Goal: Communication & Community: Answer question/provide support

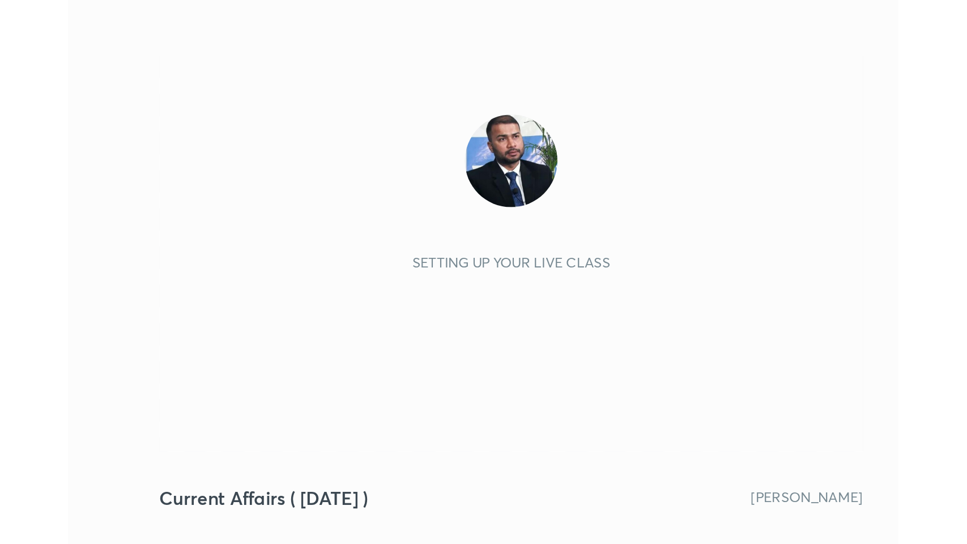
scroll to position [194, 361]
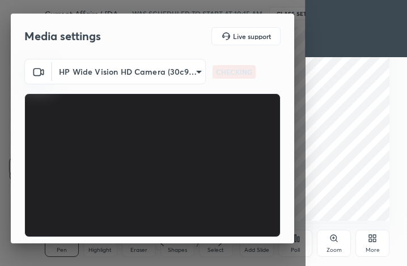
click at [379, 242] on div "More" at bounding box center [372, 243] width 34 height 27
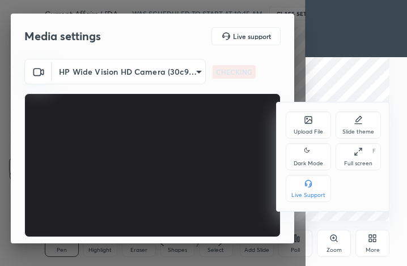
click at [356, 157] on div "Full screen F" at bounding box center [357, 156] width 45 height 27
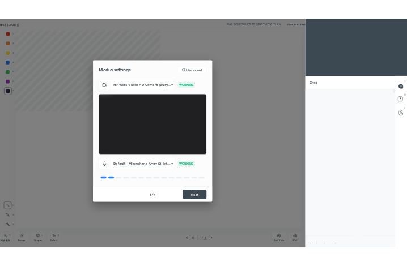
scroll to position [471, 921]
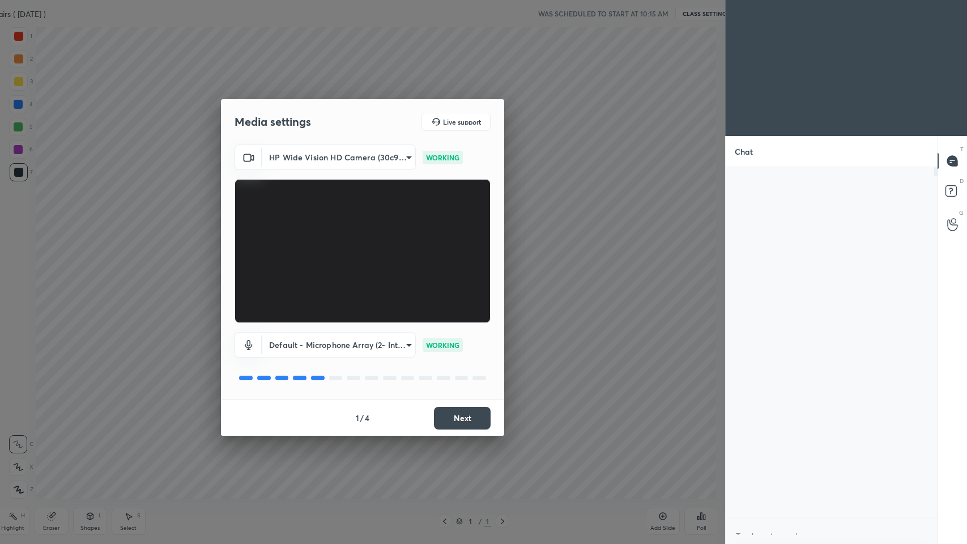
click at [406, 266] on button "Next" at bounding box center [462, 418] width 57 height 23
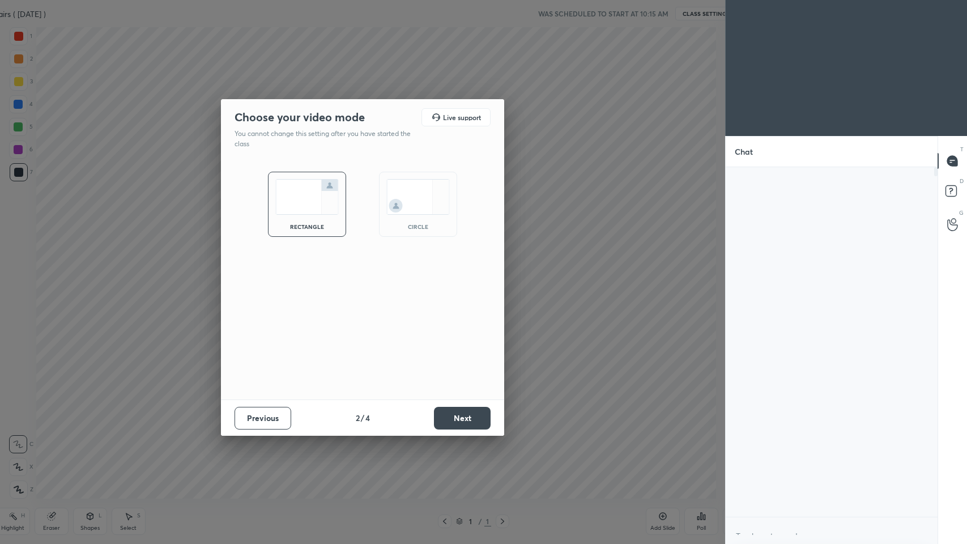
click at [406, 266] on button "Next" at bounding box center [462, 418] width 57 height 23
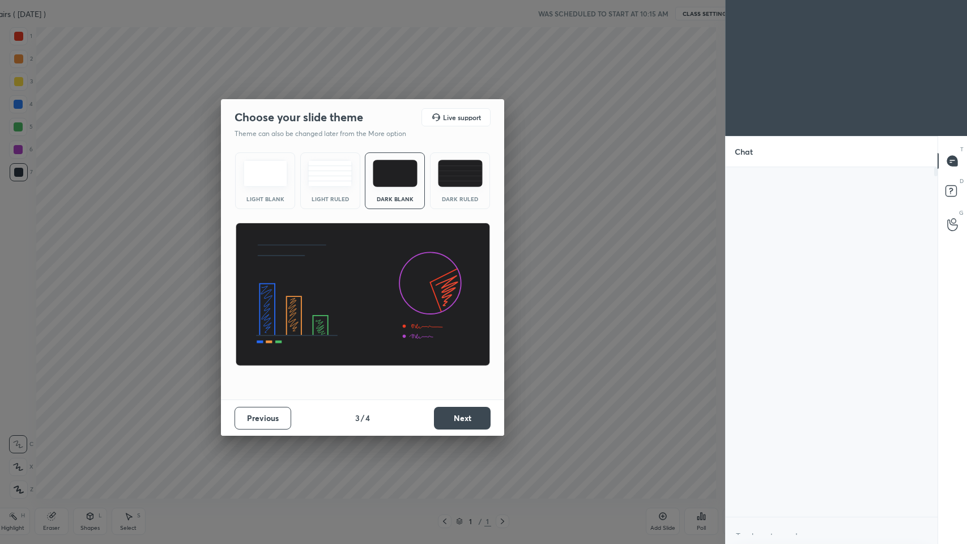
click at [406, 266] on button "Next" at bounding box center [462, 418] width 57 height 23
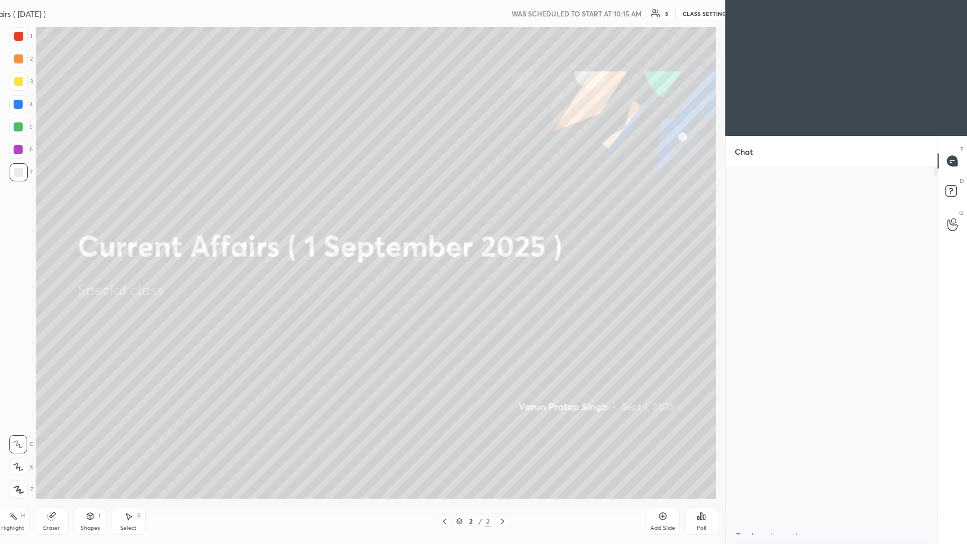
click at [406, 220] on div "1 2 3 4 5 6 7 C X Z C X Z E E Erase all H H Current Affairs ( 1 September 2025 …" at bounding box center [483, 272] width 967 height 544
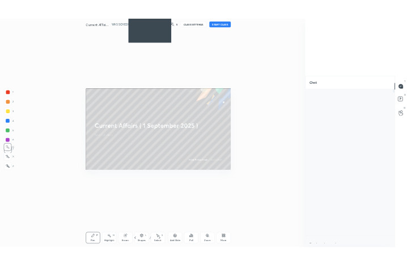
scroll to position [56444, 56276]
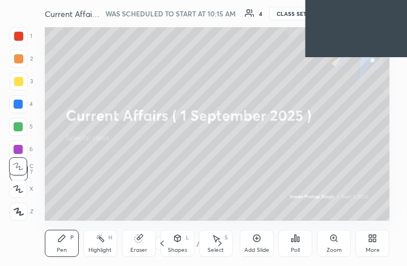
click at [343, 97] on div "1 2 3 4 5 6 7 C X Z C X Z E E Erase all H H Current Affairs ( 1 September 2025 …" at bounding box center [203, 133] width 407 height 266
click at [299, 143] on div "1 2 3 4 5 6 7 C X Z C X Z E E Erase all H H Current Affairs ( 1 September 2025 …" at bounding box center [203, 133] width 407 height 266
click at [139, 113] on div "1 2 3 4 5 6 7 C X Z C X Z E E Erase all H H Current Affairs ( 1 September 2025 …" at bounding box center [203, 133] width 407 height 266
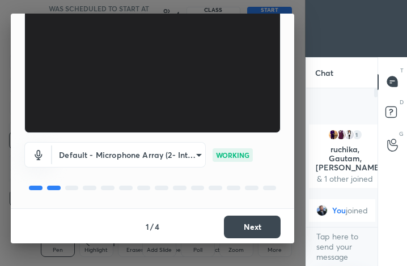
scroll to position [105, 0]
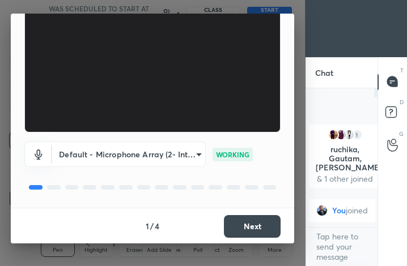
click at [270, 223] on button "Next" at bounding box center [252, 226] width 57 height 23
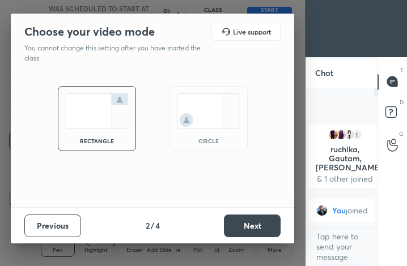
click at [270, 223] on button "Next" at bounding box center [252, 226] width 57 height 23
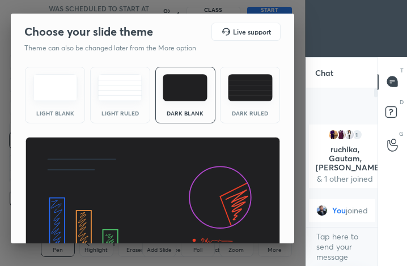
click at [270, 223] on img at bounding box center [152, 209] width 255 height 144
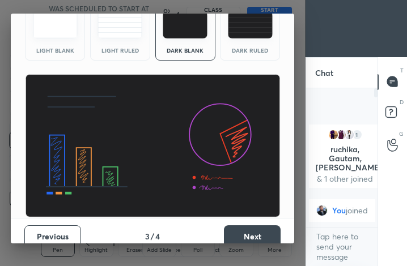
scroll to position [73, 0]
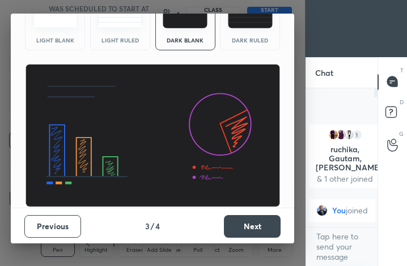
click at [260, 226] on button "Next" at bounding box center [252, 226] width 57 height 23
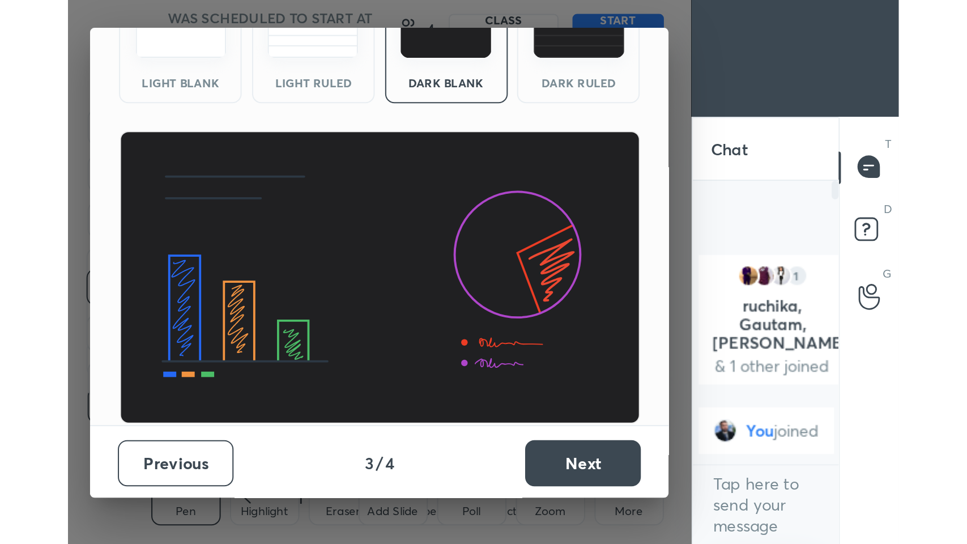
scroll to position [0, 0]
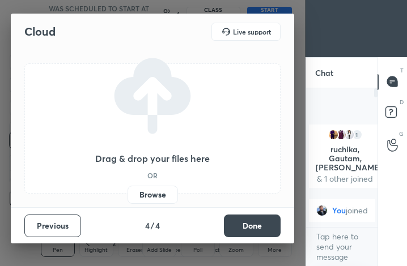
click at [260, 226] on button "Done" at bounding box center [252, 226] width 57 height 23
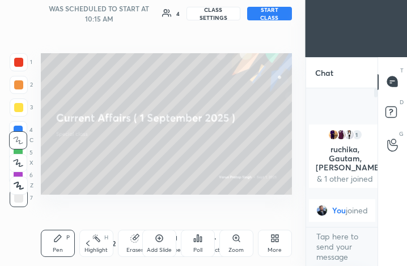
click at [281, 8] on button "START CLASS" at bounding box center [269, 14] width 45 height 14
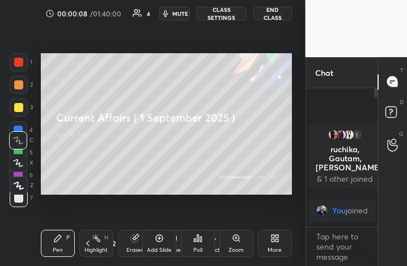
click at [277, 235] on icon at bounding box center [276, 236] width 3 height 3
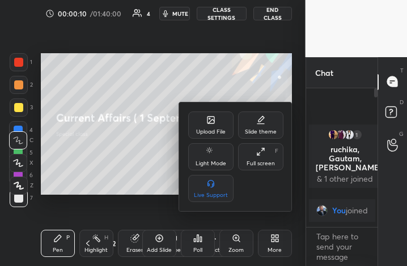
click at [255, 145] on div "Full screen F" at bounding box center [260, 156] width 45 height 27
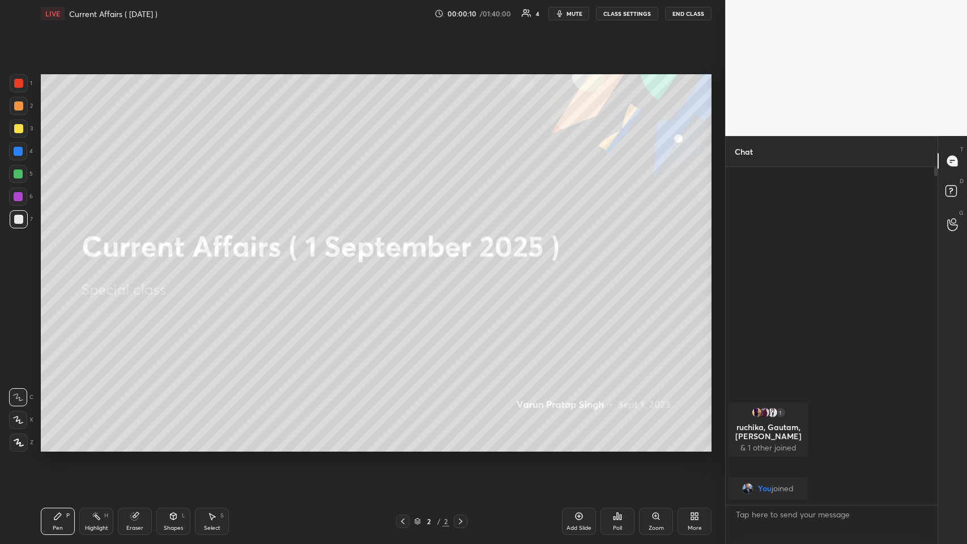
scroll to position [3, 3]
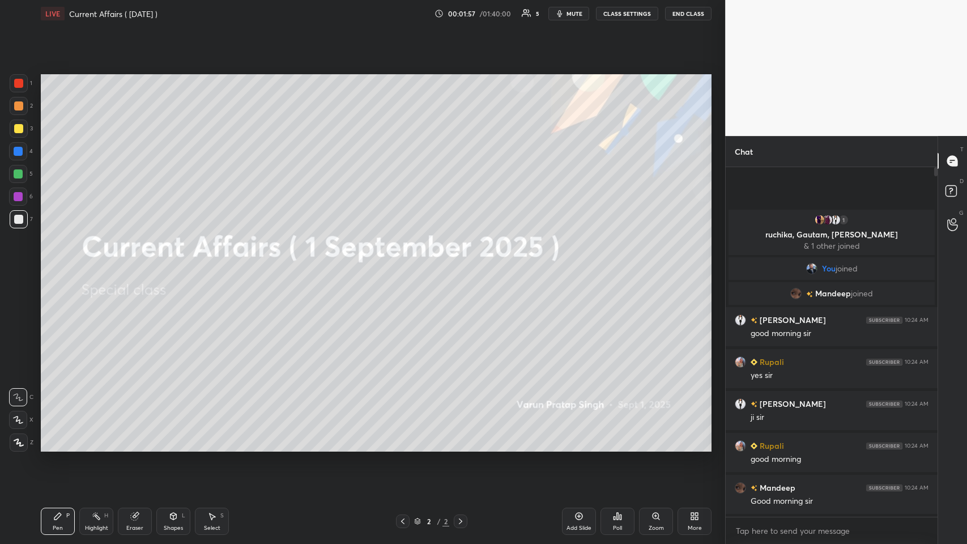
click at [406, 266] on icon at bounding box center [692, 514] width 3 height 3
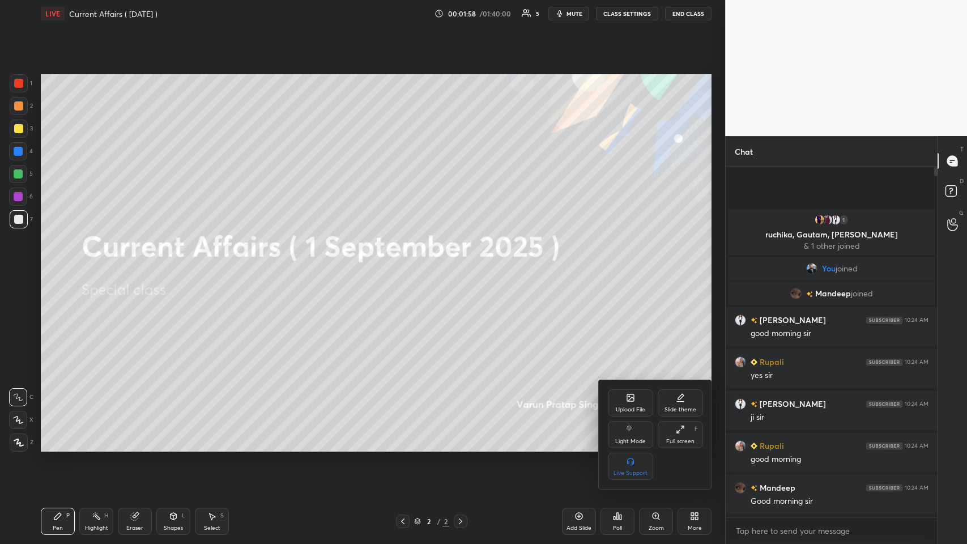
click at [406, 266] on div "Upload File" at bounding box center [630, 402] width 45 height 27
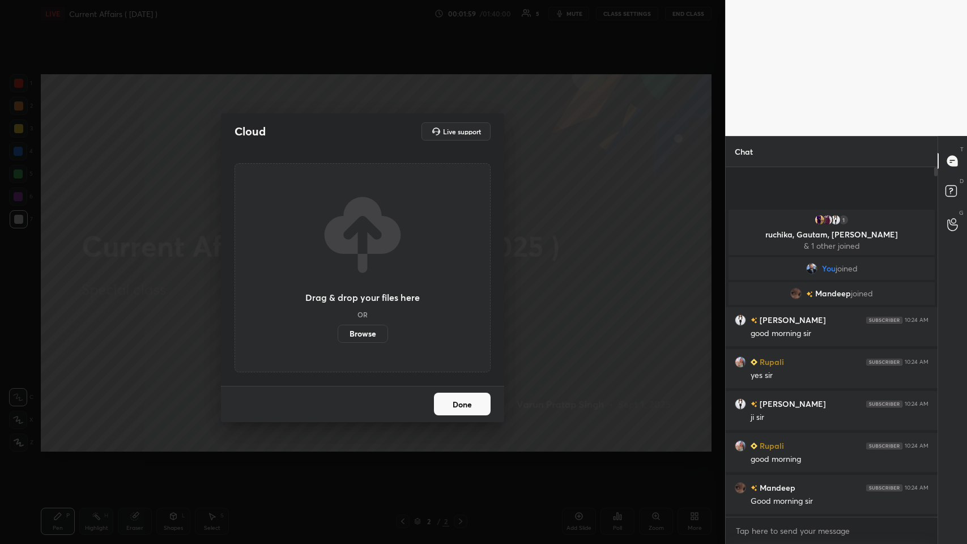
click at [369, 266] on label "Browse" at bounding box center [363, 334] width 50 height 18
click at [338, 266] on input "Browse" at bounding box center [338, 334] width 0 height 18
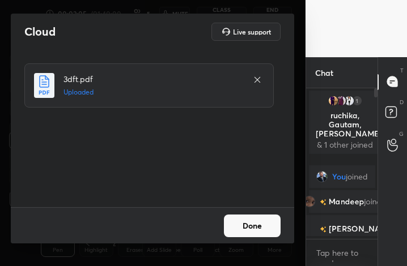
click at [265, 228] on button "Done" at bounding box center [252, 226] width 57 height 23
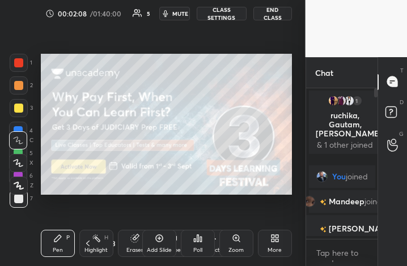
click at [278, 245] on div "More" at bounding box center [275, 243] width 34 height 27
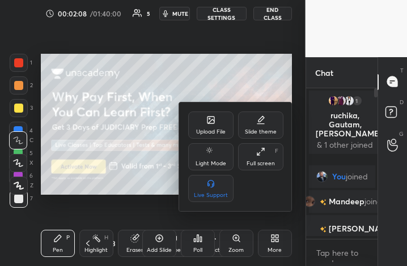
click at [267, 161] on div "Full screen" at bounding box center [260, 164] width 28 height 6
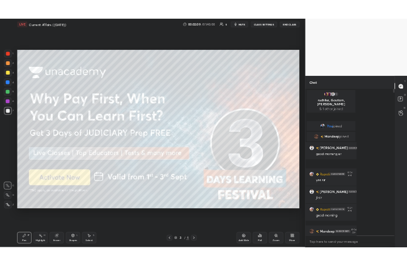
scroll to position [251, 208]
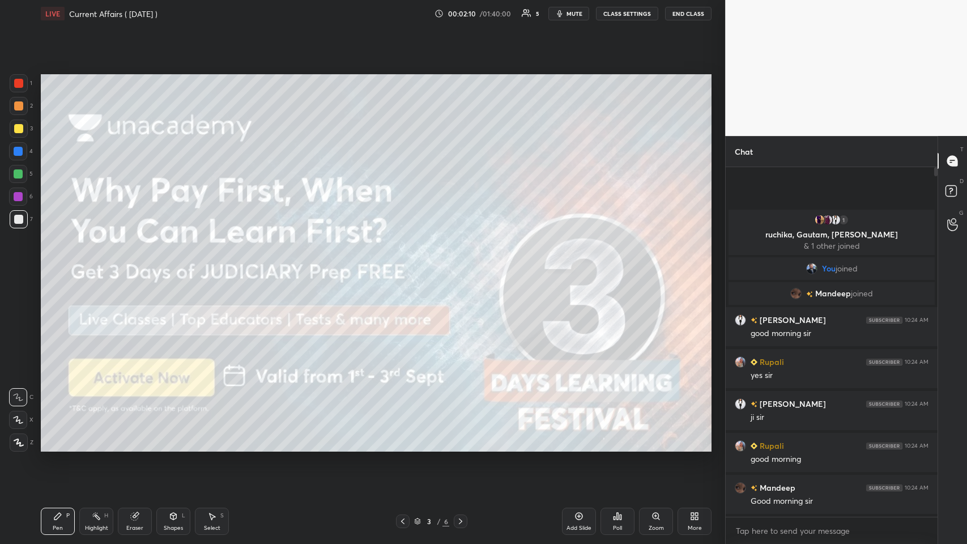
click at [406, 266] on icon at bounding box center [460, 521] width 9 height 9
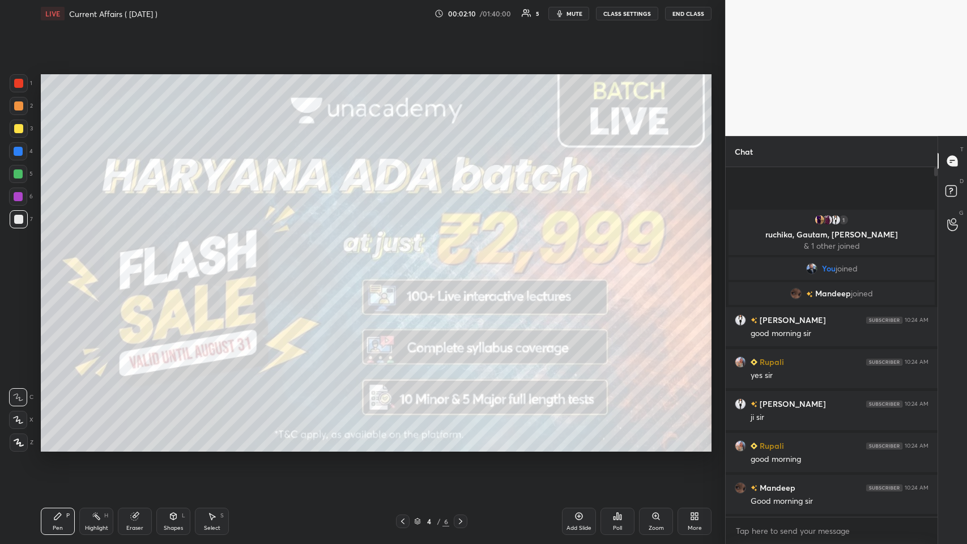
click at [406, 266] on icon at bounding box center [460, 521] width 9 height 9
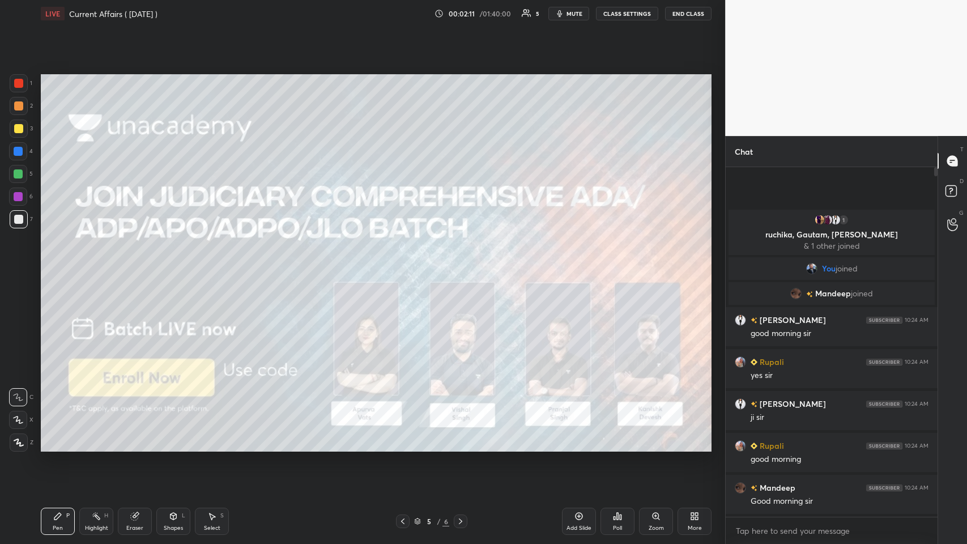
click at [406, 266] on icon at bounding box center [460, 521] width 9 height 9
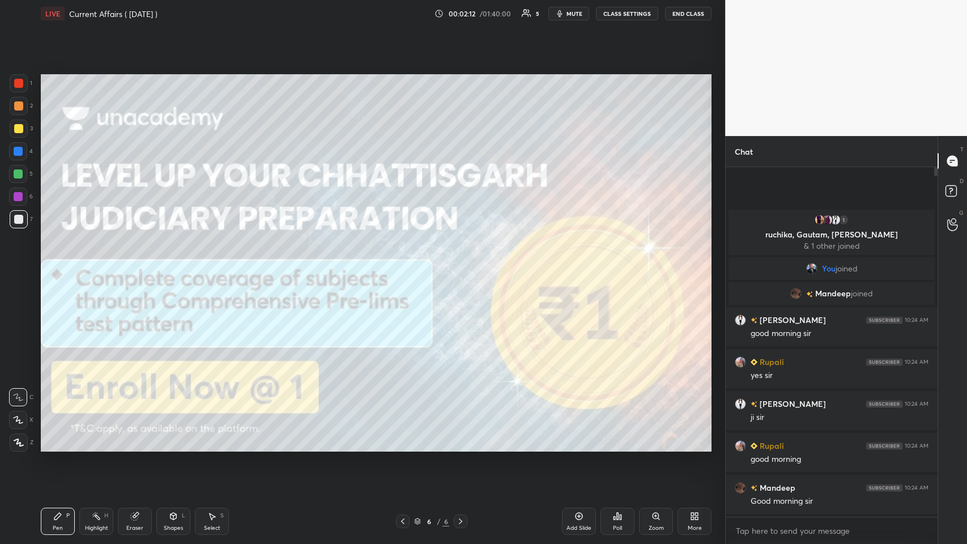
click at [406, 266] on icon at bounding box center [578, 515] width 9 height 9
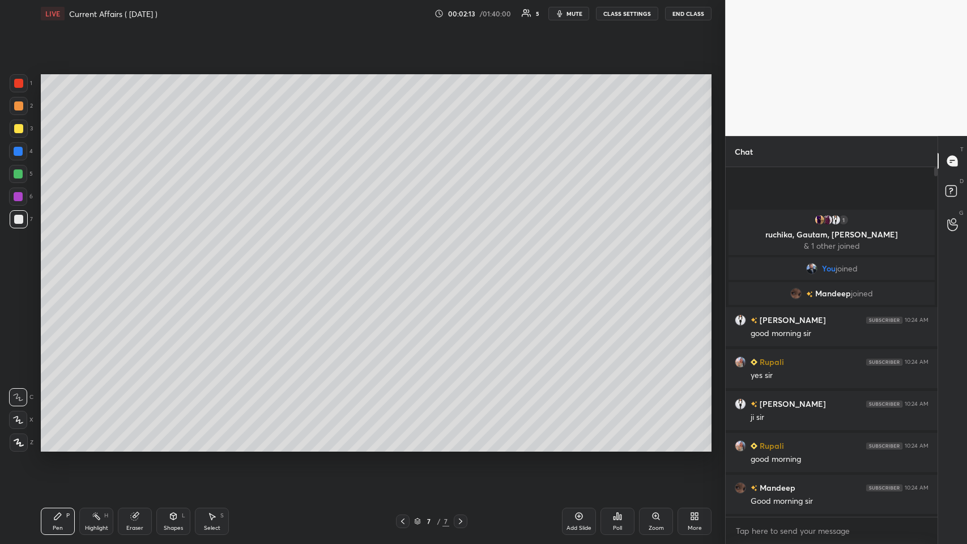
click at [406, 266] on div "More" at bounding box center [694, 520] width 34 height 27
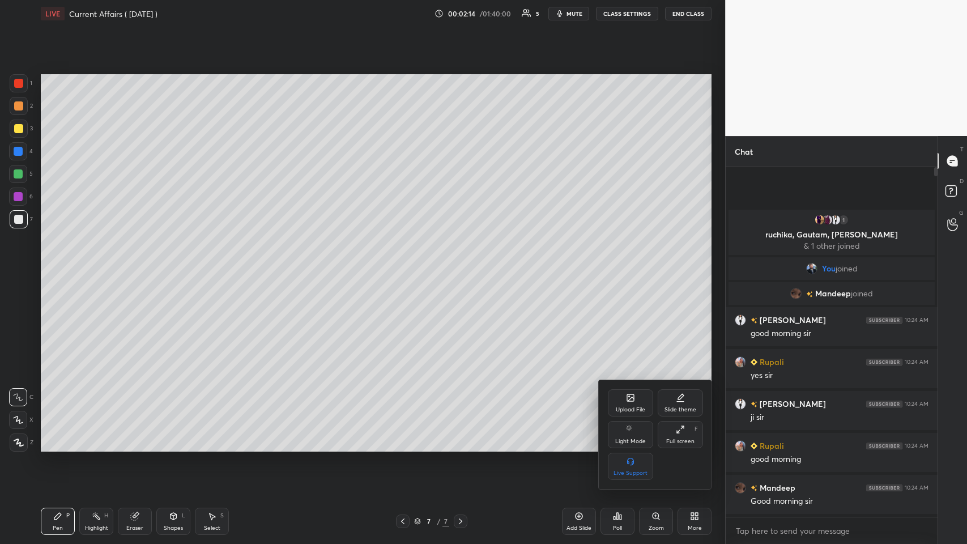
click at [406, 266] on div "Upload File" at bounding box center [630, 402] width 45 height 27
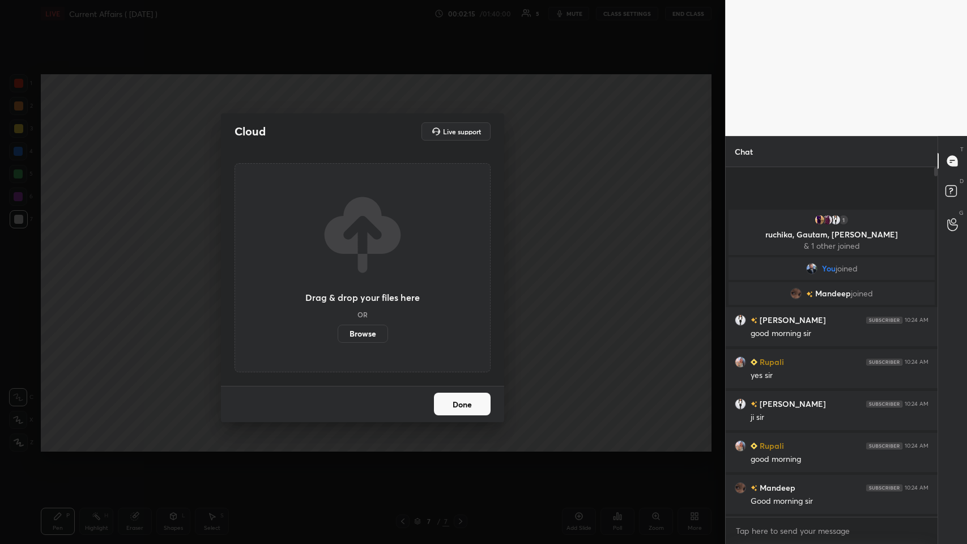
click at [365, 266] on label "Browse" at bounding box center [363, 334] width 50 height 18
click at [338, 266] on input "Browse" at bounding box center [338, 334] width 0 height 18
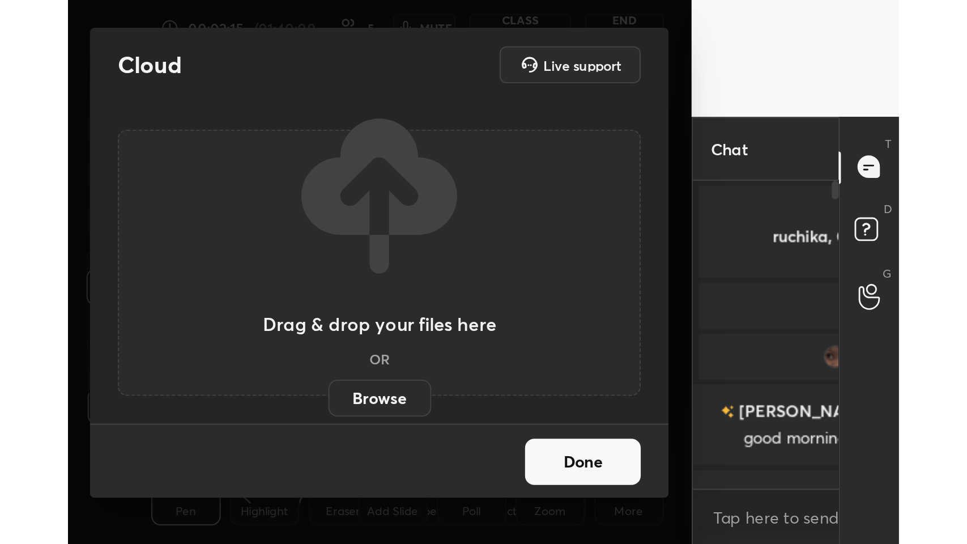
scroll to position [0, 3]
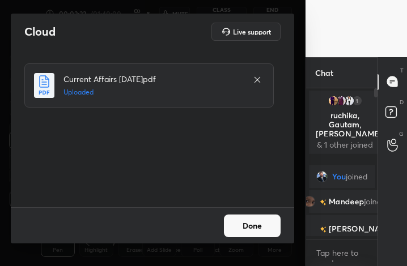
click at [261, 229] on button "Done" at bounding box center [252, 226] width 57 height 23
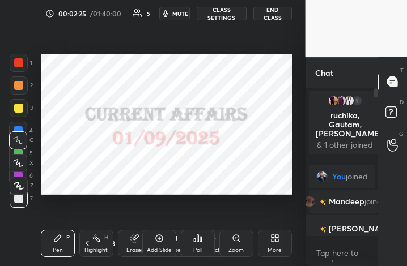
click at [271, 242] on icon at bounding box center [272, 240] width 3 height 3
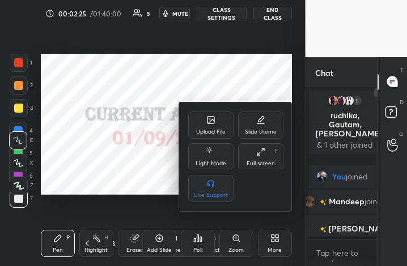
click at [267, 165] on div "Full screen" at bounding box center [260, 164] width 28 height 6
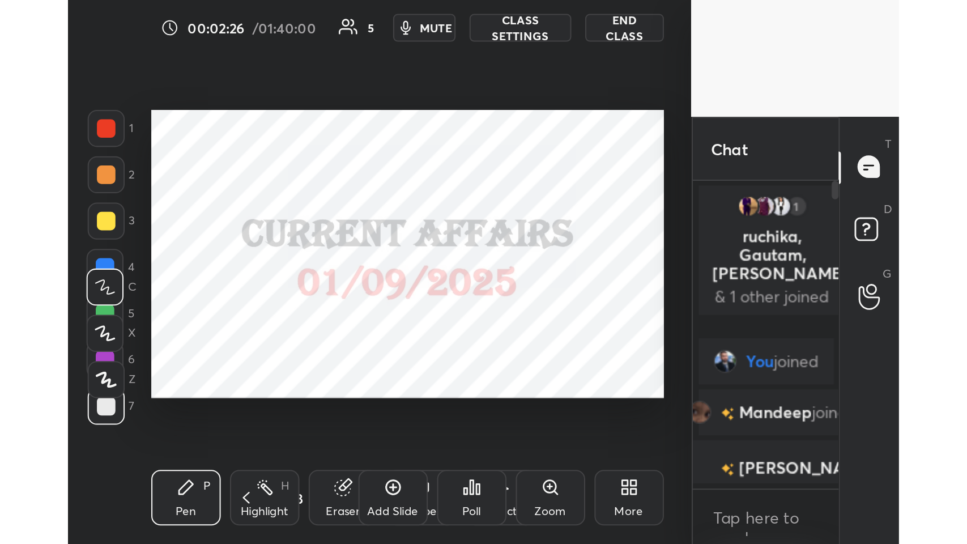
scroll to position [471, 680]
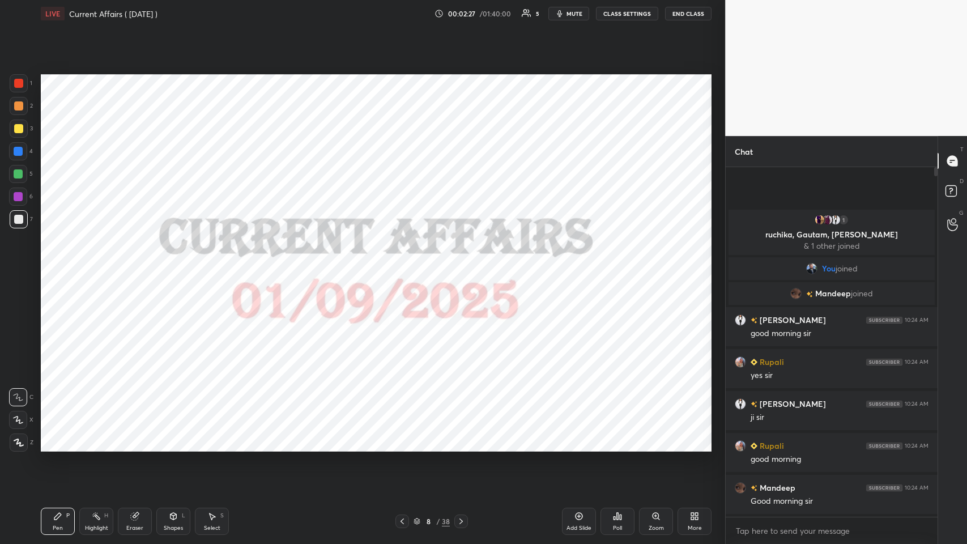
click at [406, 266] on icon at bounding box center [416, 521] width 7 height 7
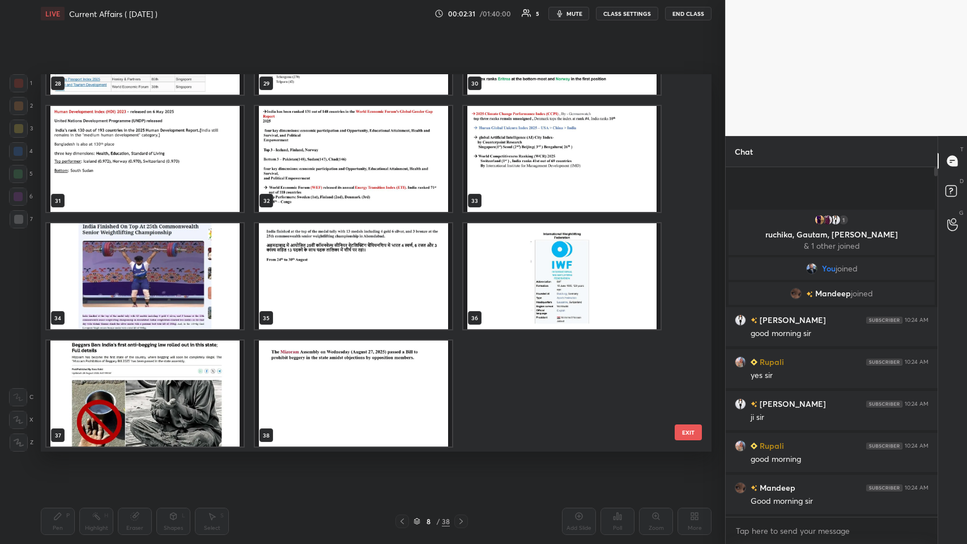
click at [406, 266] on img "grid" at bounding box center [353, 393] width 197 height 106
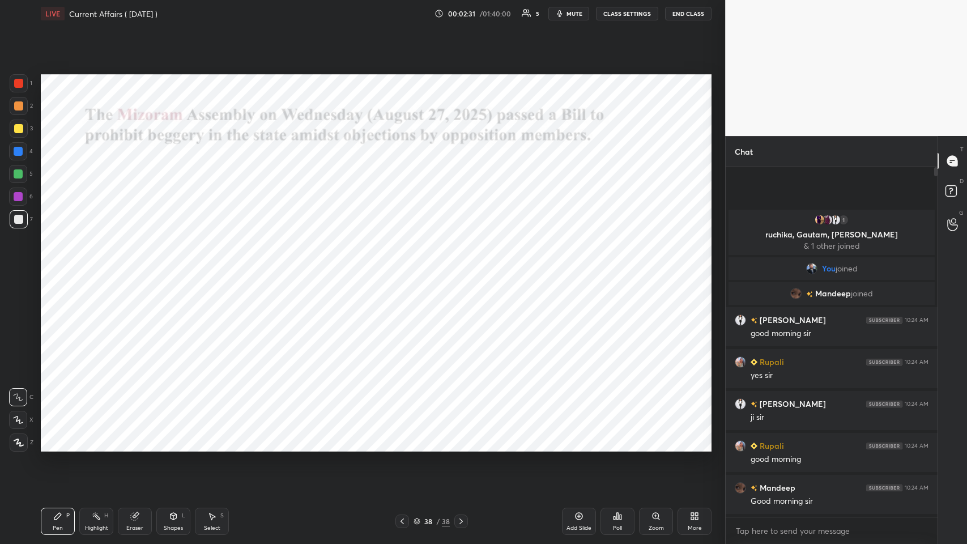
click at [406, 266] on img "grid" at bounding box center [353, 393] width 197 height 106
click at [406, 266] on div "Add Slide" at bounding box center [579, 520] width 34 height 27
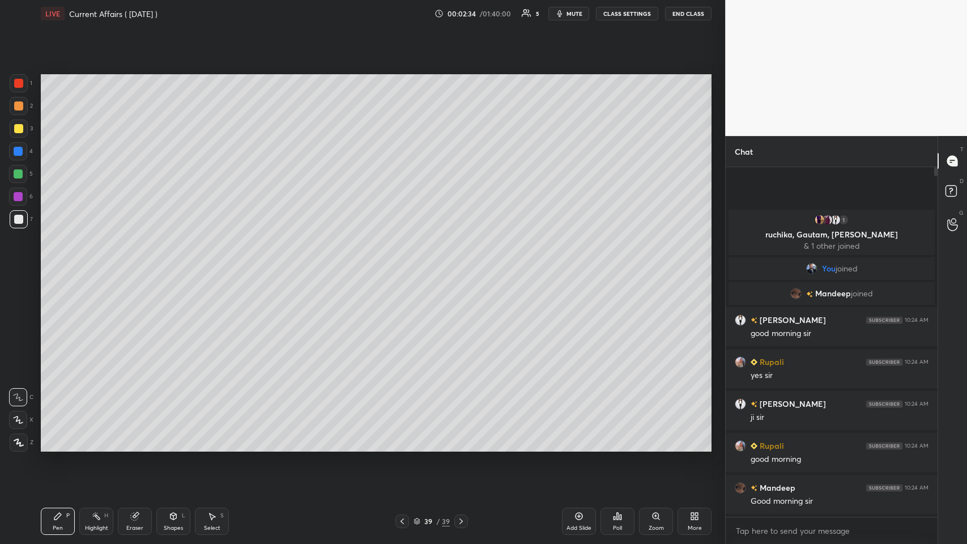
click at [406, 266] on icon at bounding box center [694, 515] width 9 height 9
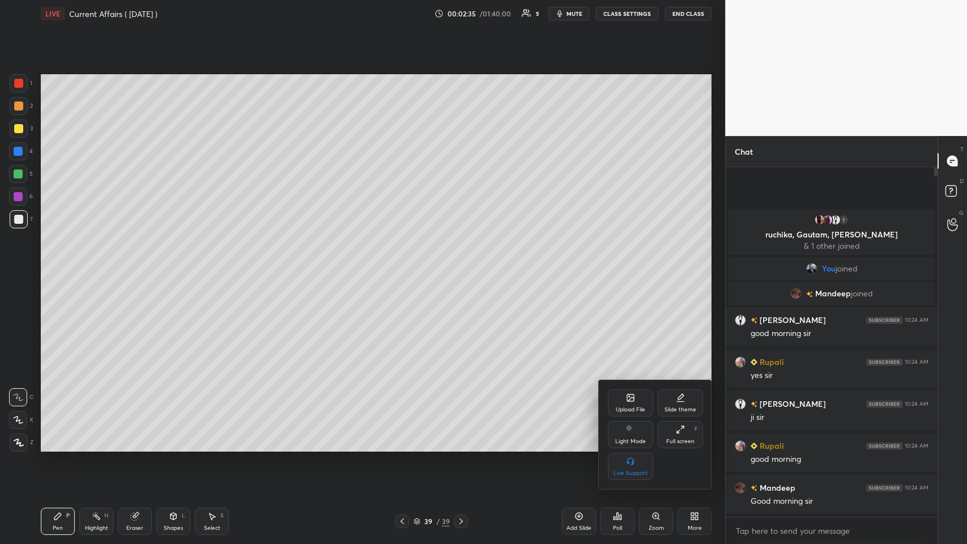
click at [406, 266] on div "Upload File" at bounding box center [630, 410] width 29 height 6
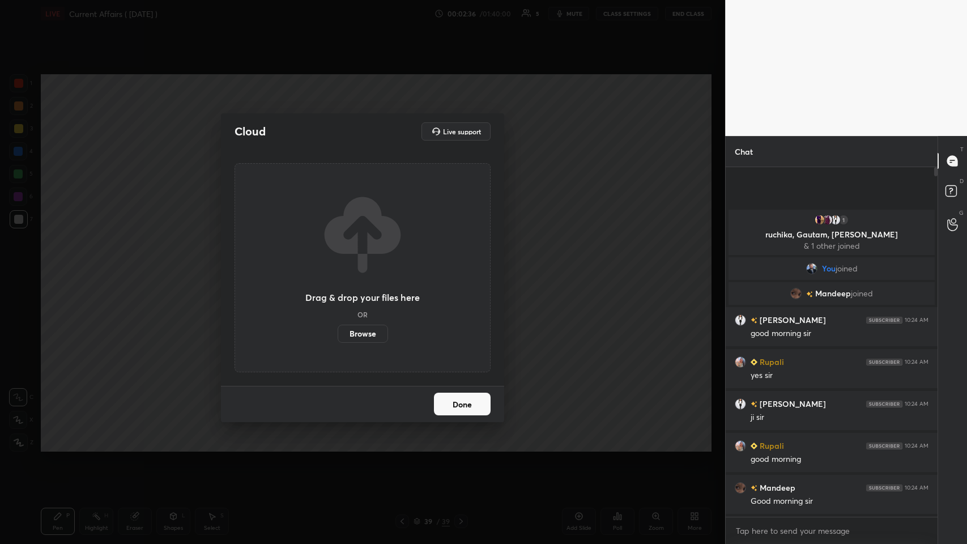
click at [368, 266] on label "Browse" at bounding box center [363, 334] width 50 height 18
click at [338, 266] on input "Browse" at bounding box center [338, 334] width 0 height 18
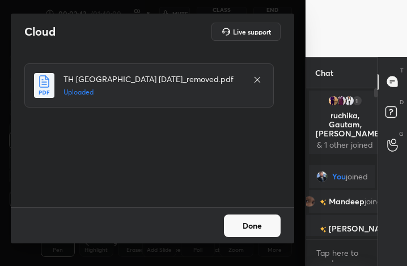
click at [253, 229] on button "Done" at bounding box center [252, 226] width 57 height 23
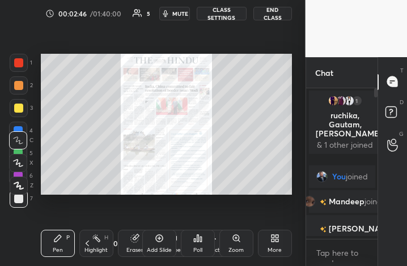
click at [277, 246] on div "More" at bounding box center [275, 243] width 34 height 27
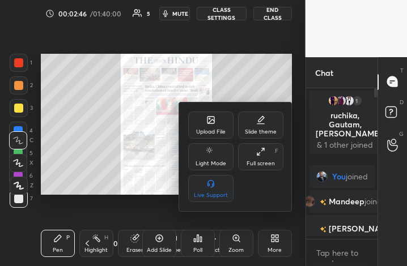
click at [262, 159] on div "Full screen F" at bounding box center [260, 156] width 45 height 27
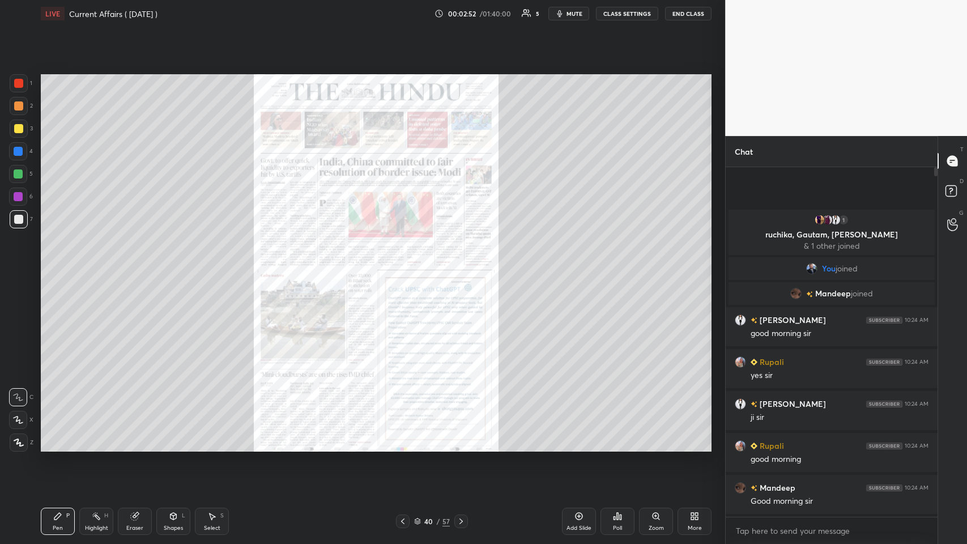
click at [406, 266] on icon at bounding box center [417, 521] width 7 height 7
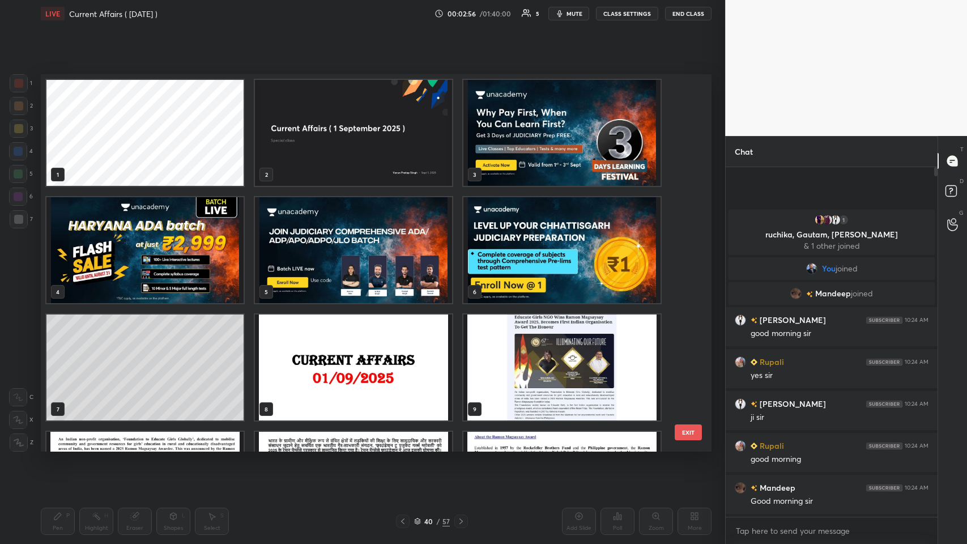
click at [406, 128] on img "grid" at bounding box center [561, 133] width 197 height 106
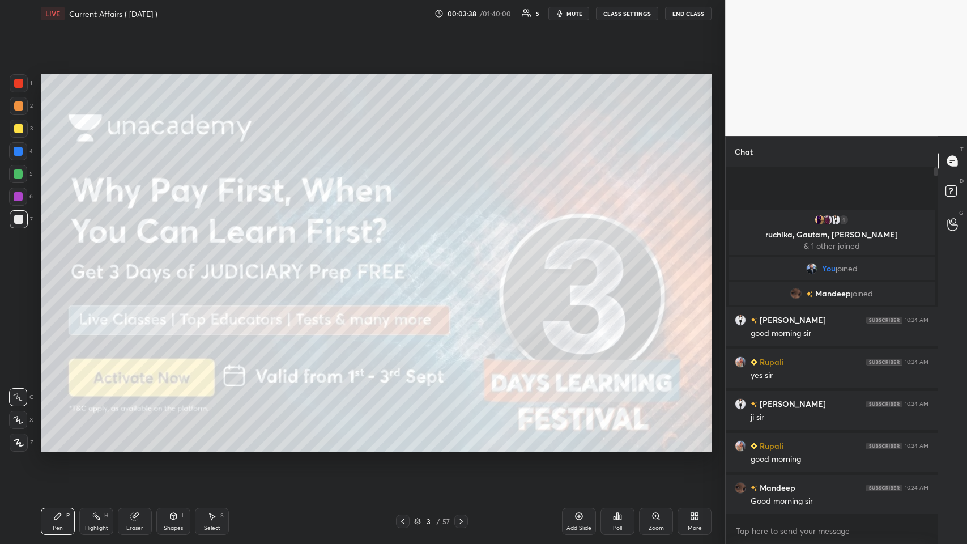
click at [20, 266] on icon at bounding box center [19, 442] width 10 height 8
click at [15, 83] on div at bounding box center [18, 83] width 9 height 9
click at [406, 266] on icon at bounding box center [461, 521] width 9 height 9
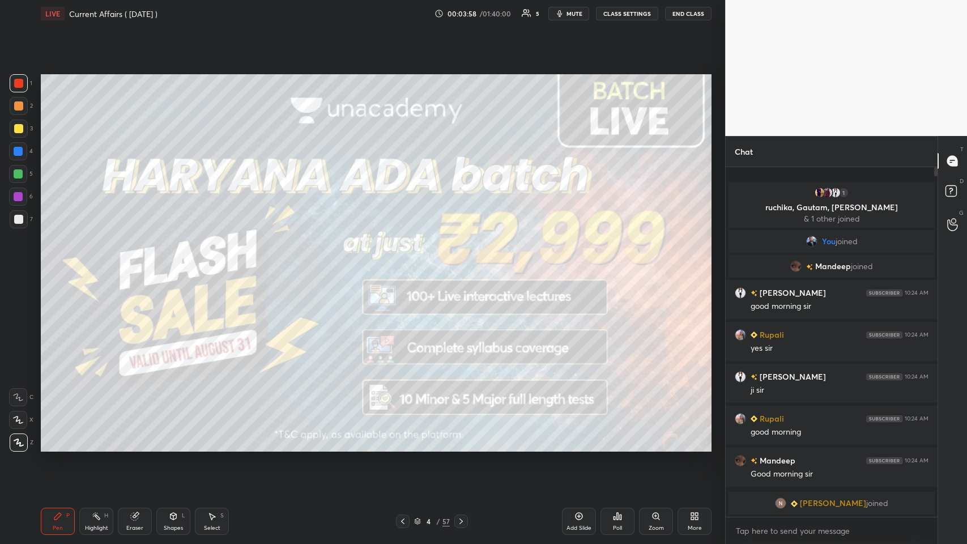
click at [406, 266] on icon at bounding box center [461, 521] width 9 height 9
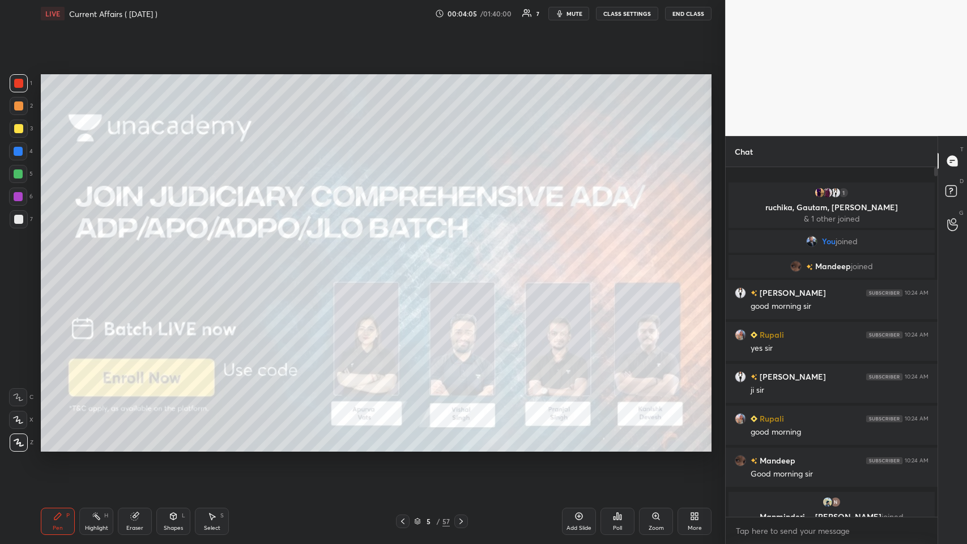
click at [14, 217] on div at bounding box center [18, 219] width 9 height 9
click at [406, 266] on icon at bounding box center [461, 521] width 9 height 9
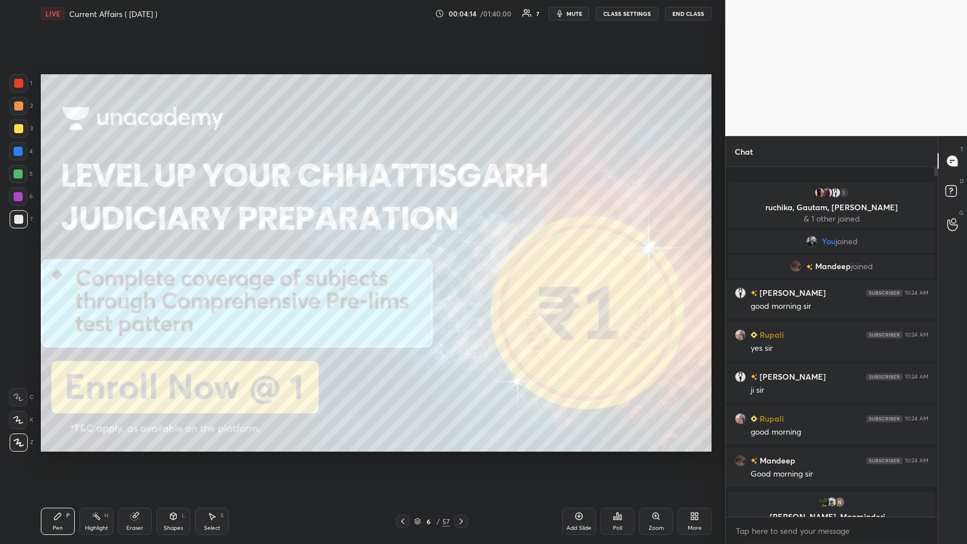
click at [406, 266] on icon at bounding box center [461, 521] width 9 height 9
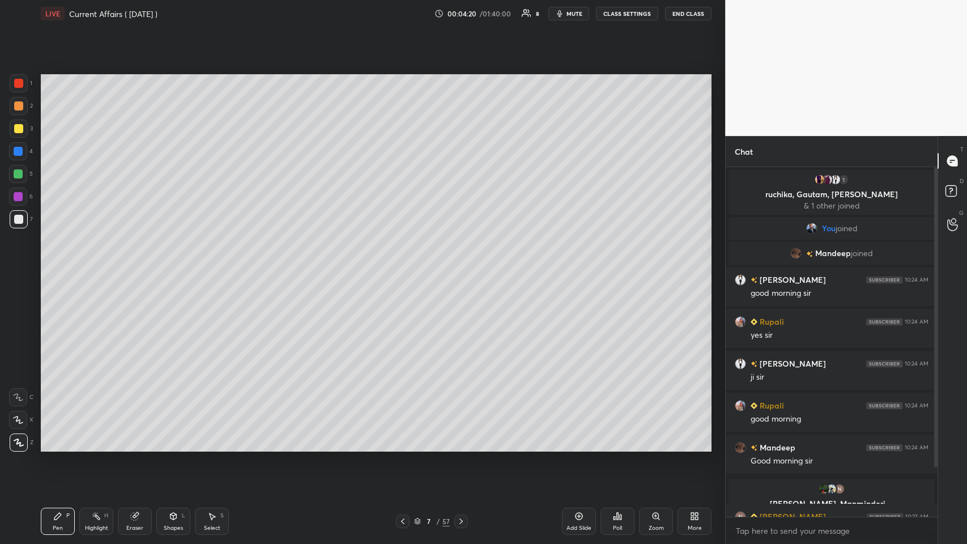
scroll to position [71, 0]
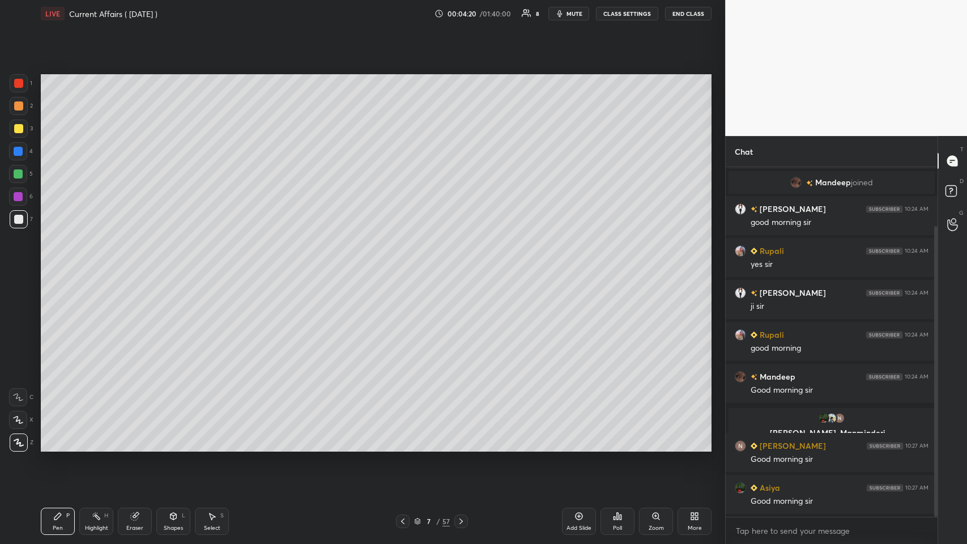
drag, startPoint x: 935, startPoint y: 179, endPoint x: 936, endPoint y: 216, distance: 36.8
click at [406, 216] on div at bounding box center [934, 341] width 7 height 349
click at [406, 266] on icon at bounding box center [461, 521] width 9 height 9
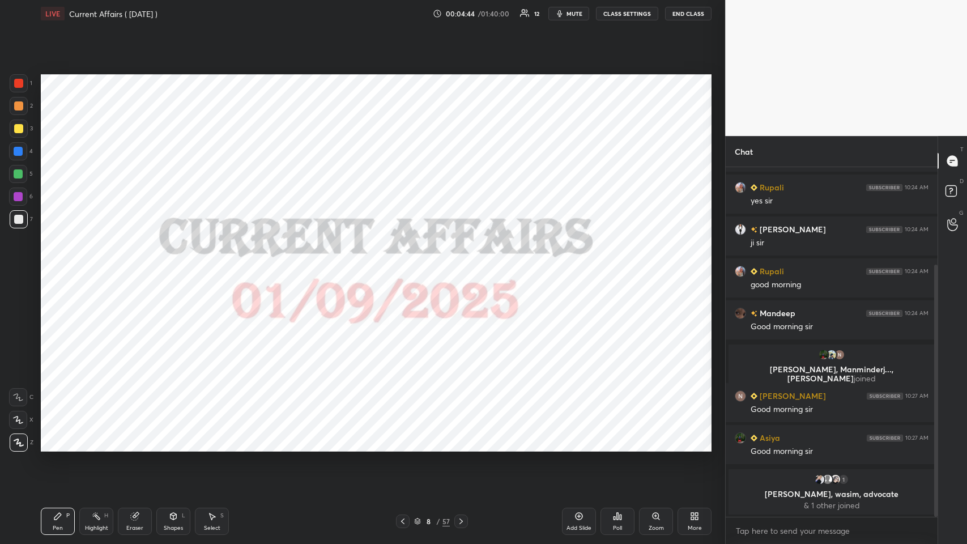
scroll to position [158, 0]
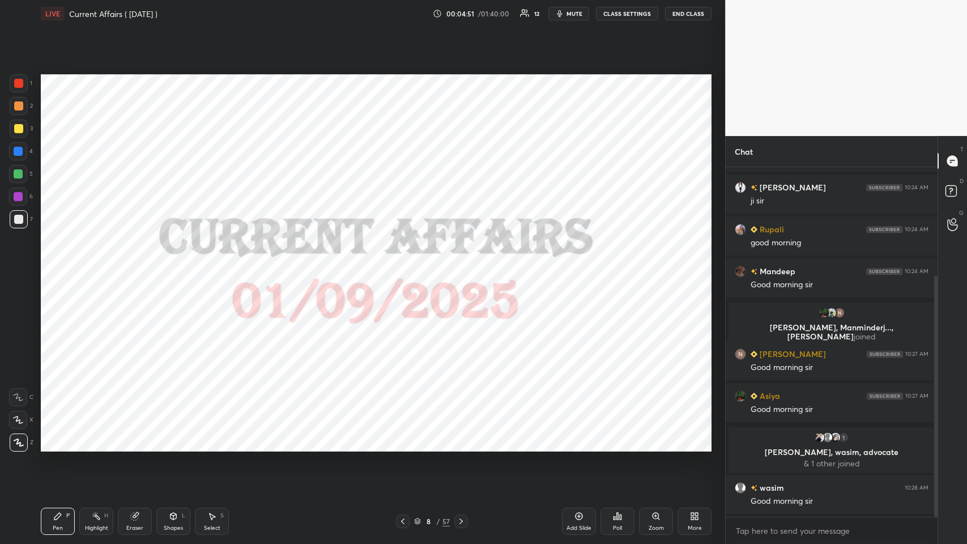
click at [406, 266] on icon at bounding box center [461, 521] width 9 height 9
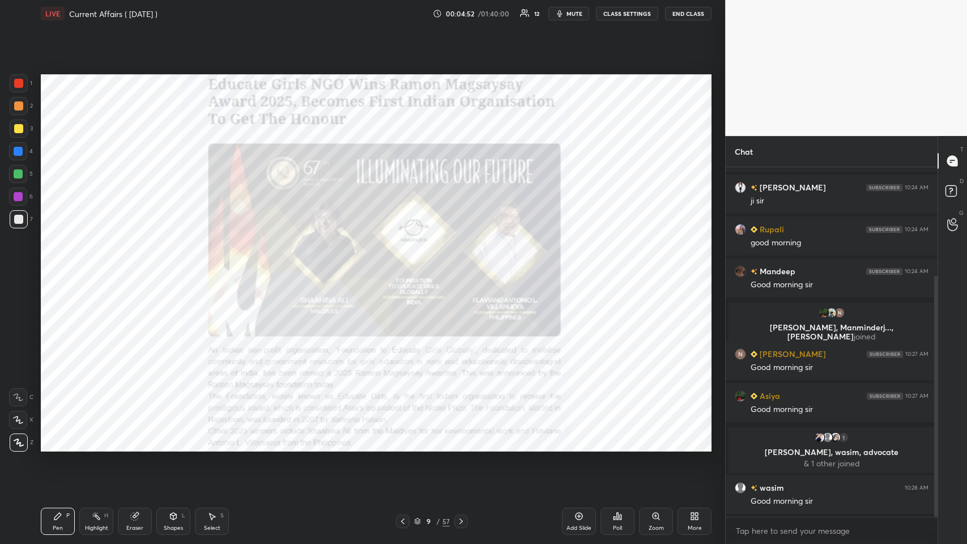
scroll to position [199, 0]
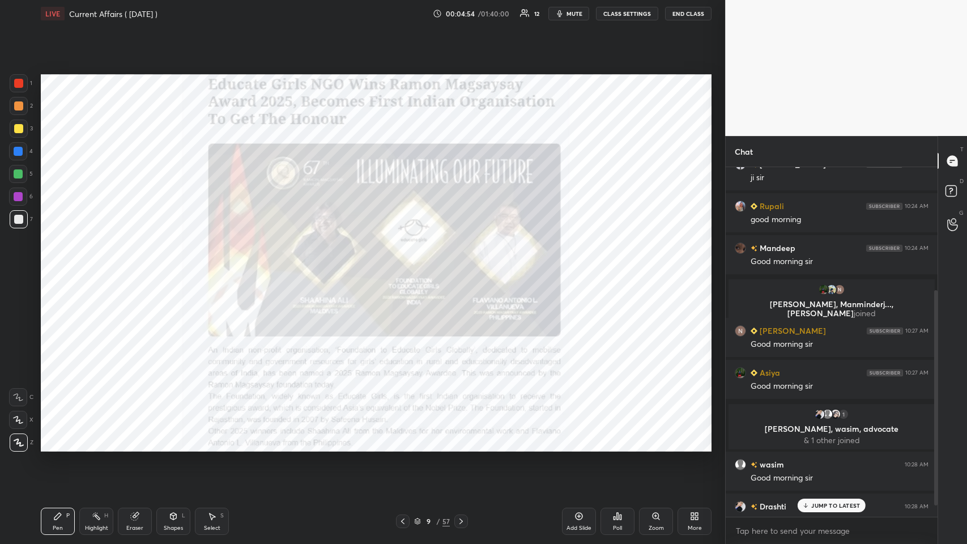
click at [406, 266] on p "JUMP TO LATEST" at bounding box center [835, 505] width 49 height 7
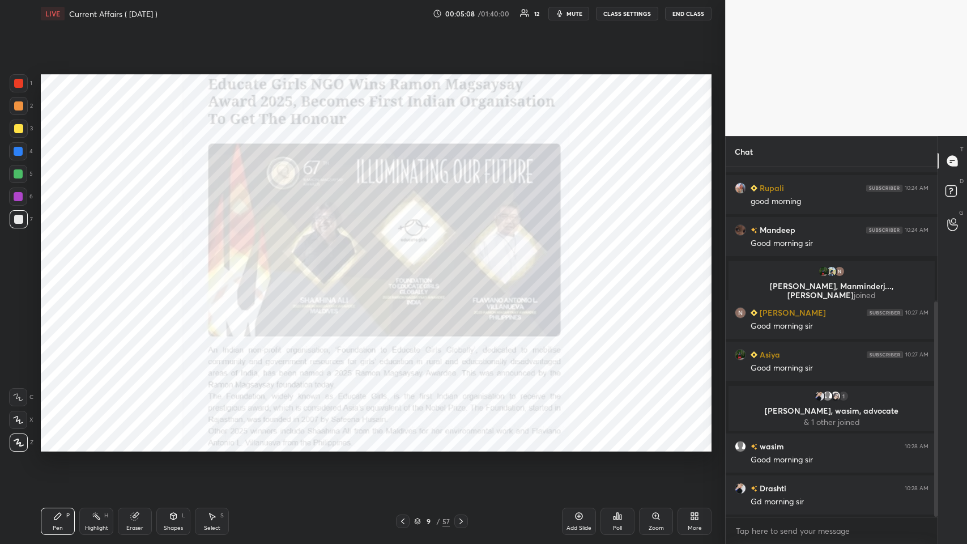
click at [22, 82] on div at bounding box center [18, 83] width 9 height 9
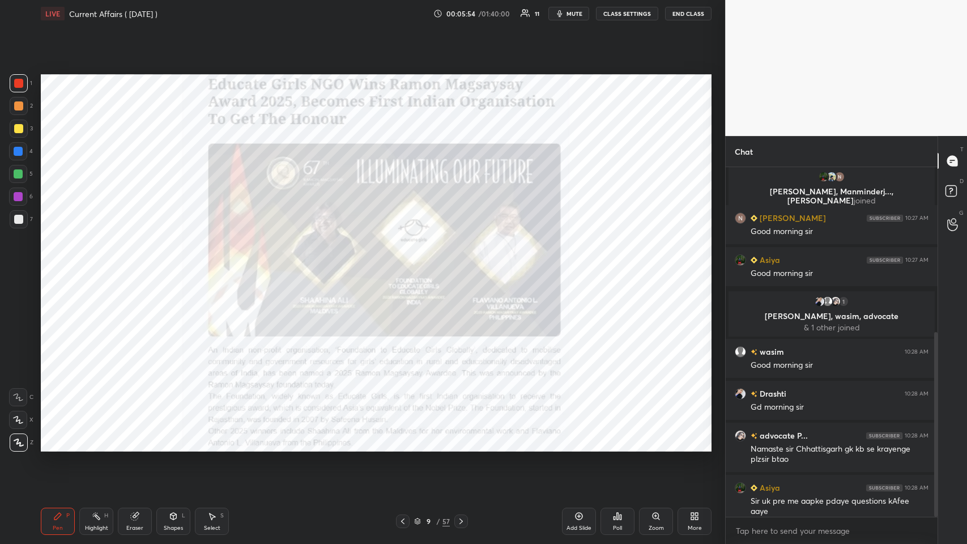
scroll to position [353, 0]
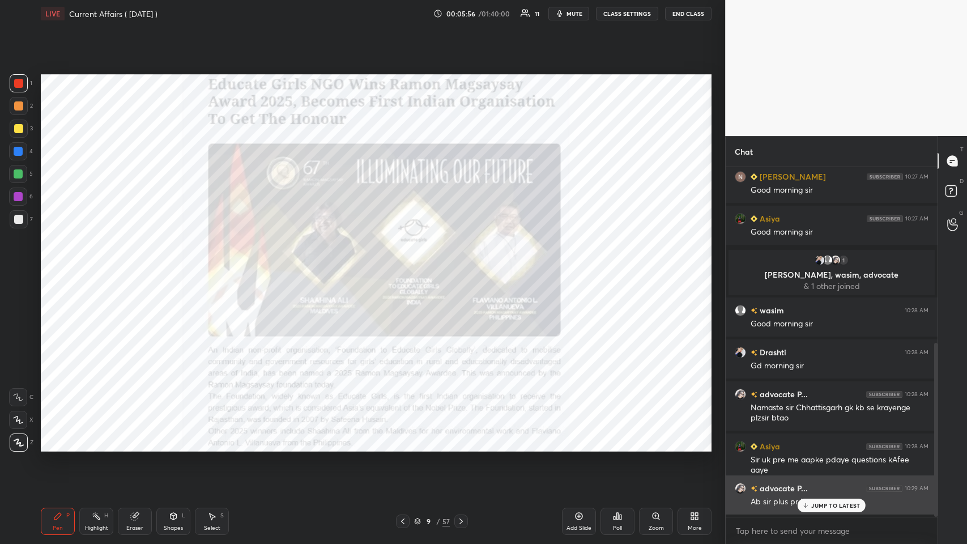
click at [406, 266] on p "JUMP TO LATEST" at bounding box center [835, 505] width 49 height 7
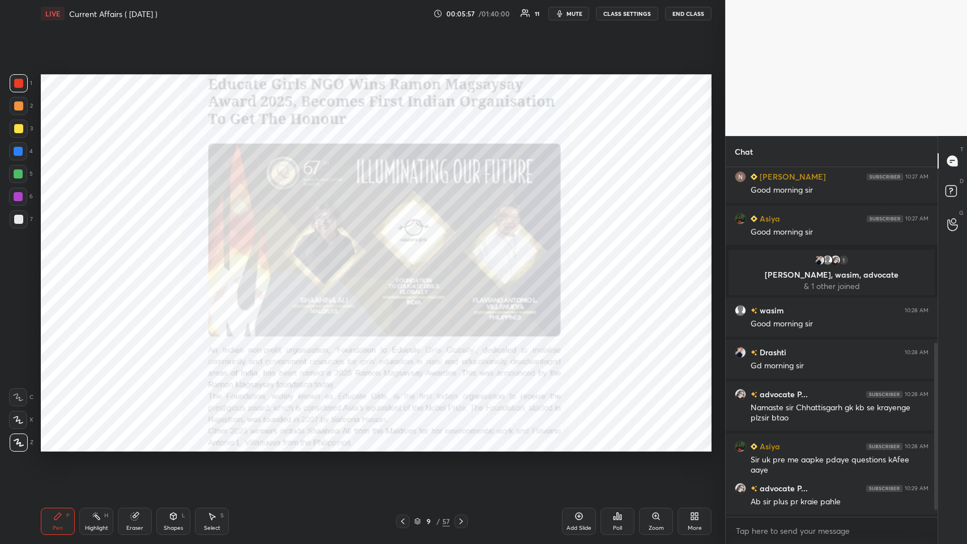
scroll to position [395, 0]
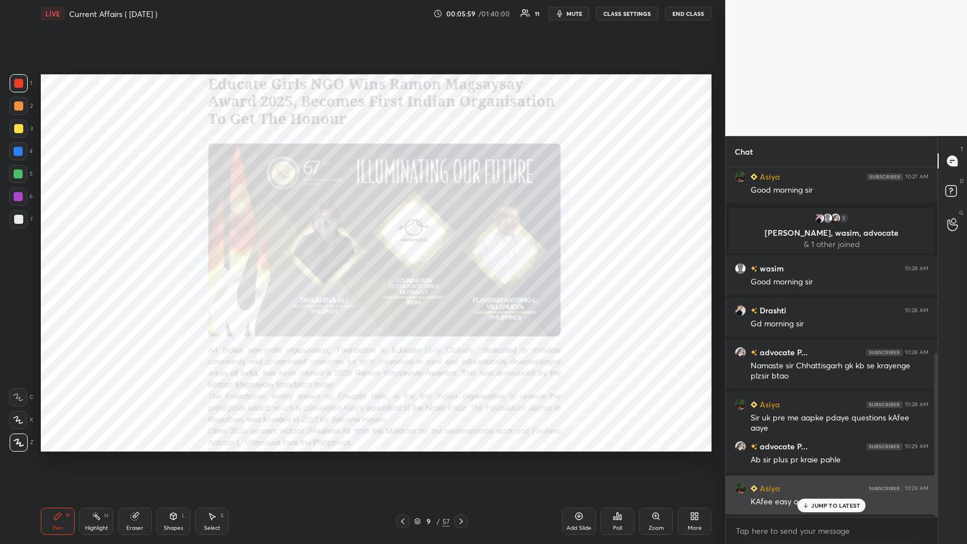
click at [406, 266] on p "JUMP TO LATEST" at bounding box center [835, 505] width 49 height 7
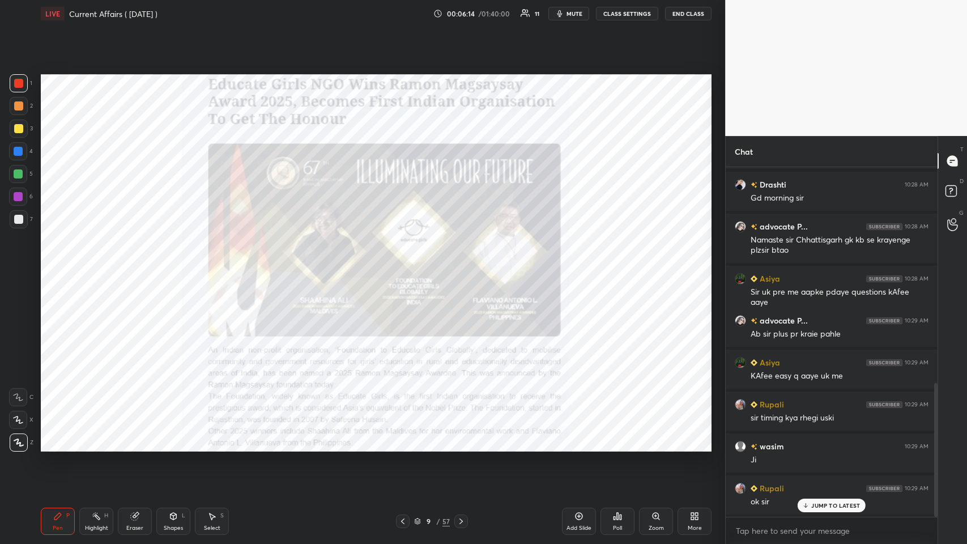
scroll to position [563, 0]
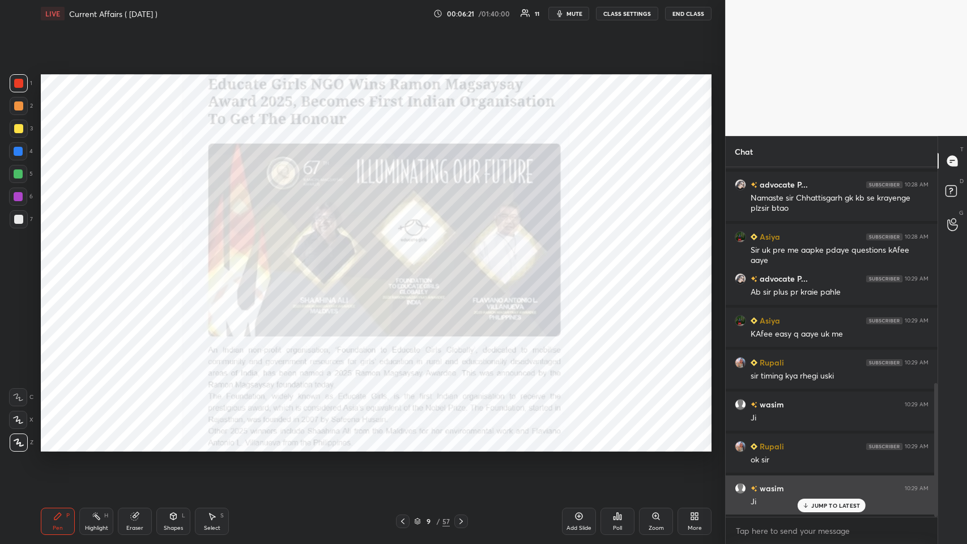
click at [406, 266] on icon at bounding box center [805, 505] width 7 height 7
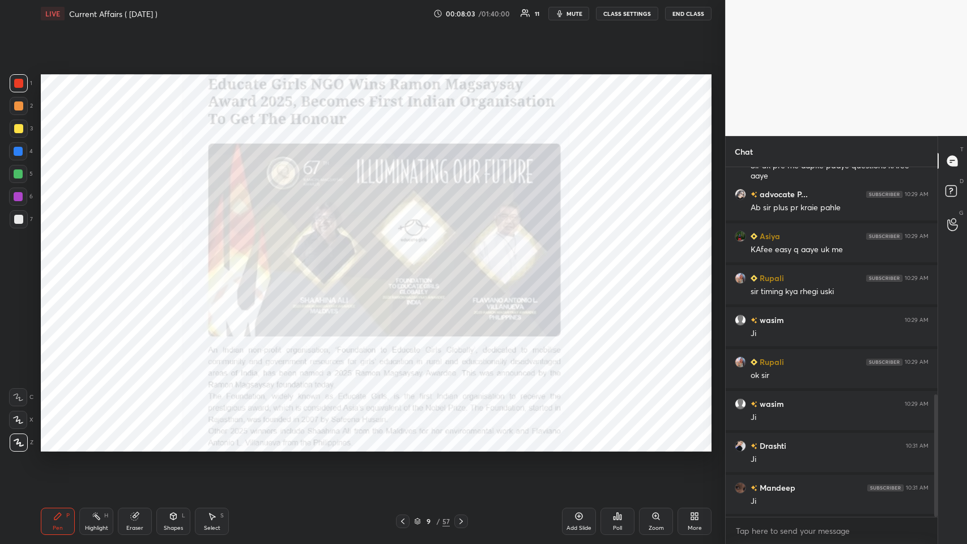
scroll to position [699, 0]
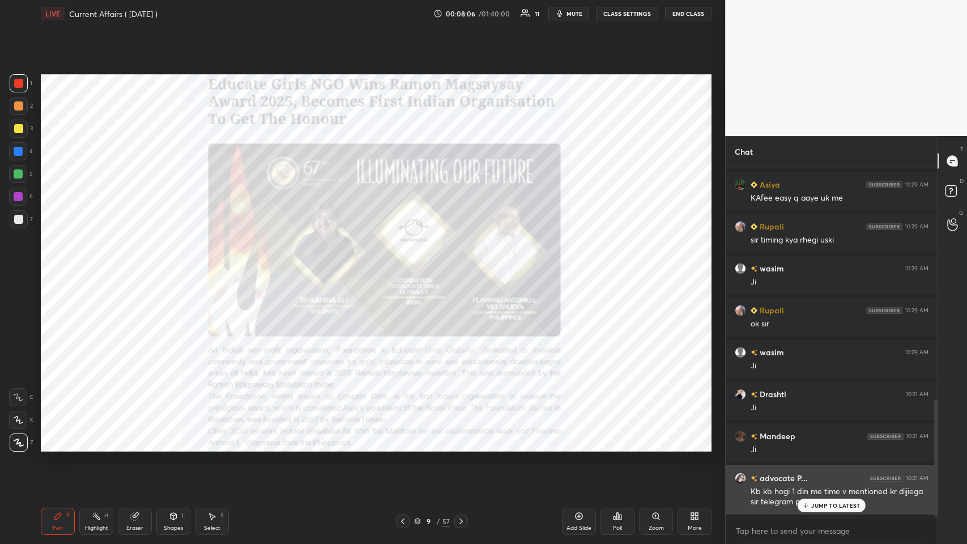
click at [406, 266] on p "JUMP TO LATEST" at bounding box center [835, 505] width 49 height 7
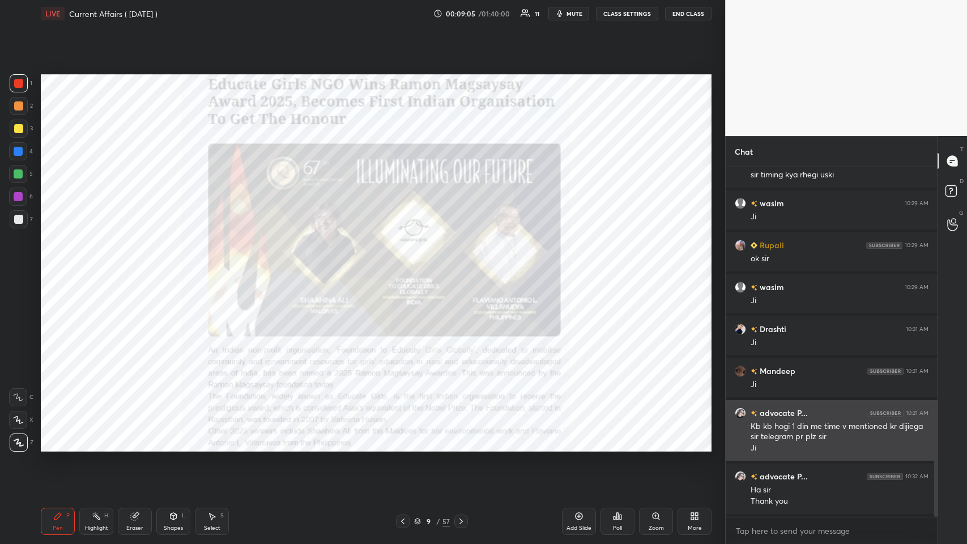
scroll to position [791, 0]
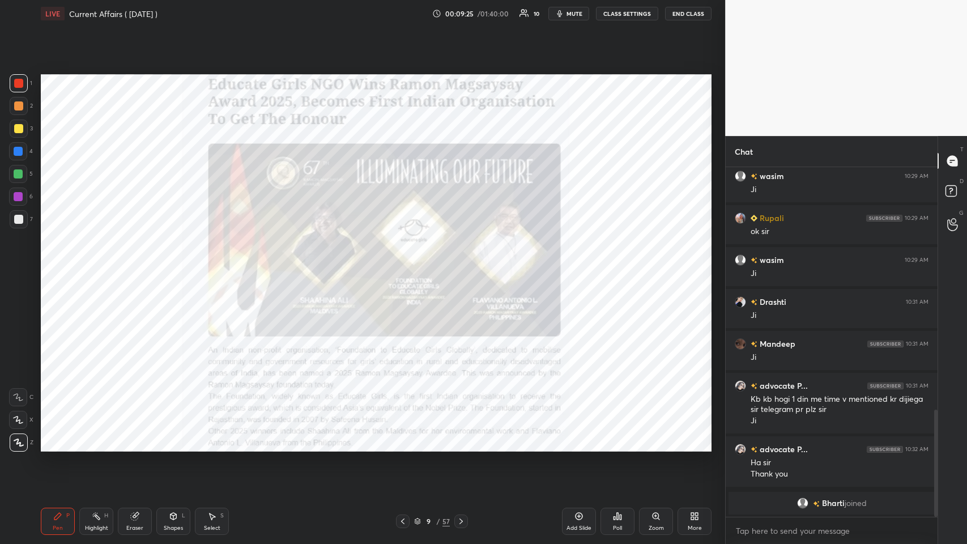
click at [406, 266] on icon at bounding box center [461, 521] width 9 height 9
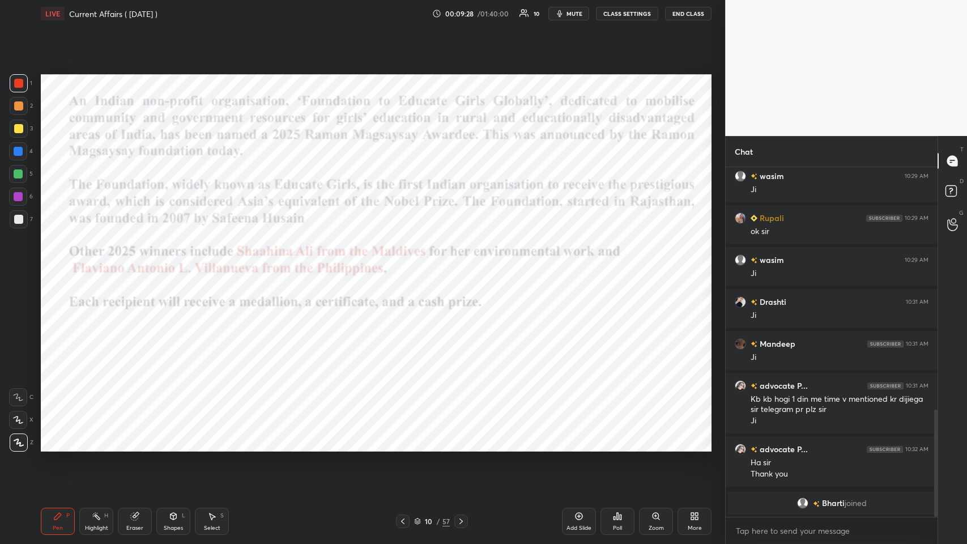
click at [18, 81] on div at bounding box center [18, 83] width 9 height 9
click at [406, 266] on icon at bounding box center [461, 521] width 9 height 9
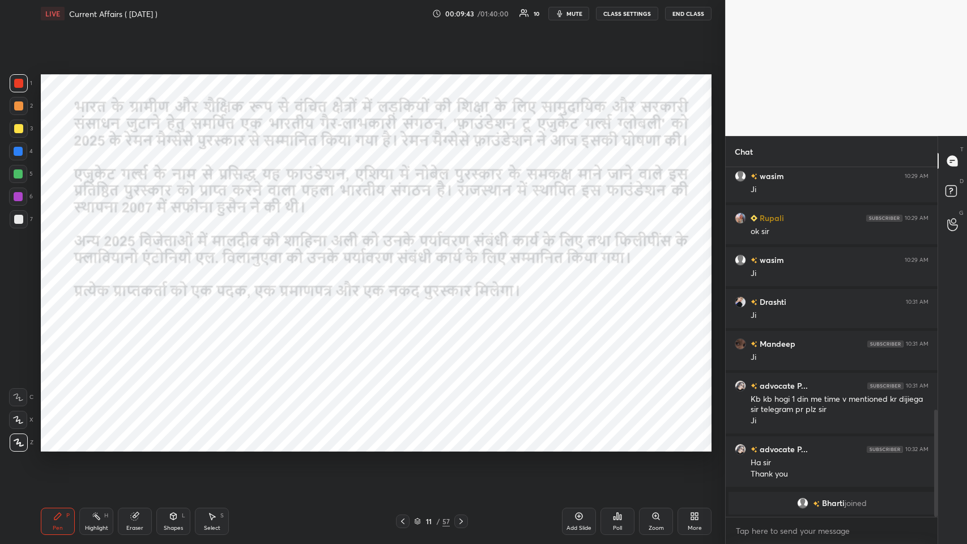
click at [396, 266] on div at bounding box center [403, 521] width 14 height 14
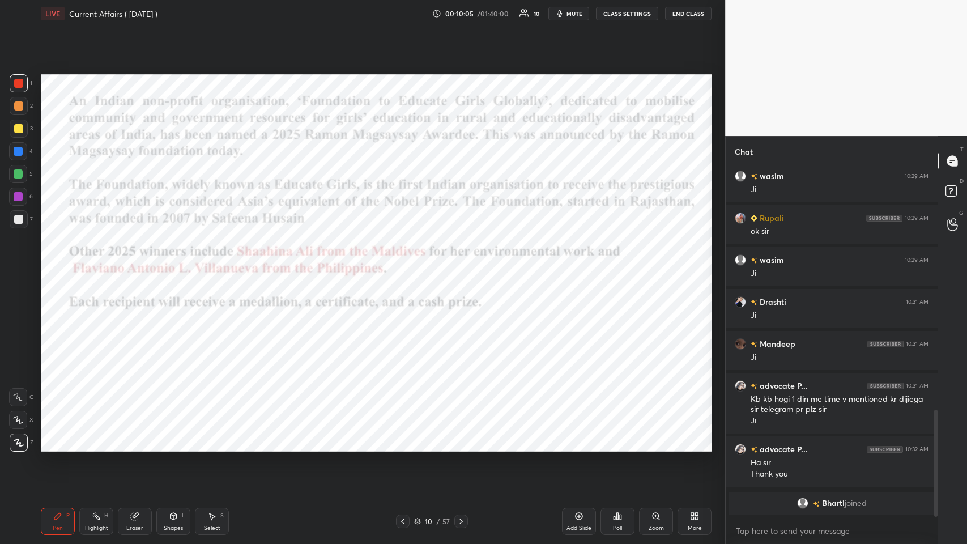
click at [406, 266] on div "Add Slide" at bounding box center [579, 520] width 34 height 27
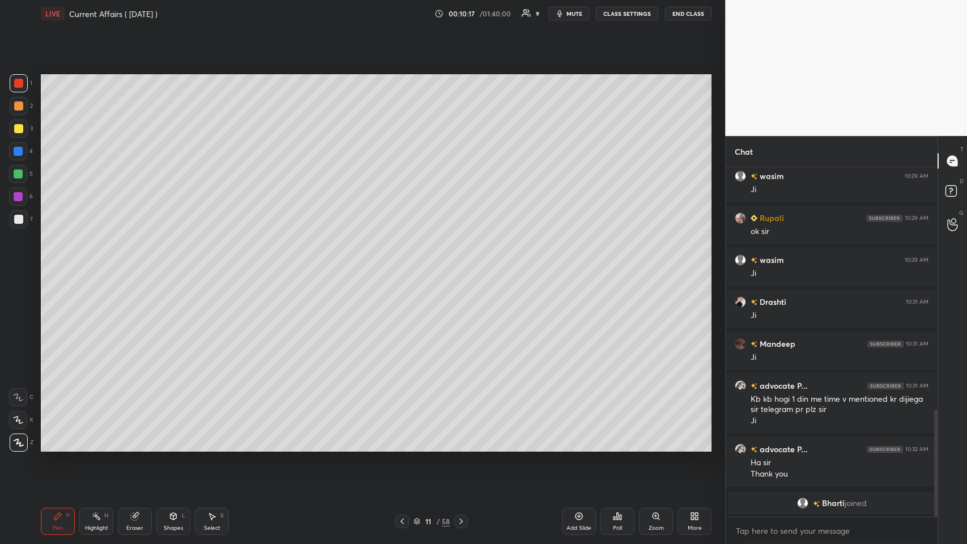
click at [18, 217] on div at bounding box center [18, 219] width 9 height 9
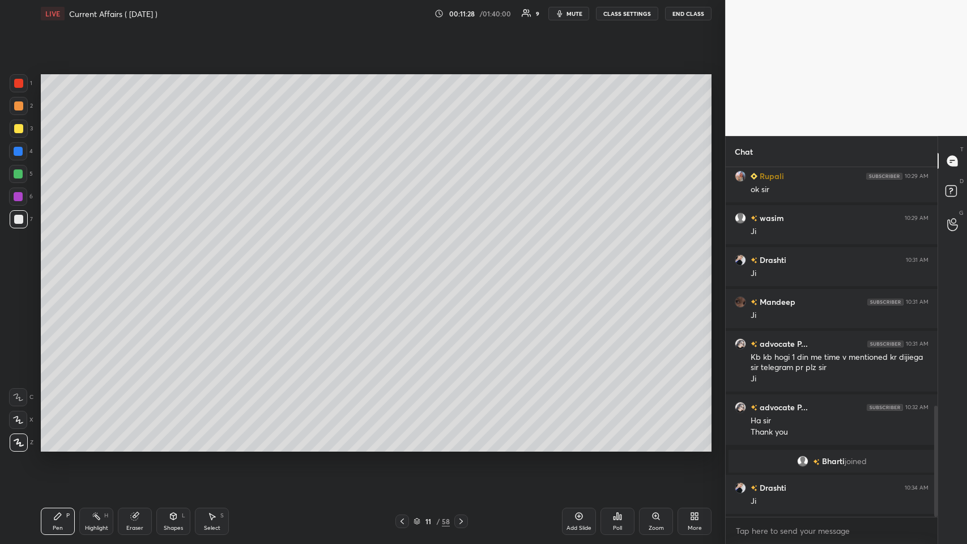
click at [20, 169] on div at bounding box center [18, 173] width 9 height 9
click at [400, 266] on icon at bounding box center [402, 521] width 9 height 9
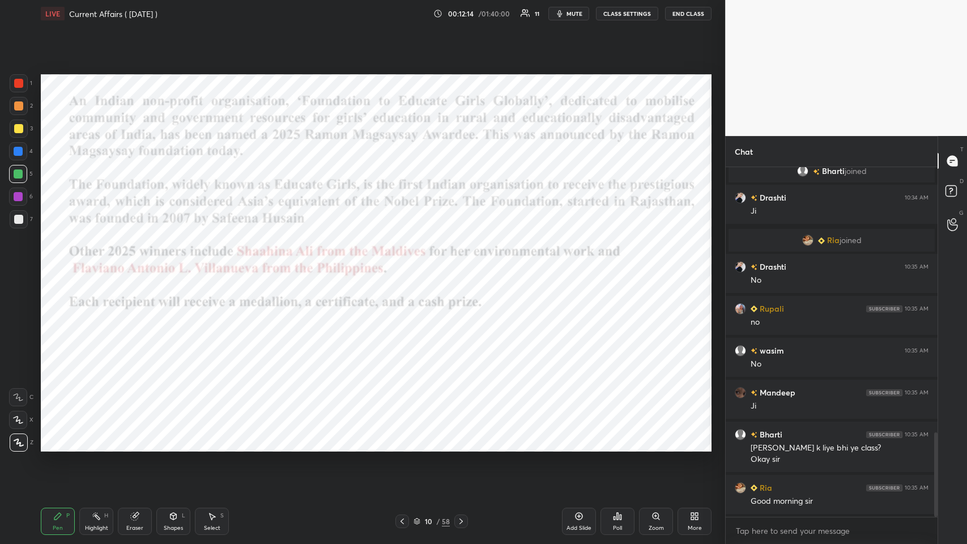
scroll to position [1096, 0]
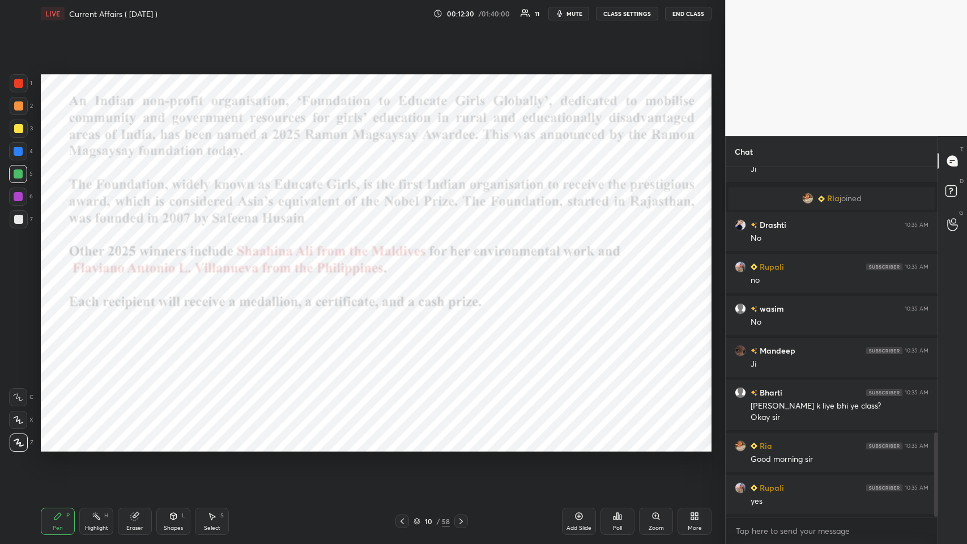
click at [406, 266] on icon at bounding box center [461, 521] width 9 height 9
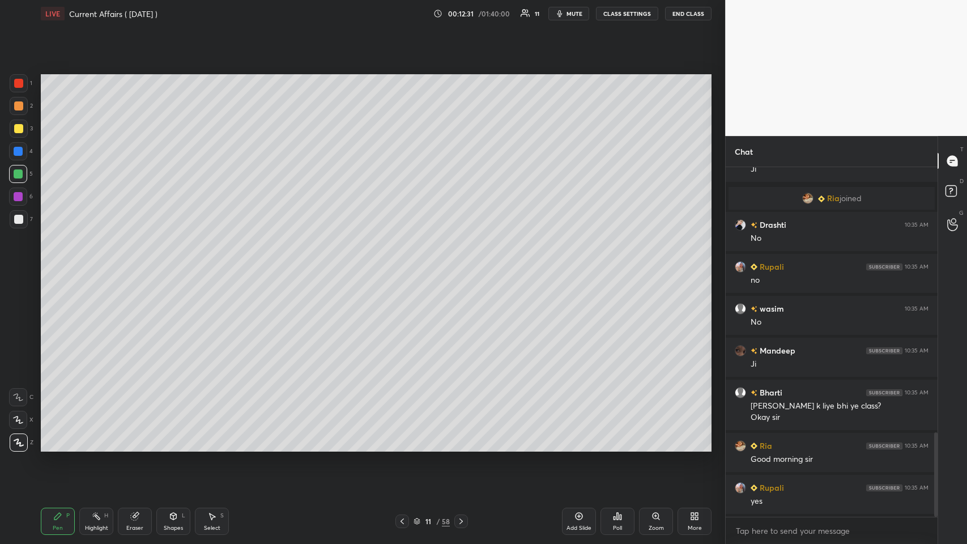
click at [406, 266] on icon at bounding box center [461, 521] width 9 height 9
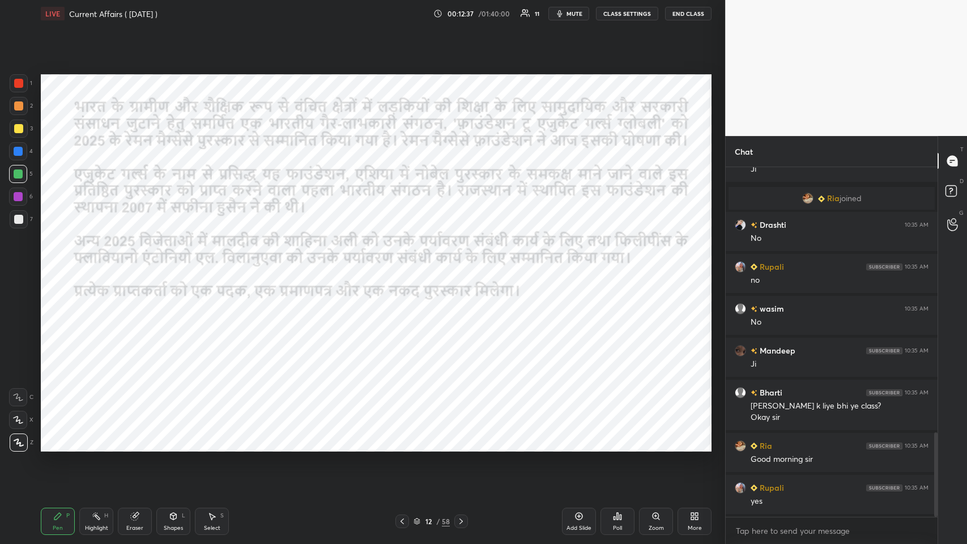
click at [406, 266] on icon at bounding box center [461, 521] width 9 height 9
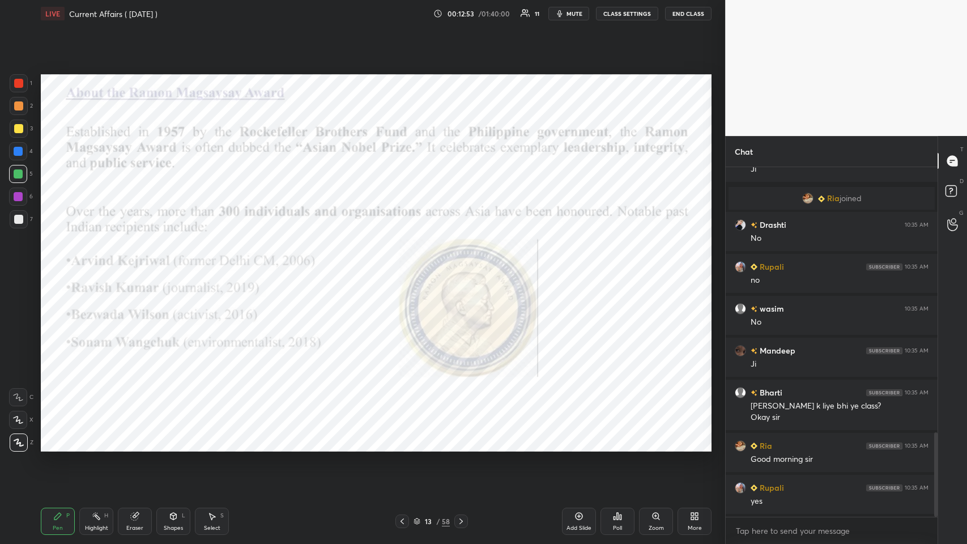
scroll to position [1137, 0]
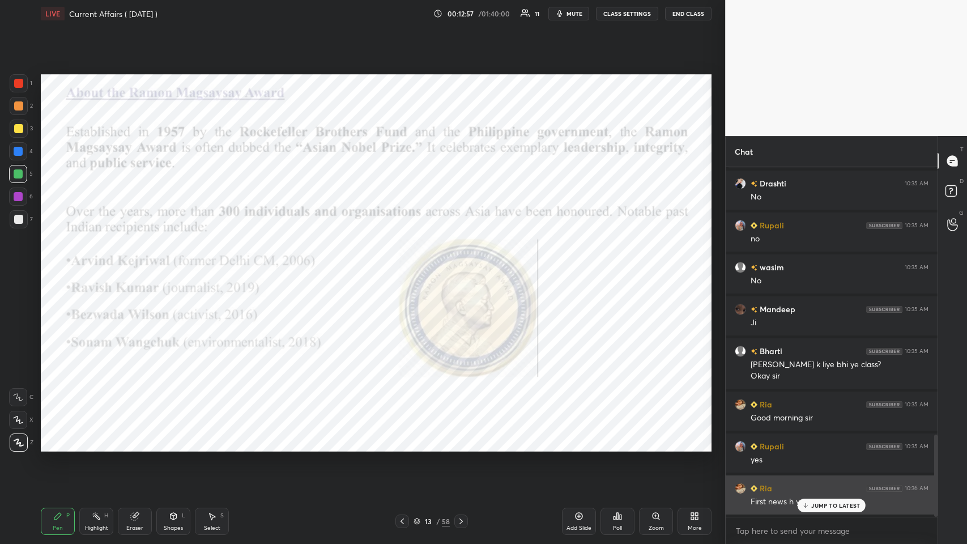
click at [406, 266] on p "JUMP TO LATEST" at bounding box center [835, 505] width 49 height 7
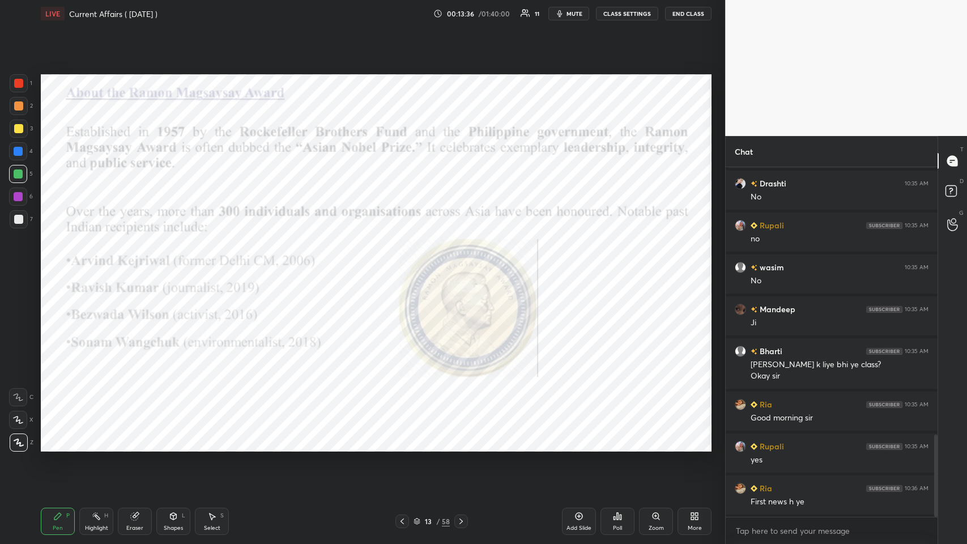
click at [406, 266] on icon at bounding box center [461, 521] width 9 height 9
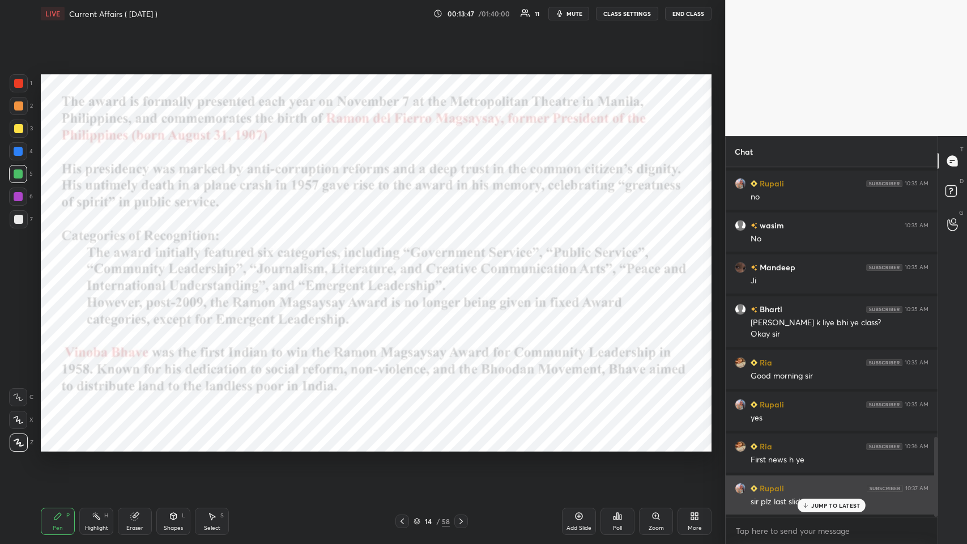
scroll to position [1222, 0]
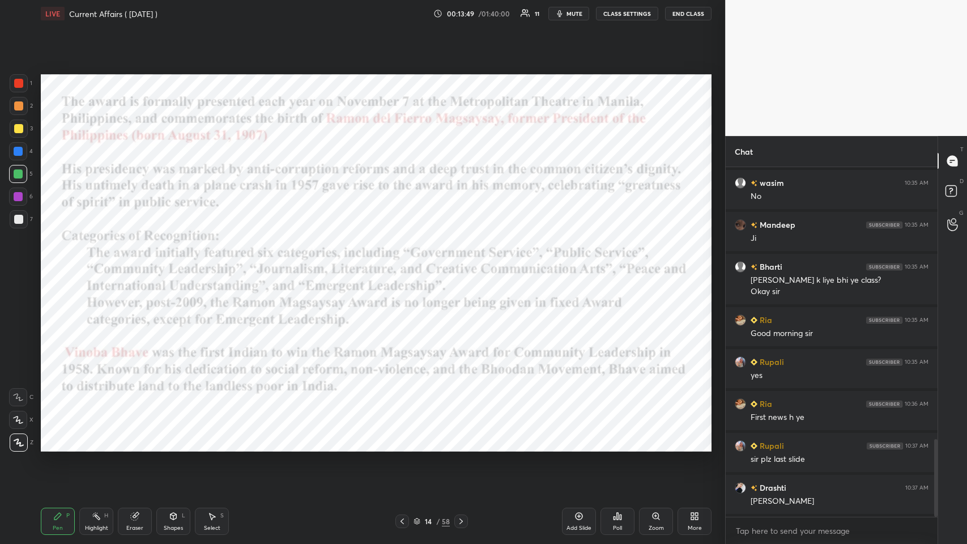
click at [402, 266] on icon at bounding box center [402, 521] width 9 height 9
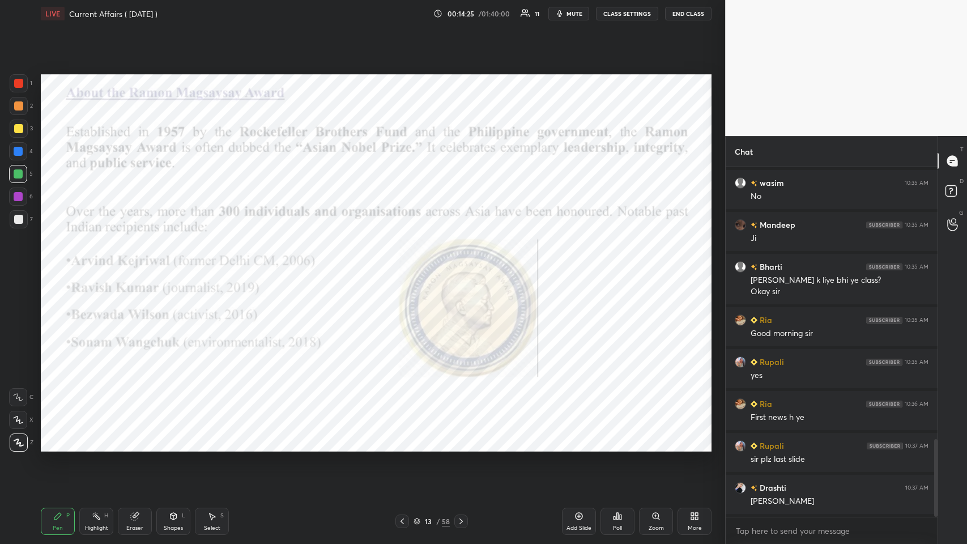
click at [406, 266] on icon at bounding box center [461, 521] width 9 height 9
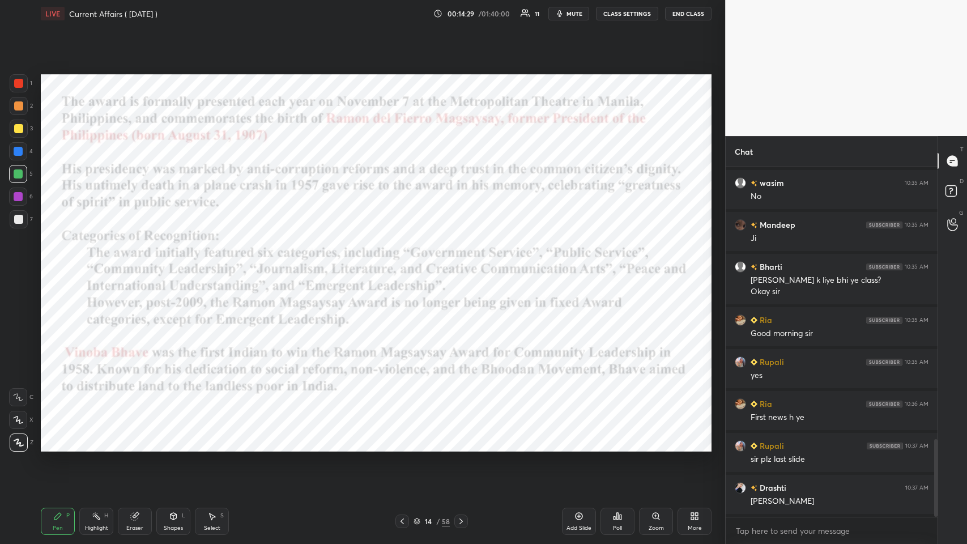
click at [14, 84] on div at bounding box center [18, 83] width 9 height 9
click at [16, 127] on div at bounding box center [18, 128] width 9 height 9
click at [11, 83] on div at bounding box center [19, 83] width 18 height 18
click at [406, 266] on icon at bounding box center [461, 521] width 9 height 9
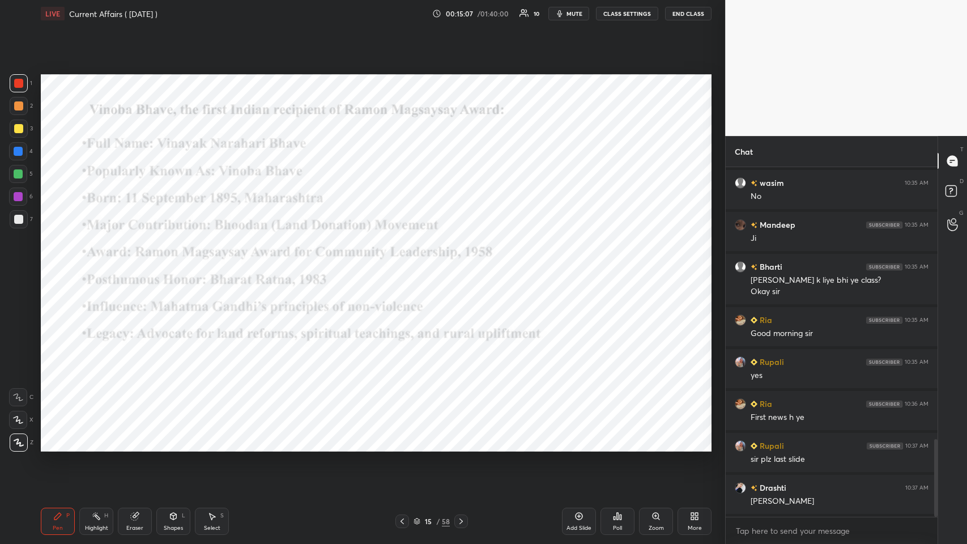
click at [18, 194] on div at bounding box center [18, 196] width 9 height 9
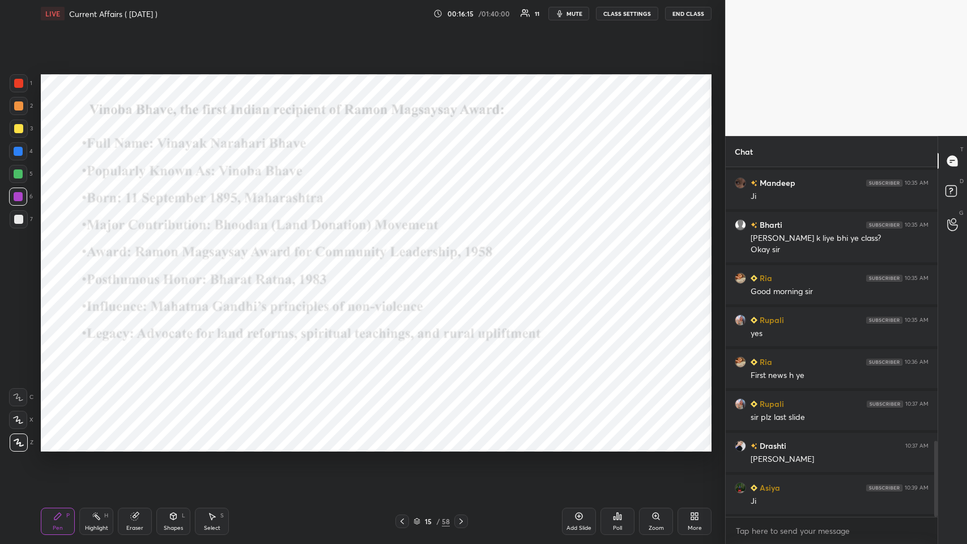
click at [406, 266] on icon at bounding box center [461, 521] width 9 height 9
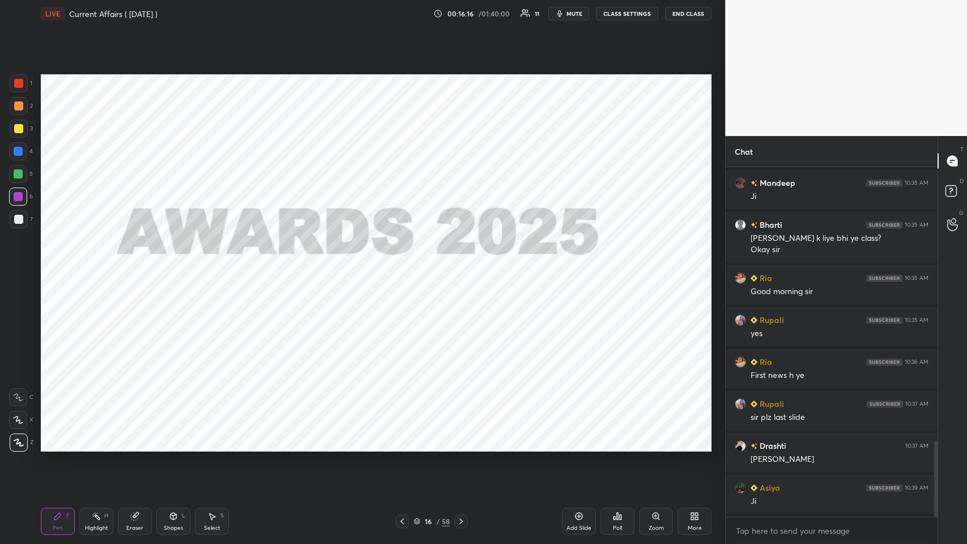
click at [406, 266] on icon at bounding box center [461, 521] width 9 height 9
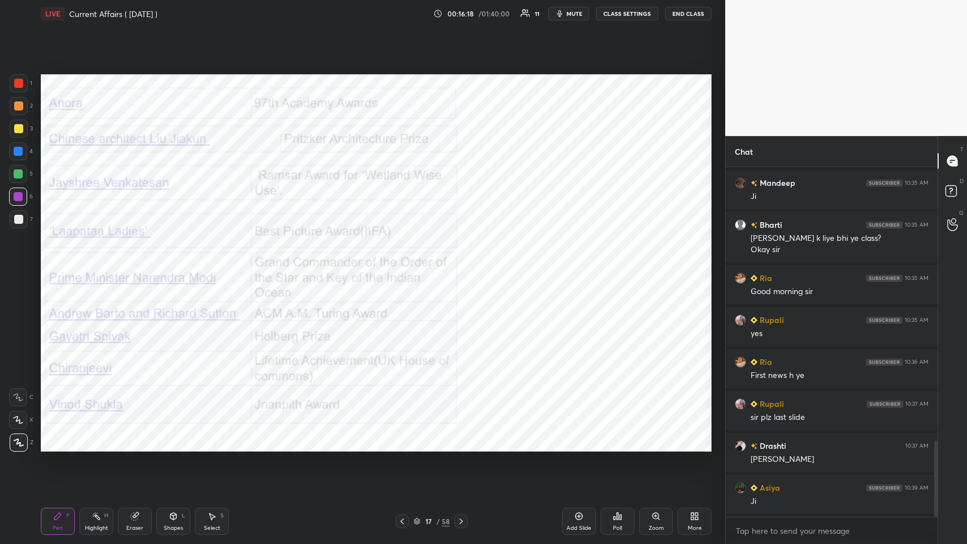
click at [19, 82] on div at bounding box center [18, 83] width 9 height 9
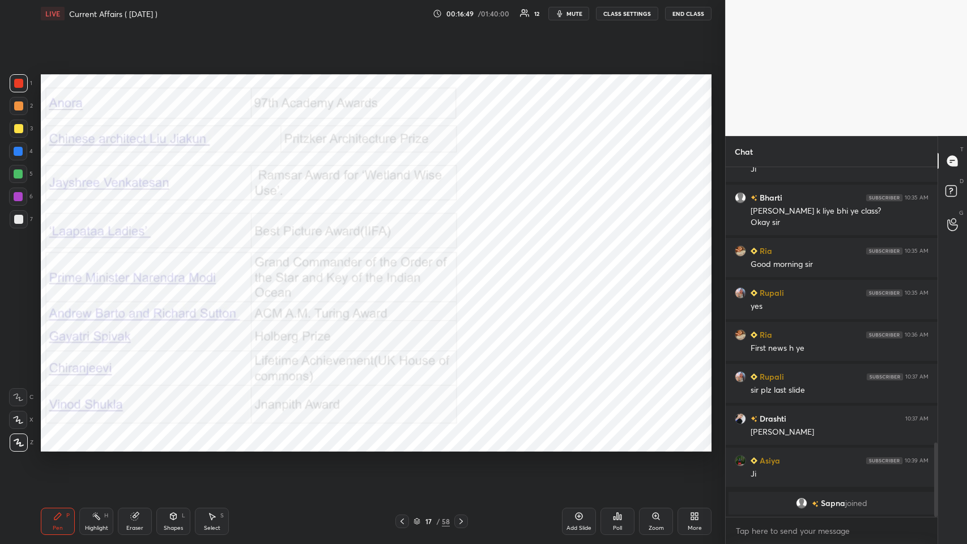
click at [406, 266] on icon at bounding box center [460, 521] width 3 height 6
click at [406, 266] on icon at bounding box center [461, 521] width 9 height 9
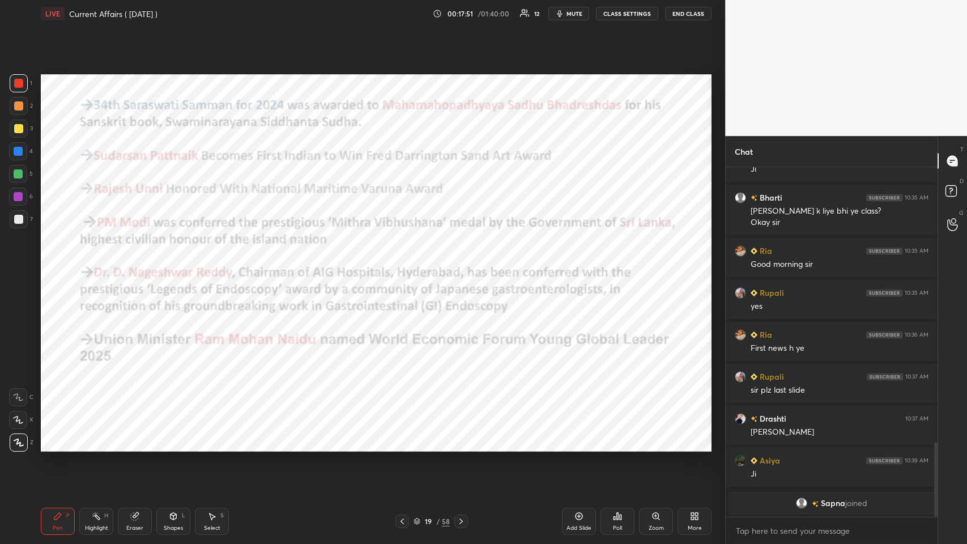
click at [406, 266] on icon at bounding box center [461, 521] width 9 height 9
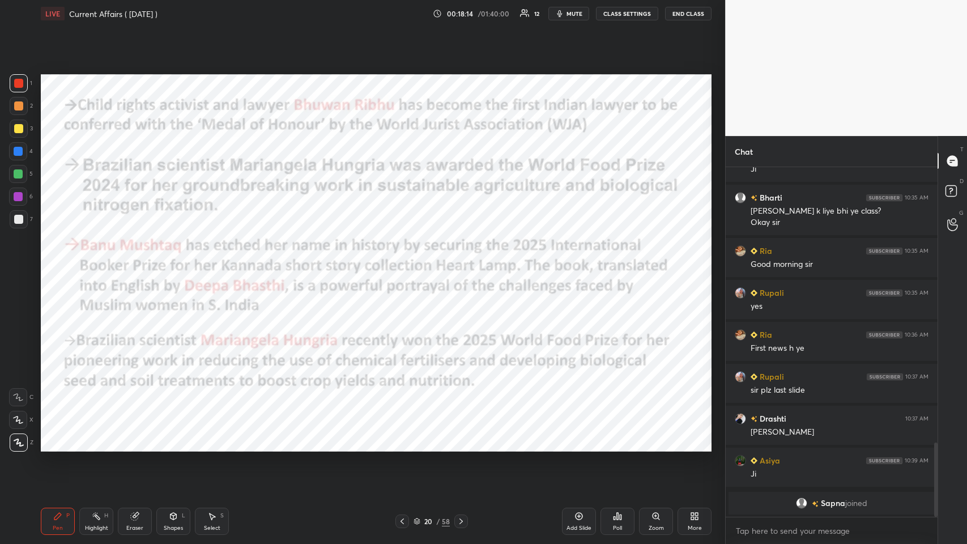
click at [406, 266] on icon at bounding box center [461, 521] width 9 height 9
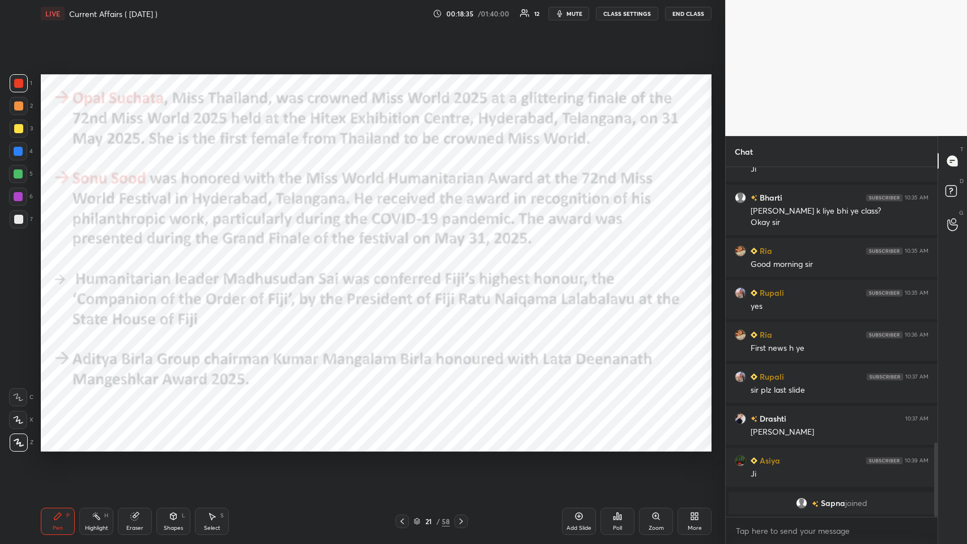
click at [406, 266] on icon at bounding box center [461, 521] width 9 height 9
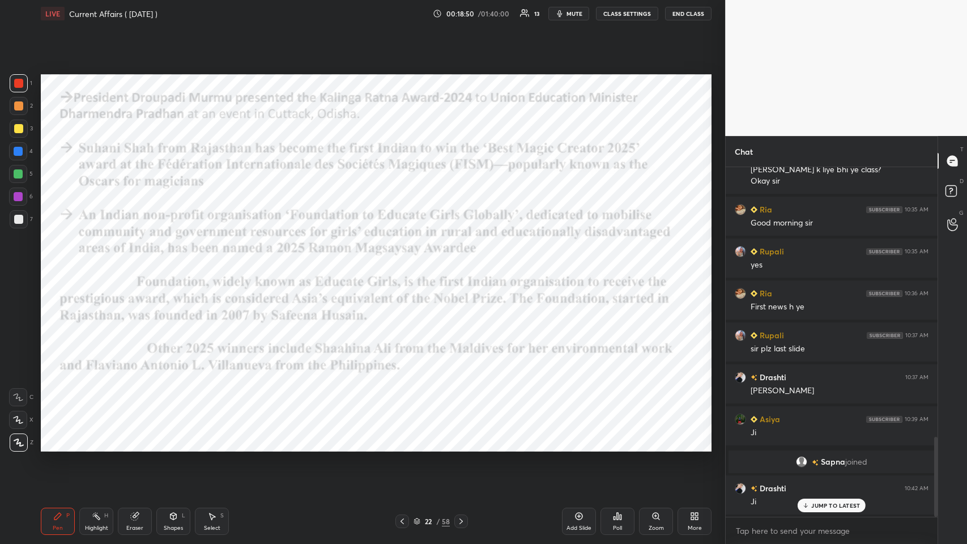
scroll to position [1179, 0]
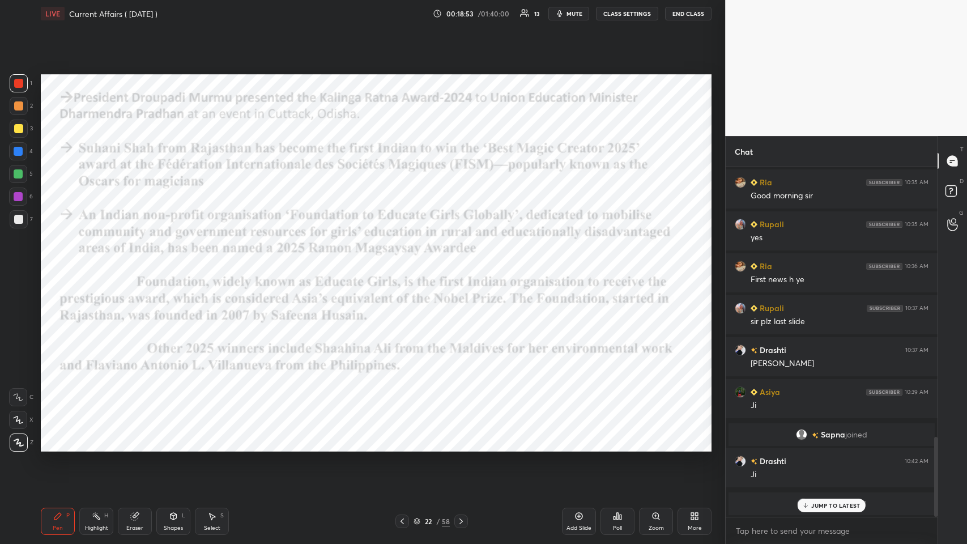
click at [406, 266] on icon at bounding box center [461, 521] width 9 height 9
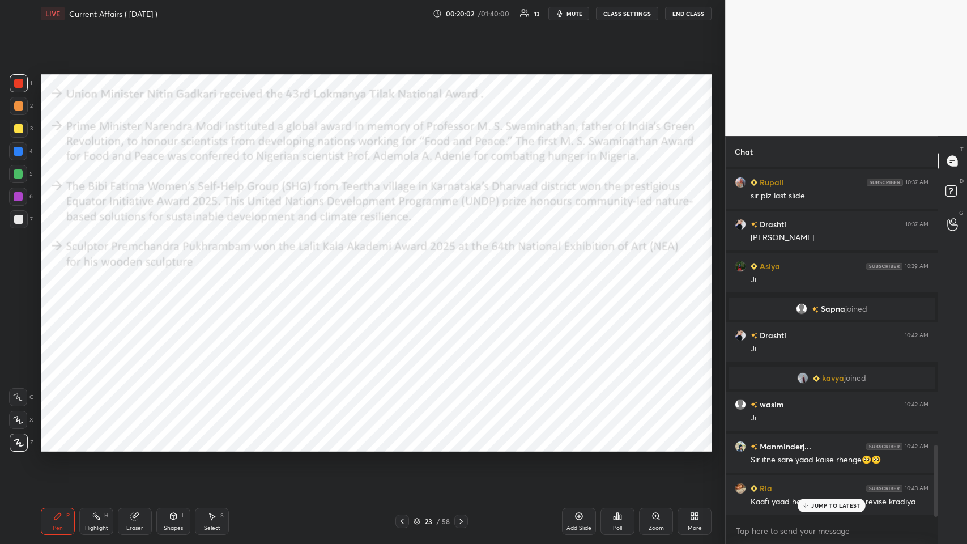
scroll to position [1347, 0]
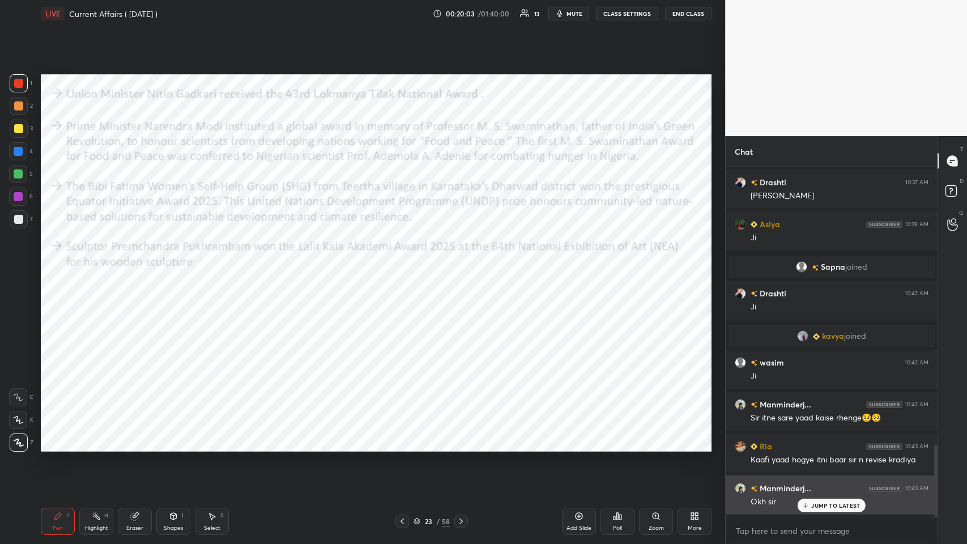
click at [406, 266] on p "JUMP TO LATEST" at bounding box center [835, 505] width 49 height 7
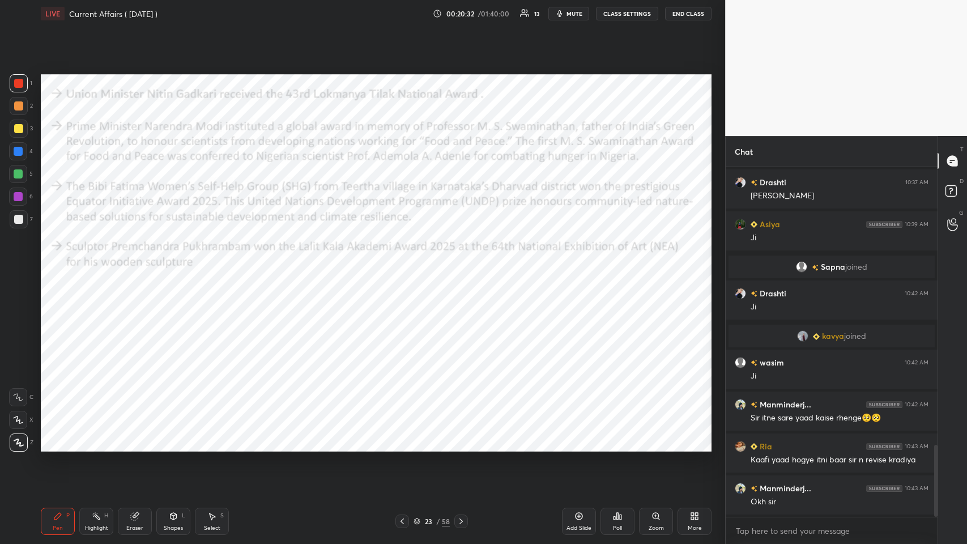
click at [406, 266] on icon at bounding box center [461, 521] width 9 height 9
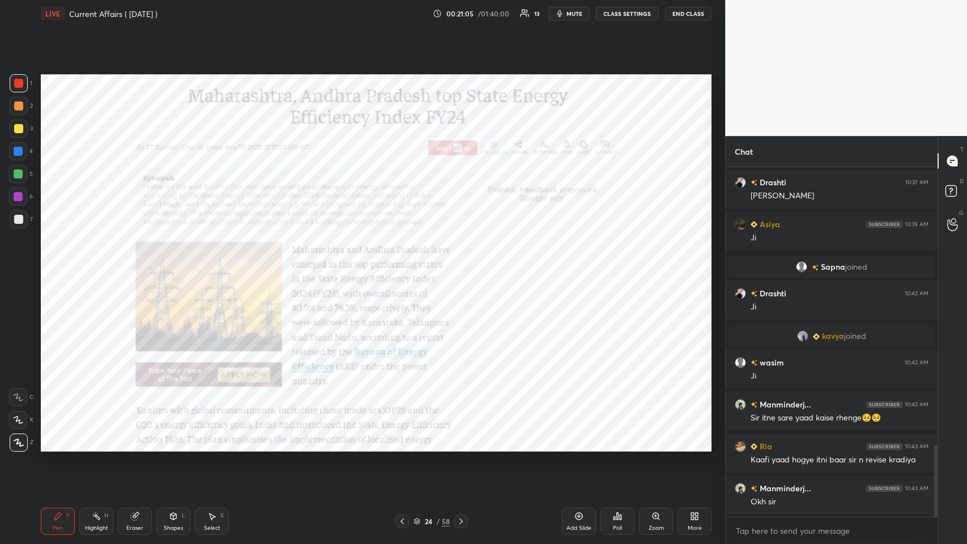
click at [406, 266] on icon at bounding box center [461, 521] width 9 height 9
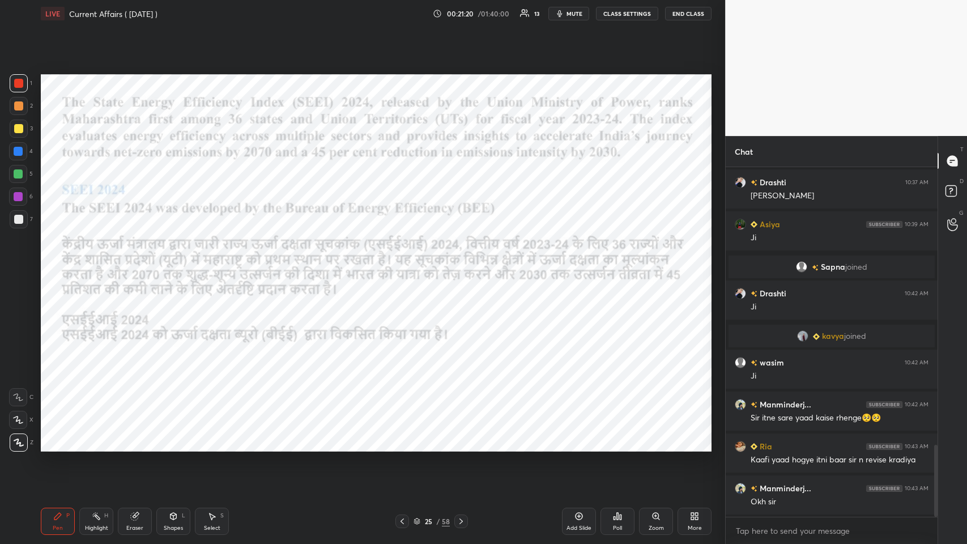
click at [406, 266] on icon at bounding box center [460, 521] width 3 height 6
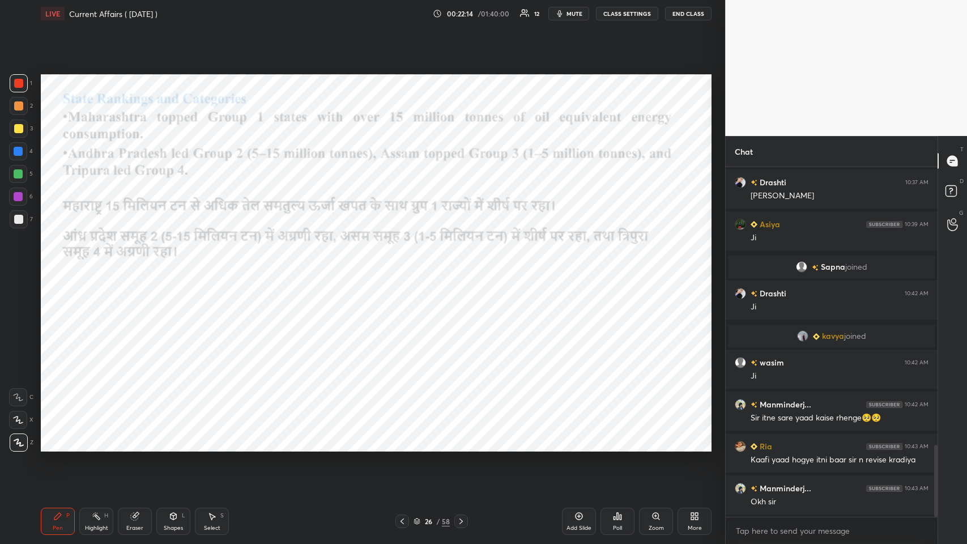
click at [402, 266] on icon at bounding box center [401, 521] width 3 height 6
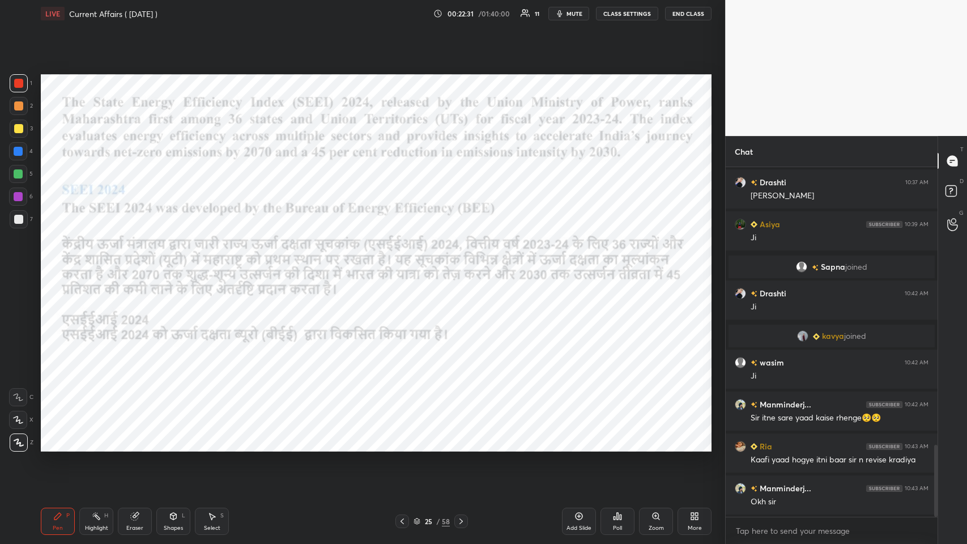
click at [400, 266] on icon at bounding box center [402, 521] width 9 height 9
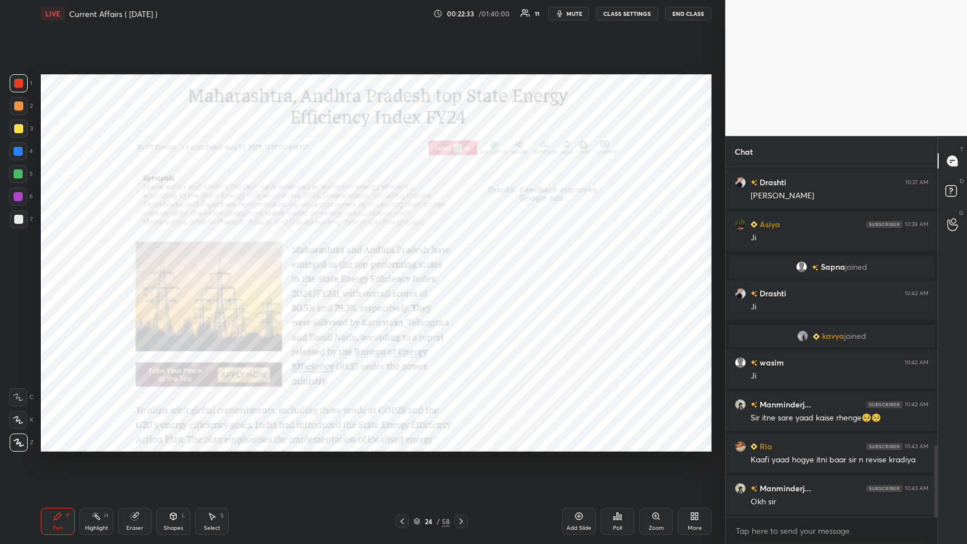
click at [406, 266] on icon at bounding box center [460, 521] width 3 height 6
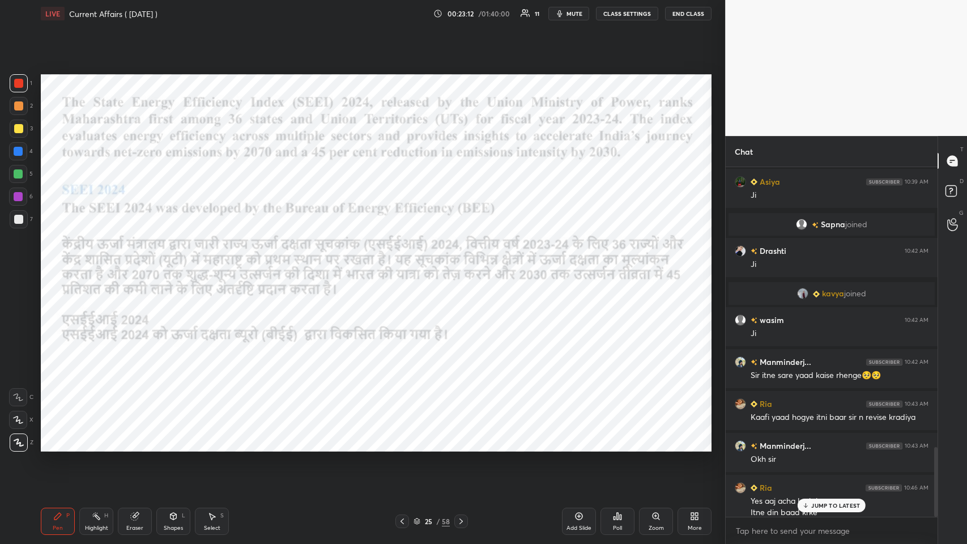
scroll to position [1400, 0]
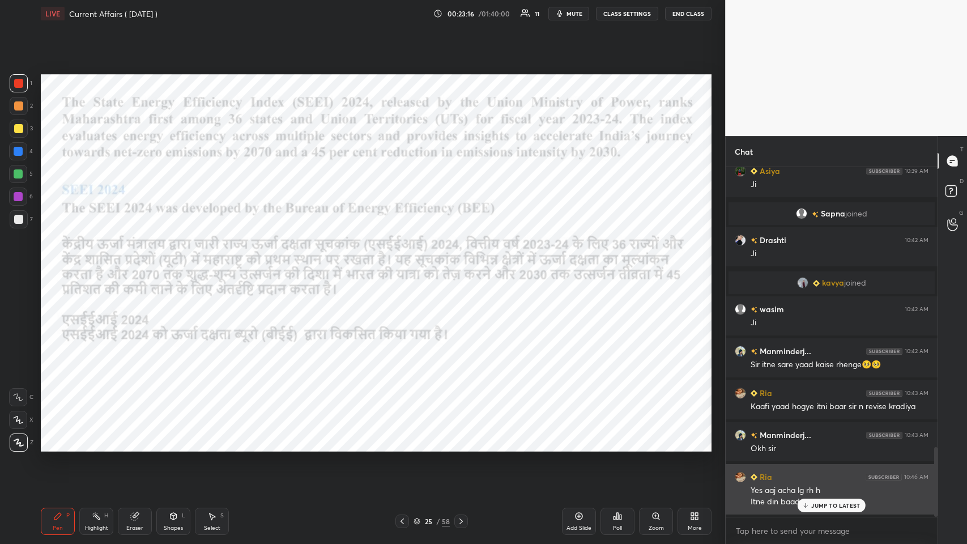
click at [406, 266] on icon at bounding box center [805, 505] width 7 height 7
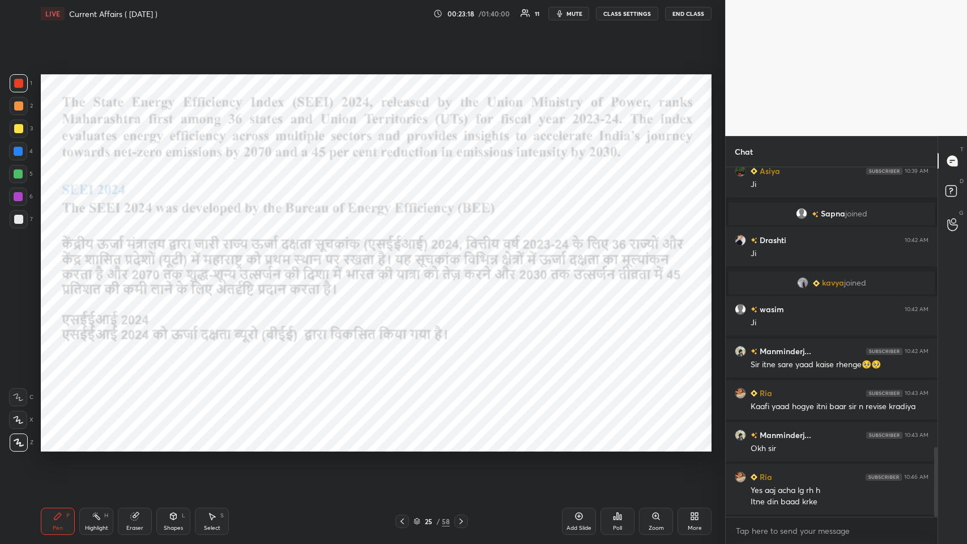
scroll to position [1442, 0]
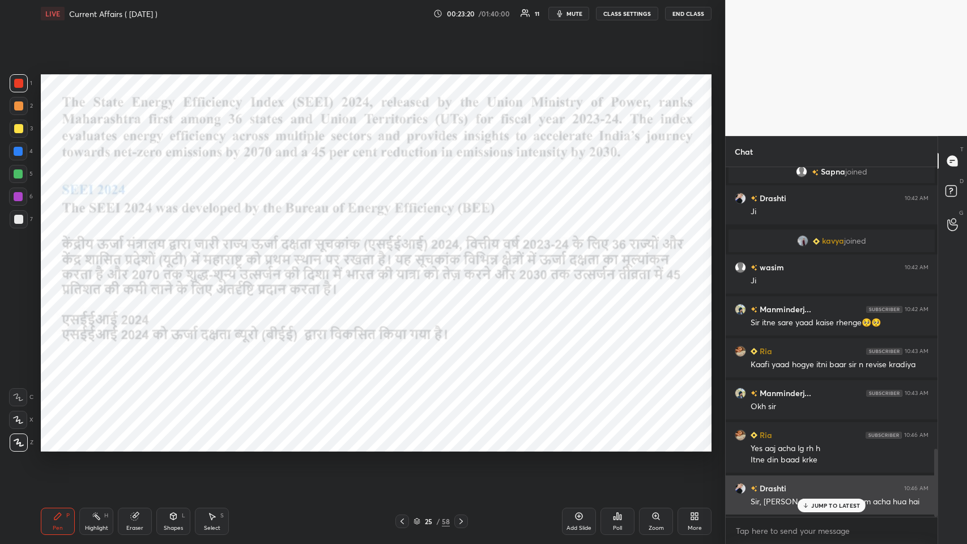
click at [406, 266] on div "JUMP TO LATEST" at bounding box center [831, 505] width 68 height 14
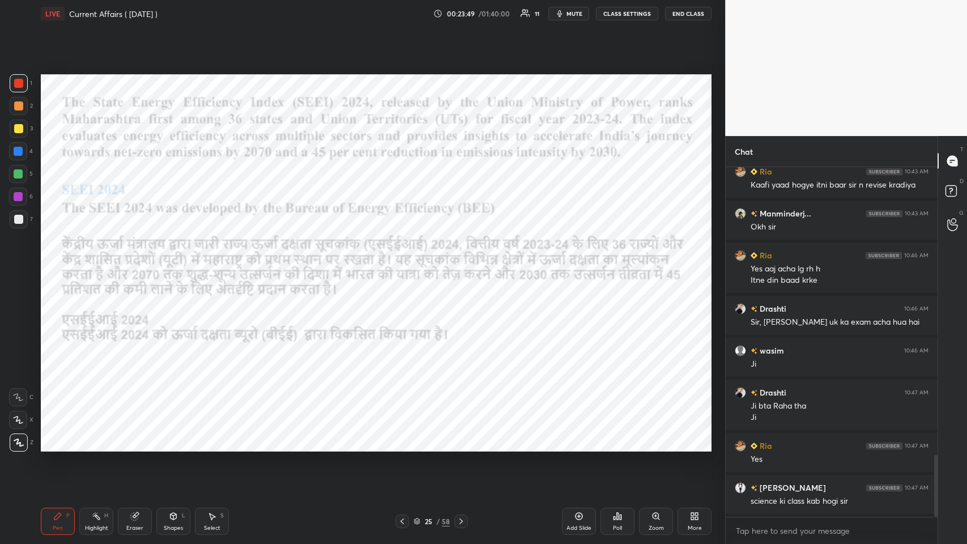
scroll to position [1663, 0]
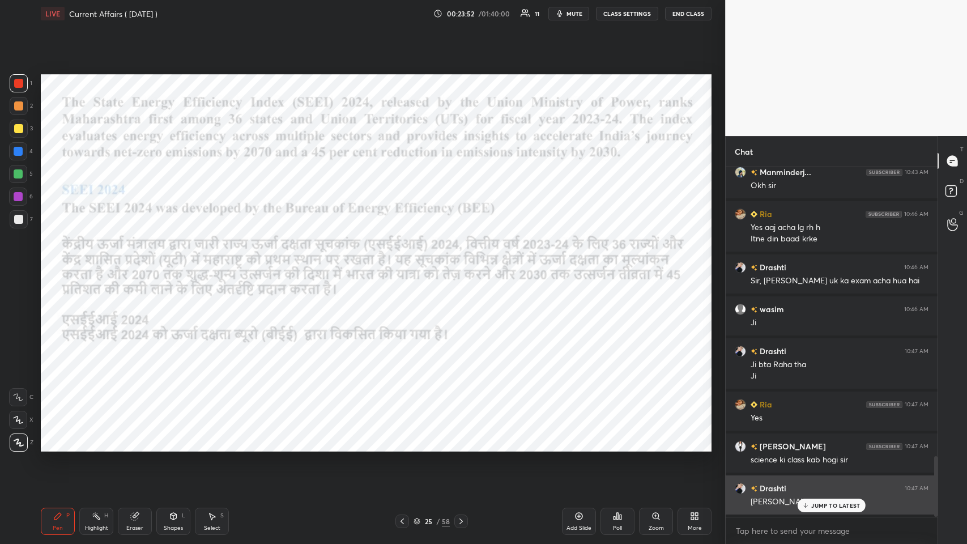
click at [406, 266] on p "JUMP TO LATEST" at bounding box center [835, 505] width 49 height 7
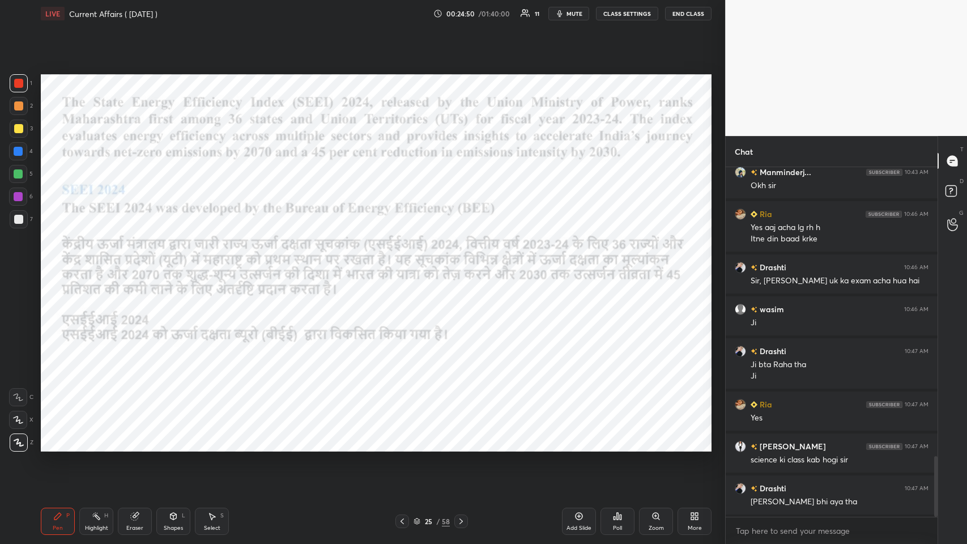
click at [406, 266] on icon at bounding box center [461, 521] width 9 height 9
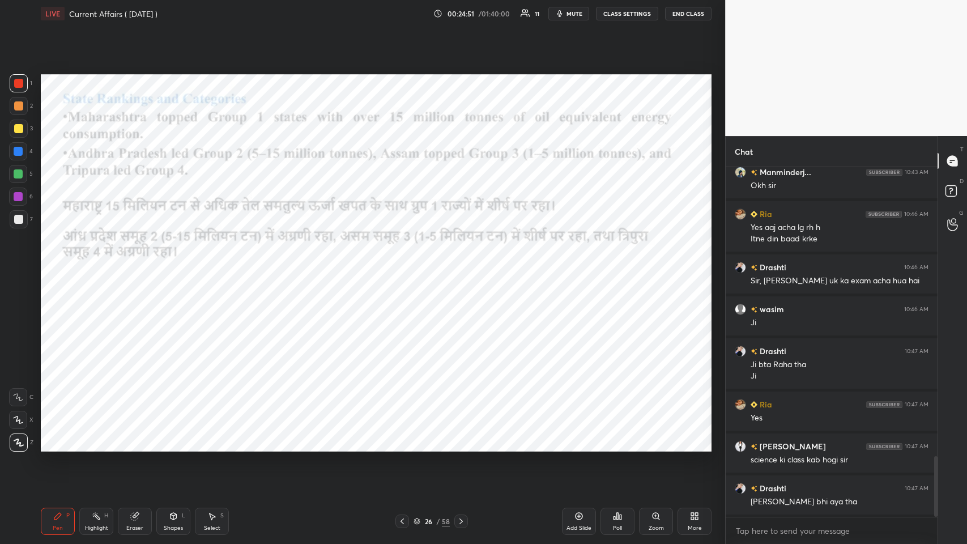
click at [406, 266] on div at bounding box center [461, 521] width 14 height 14
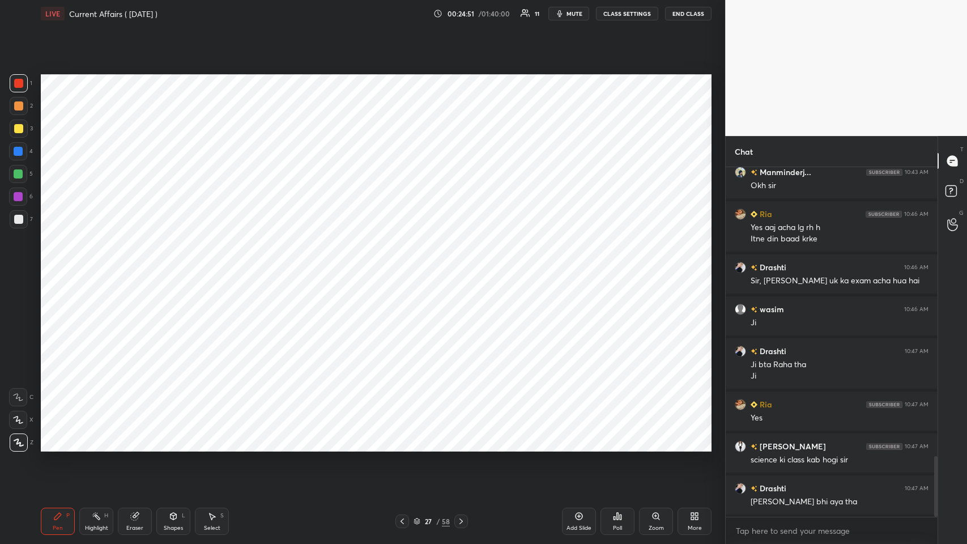
click at [406, 266] on icon at bounding box center [461, 521] width 9 height 9
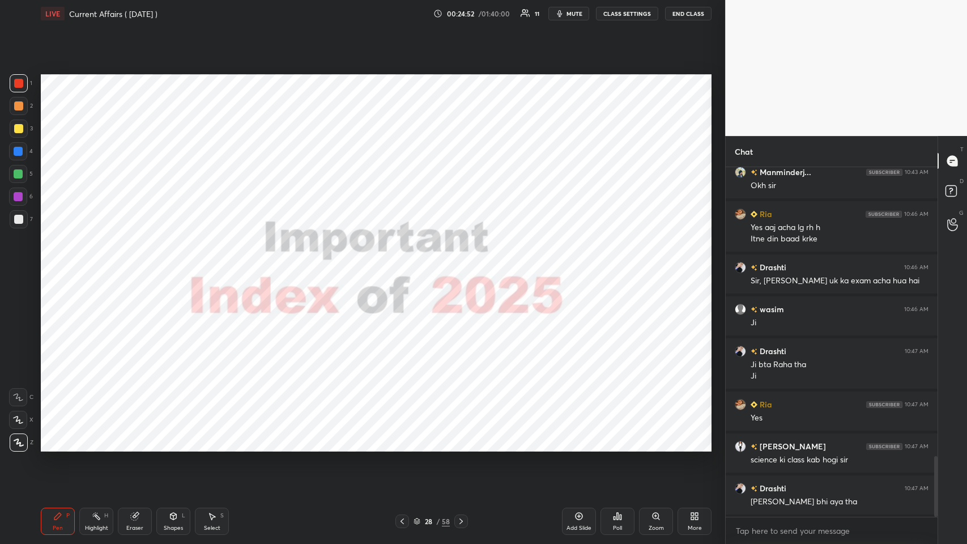
click at [406, 266] on div at bounding box center [461, 521] width 14 height 14
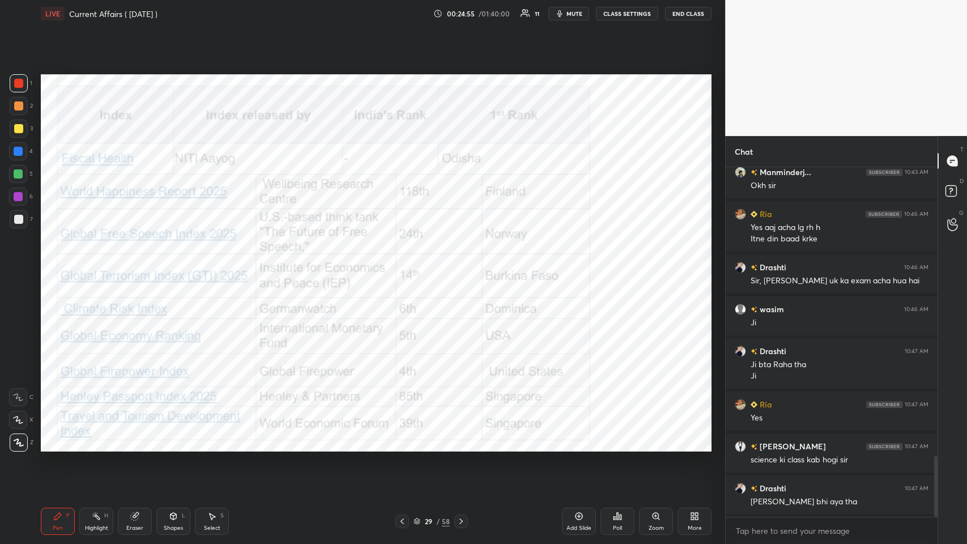
click at [18, 81] on div at bounding box center [18, 83] width 9 height 9
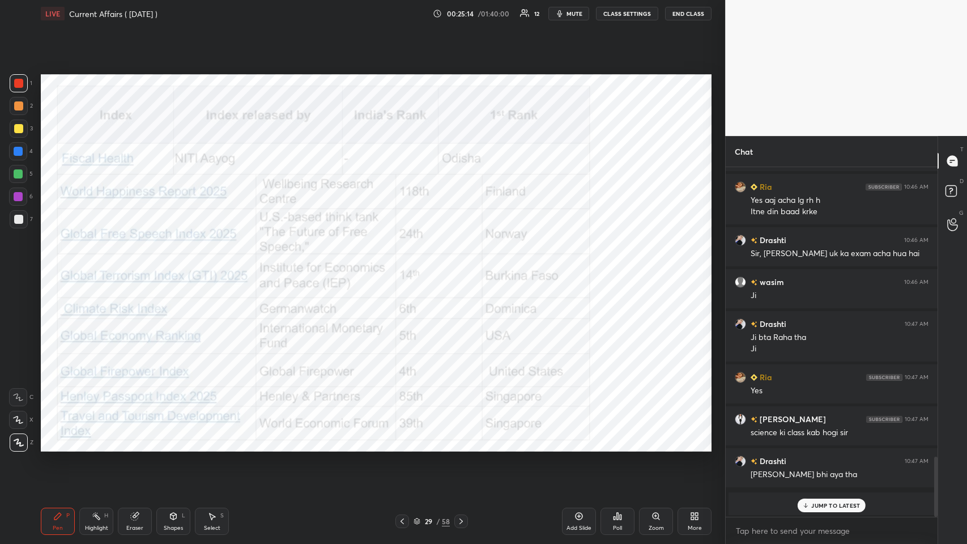
click at [406, 266] on p "JUMP TO LATEST" at bounding box center [835, 505] width 49 height 7
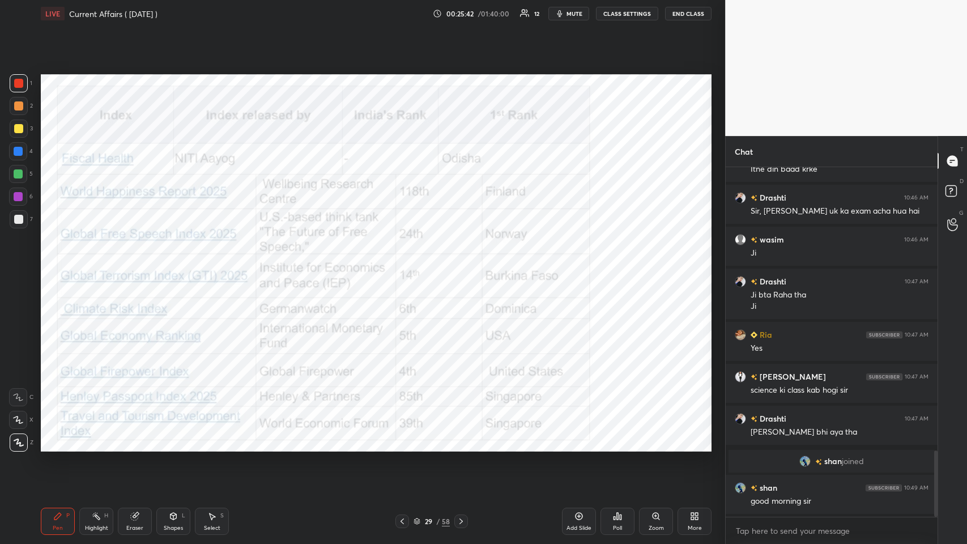
scroll to position [1486, 0]
click at [406, 266] on icon at bounding box center [460, 521] width 3 height 6
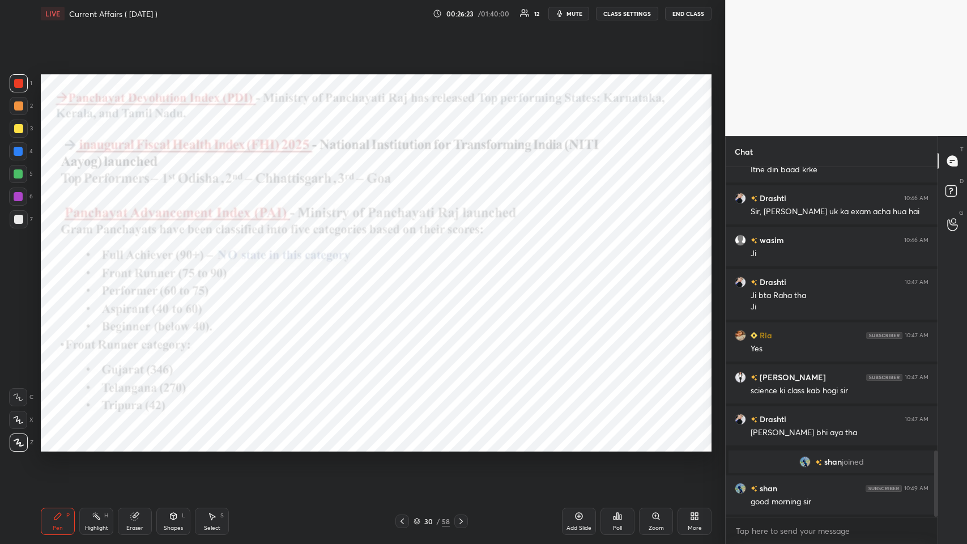
click at [406, 266] on icon at bounding box center [460, 521] width 3 height 6
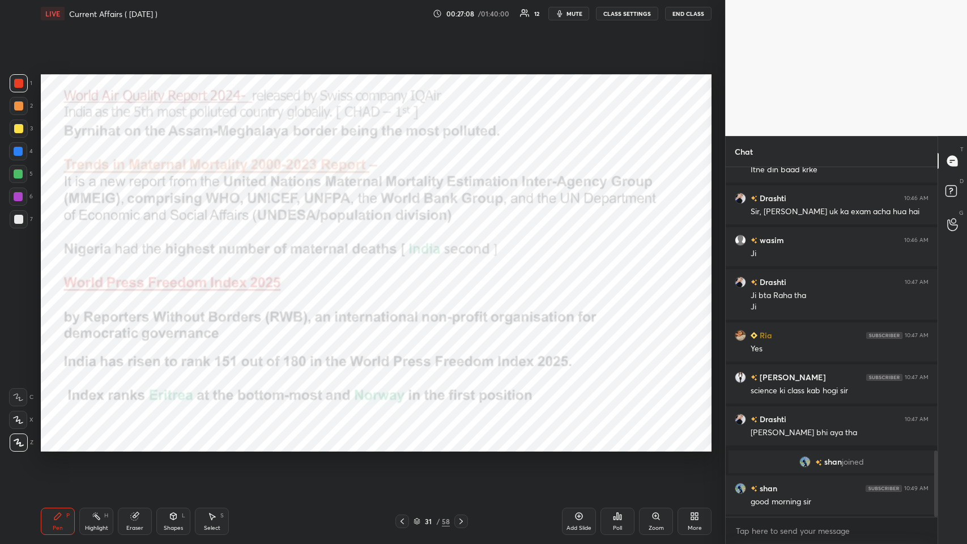
click at [406, 266] on icon at bounding box center [461, 521] width 9 height 9
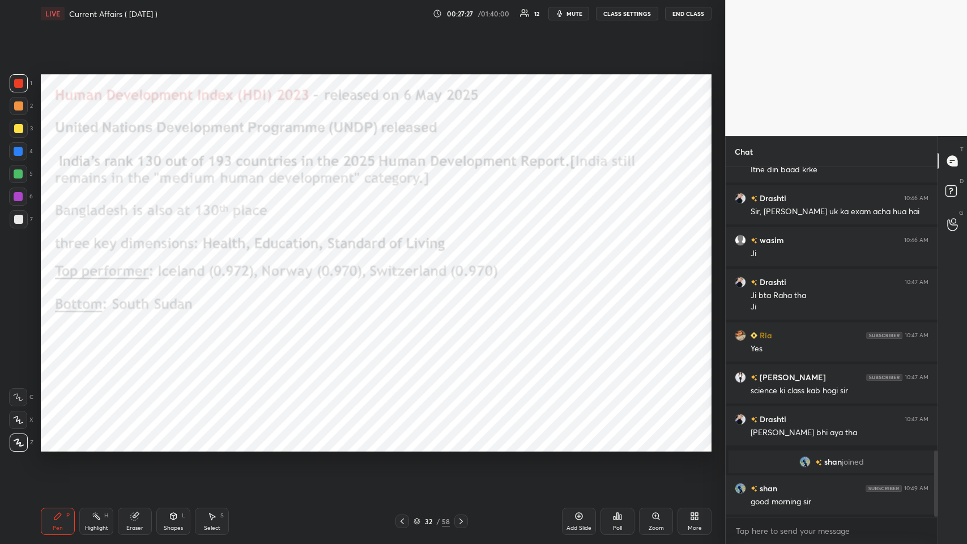
click at [406, 266] on icon at bounding box center [461, 521] width 9 height 9
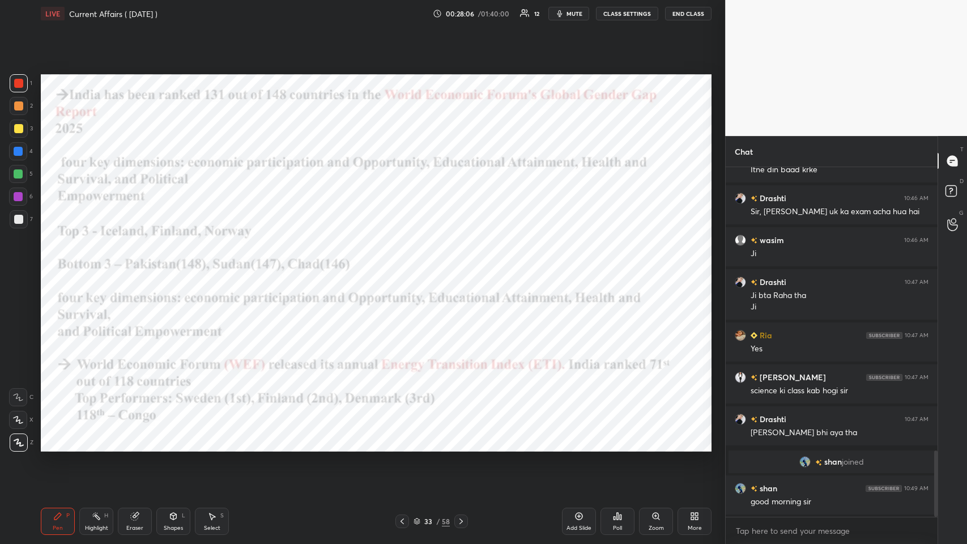
click at [406, 266] on icon at bounding box center [461, 521] width 9 height 9
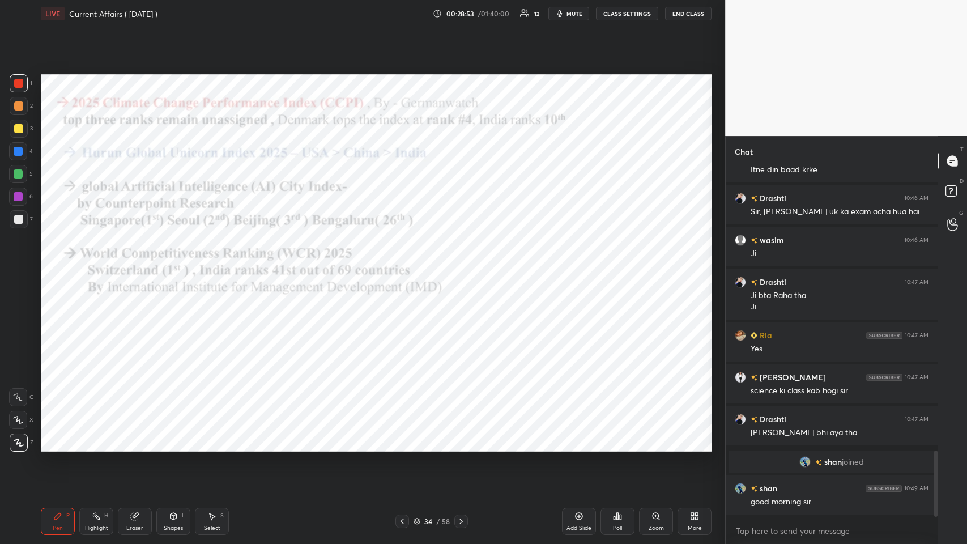
click at [406, 266] on icon at bounding box center [461, 521] width 9 height 9
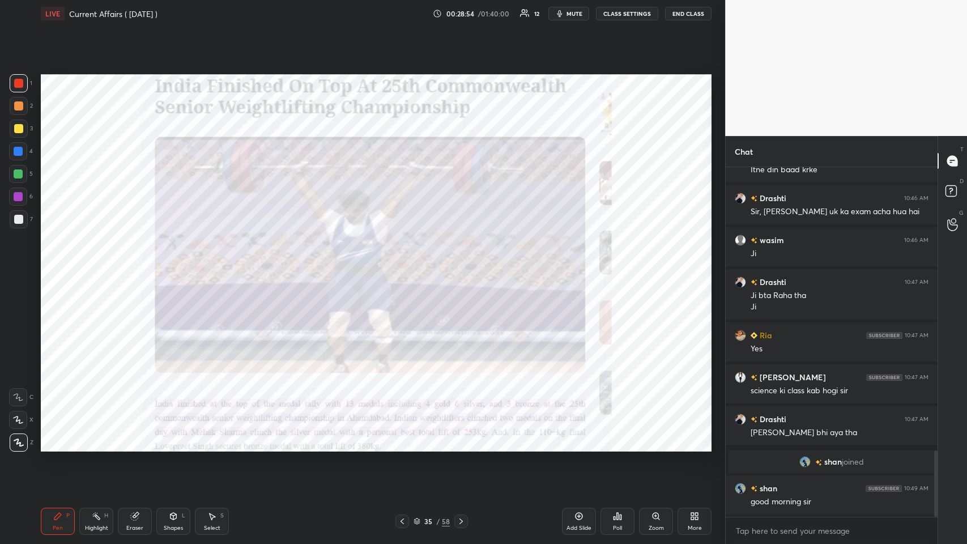
click at [403, 266] on icon at bounding box center [402, 521] width 9 height 9
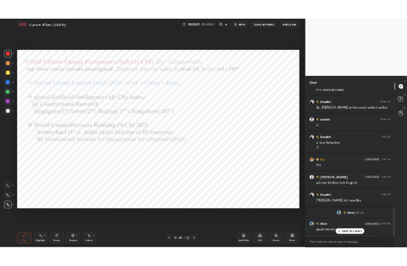
scroll to position [1513, 0]
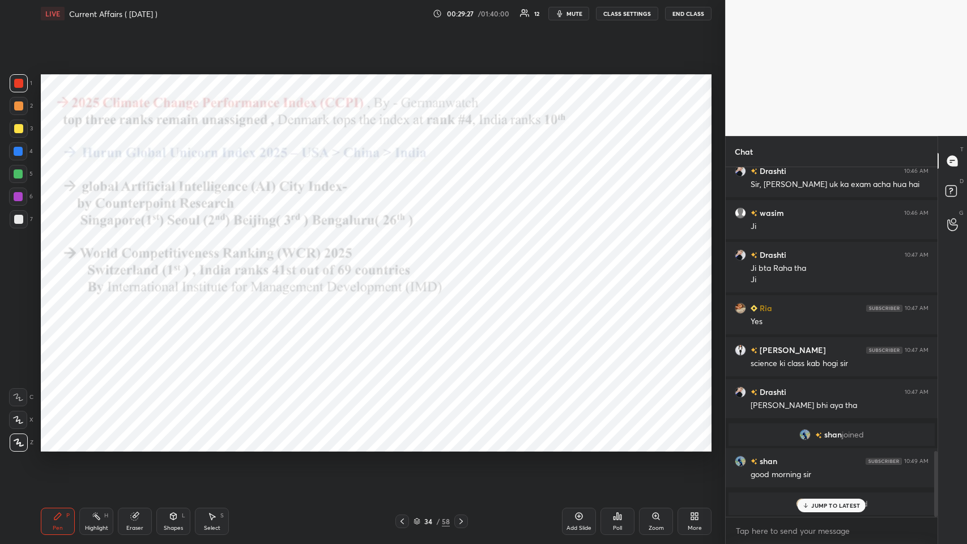
click at [406, 266] on p "JUMP TO LATEST" at bounding box center [835, 505] width 49 height 7
click at [406, 266] on icon at bounding box center [461, 521] width 9 height 9
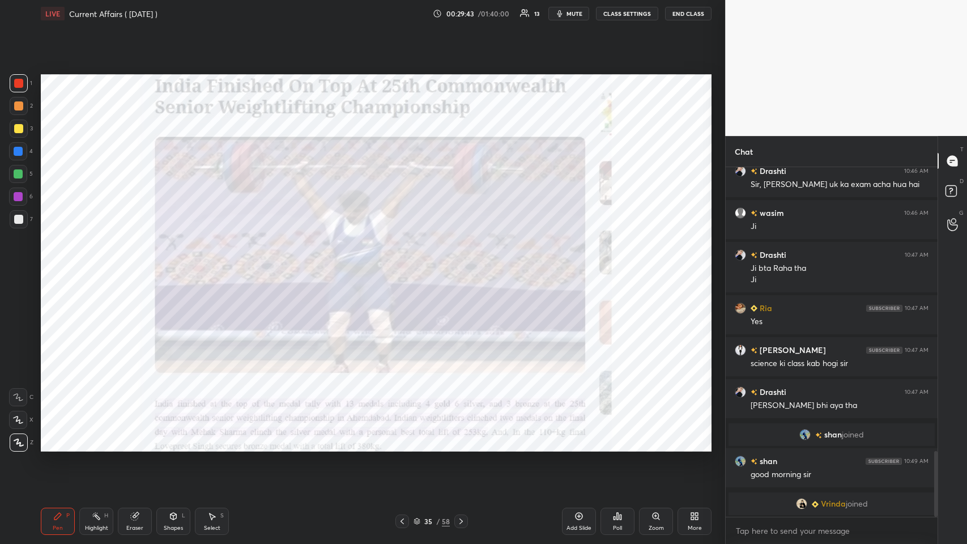
click at [406, 266] on icon at bounding box center [460, 521] width 3 height 6
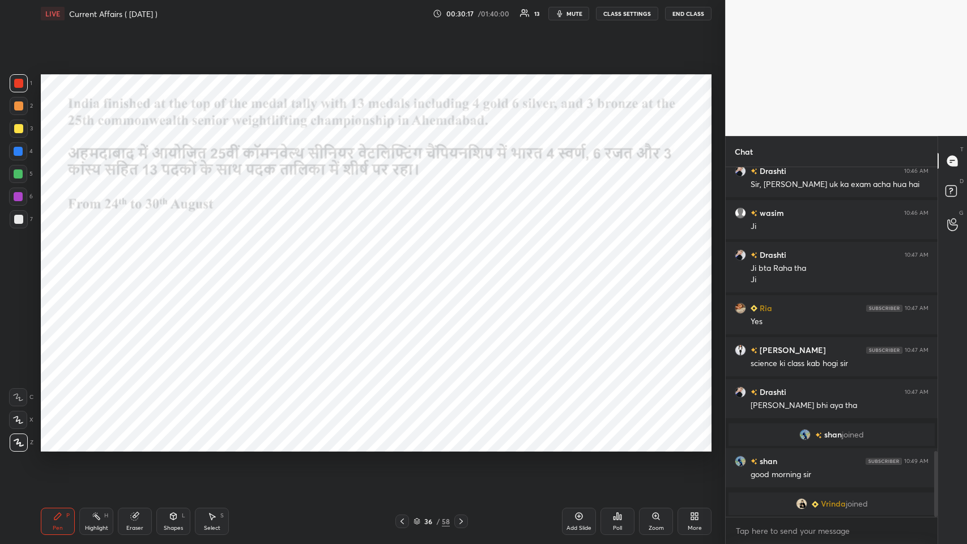
click at [406, 266] on icon at bounding box center [461, 521] width 9 height 9
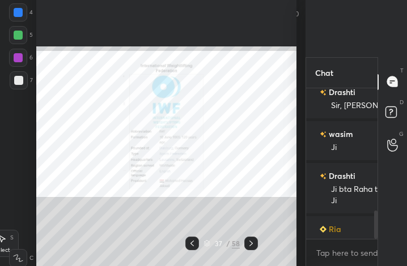
scroll to position [0, 3]
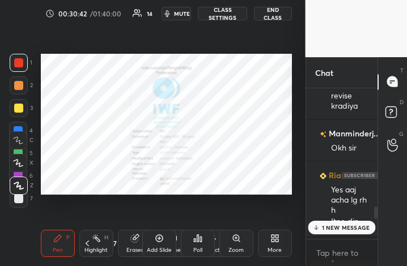
click at [280, 245] on div "More" at bounding box center [275, 243] width 34 height 27
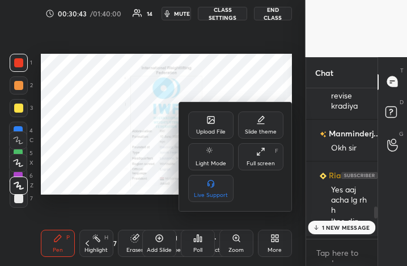
click at [266, 163] on div "Full screen" at bounding box center [260, 164] width 28 height 6
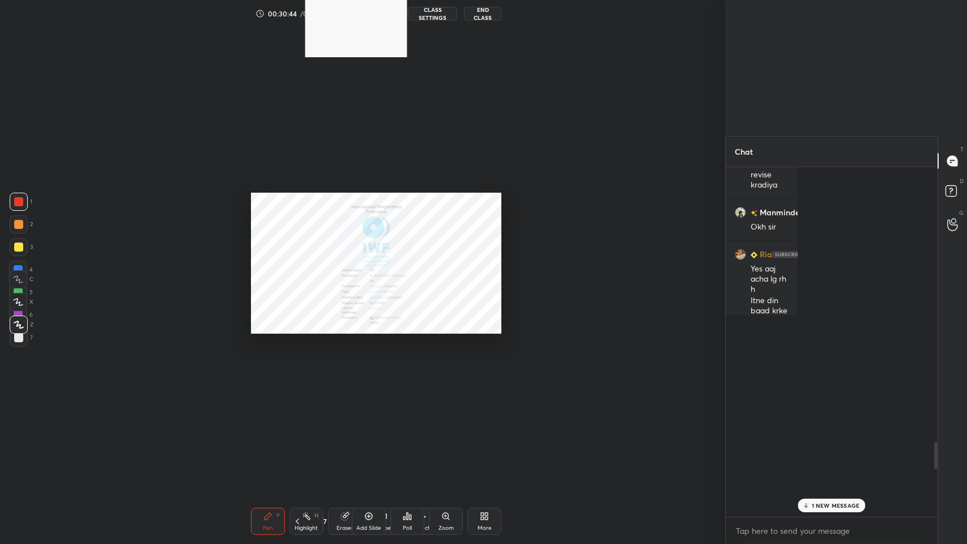
scroll to position [251, 208]
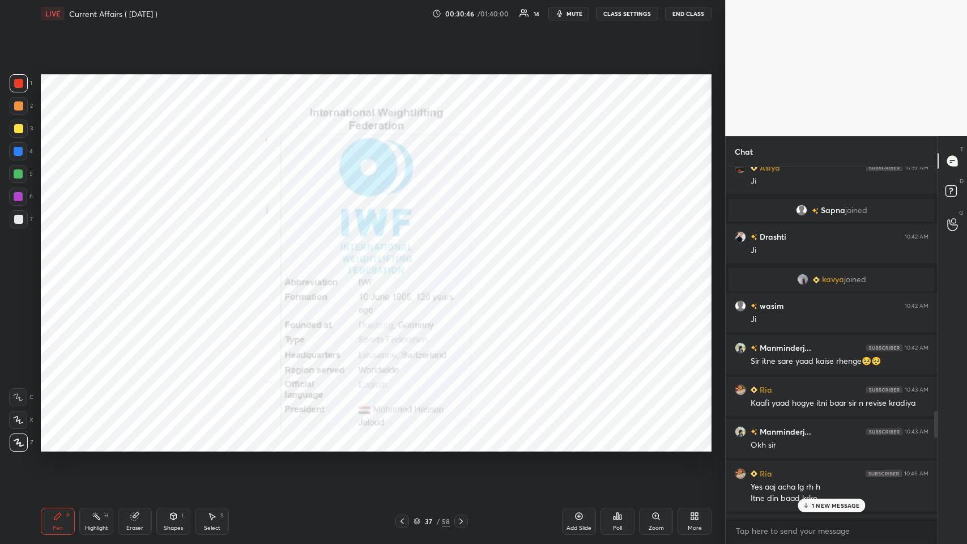
click at [406, 266] on div "1 NEW MESSAGE" at bounding box center [831, 505] width 67 height 14
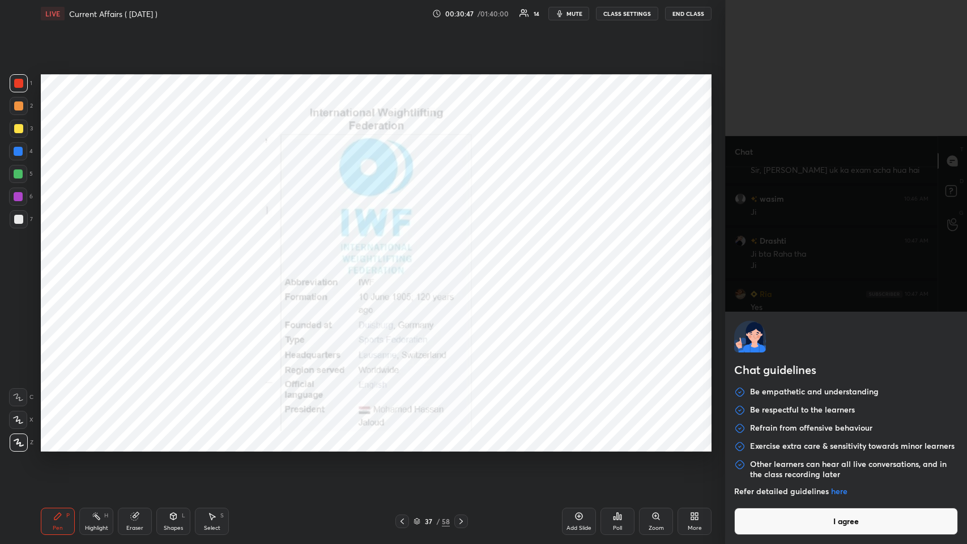
click at [406, 266] on body "1 2 3 4 5 6 7 C X Z C X Z E E Erase all H H LIVE Current Affairs ( [DATE] ) 00:…" at bounding box center [483, 272] width 967 height 544
click at [406, 266] on button "I agree" at bounding box center [846, 520] width 224 height 27
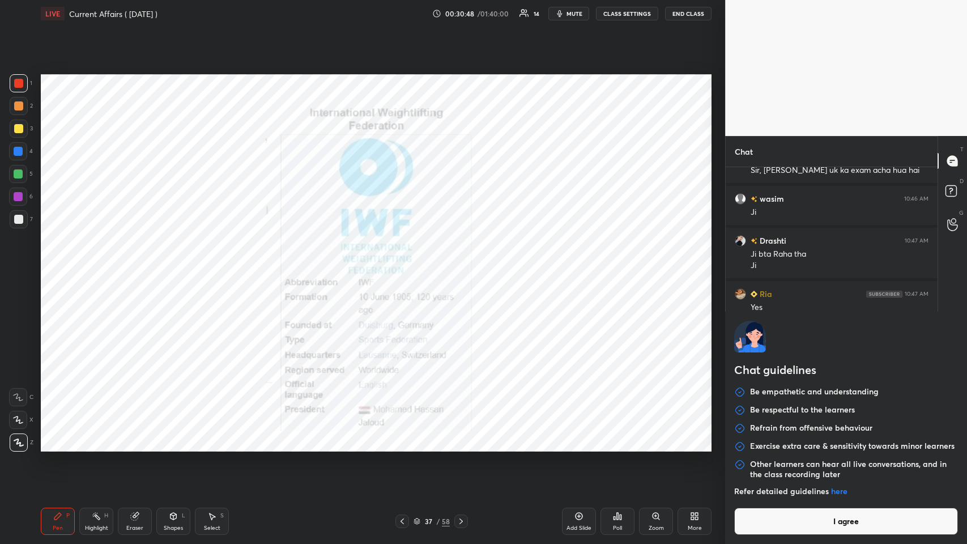
type textarea "x"
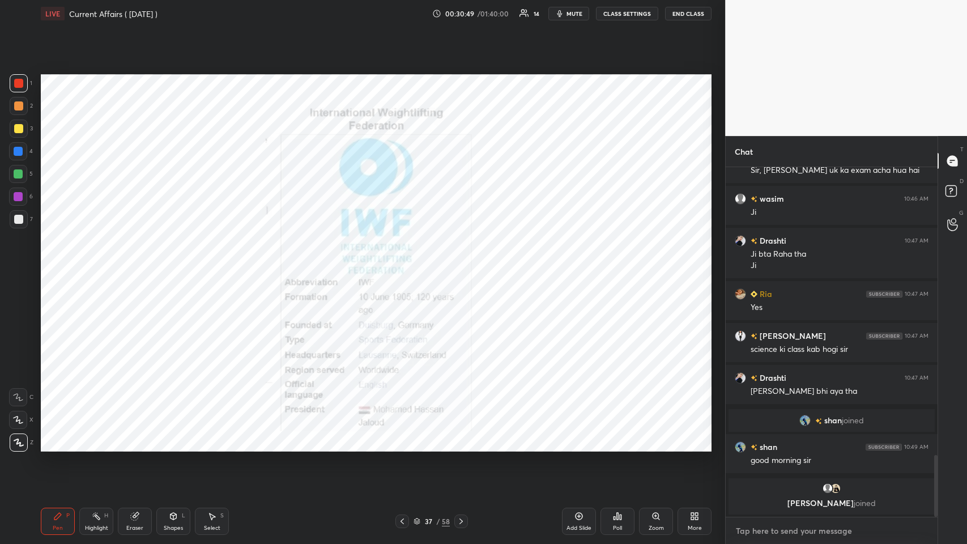
click at [406, 266] on textarea at bounding box center [832, 531] width 194 height 18
paste textarea "[URL][DOMAIN_NAME]"
type textarea "[URL][DOMAIN_NAME]"
type textarea "x"
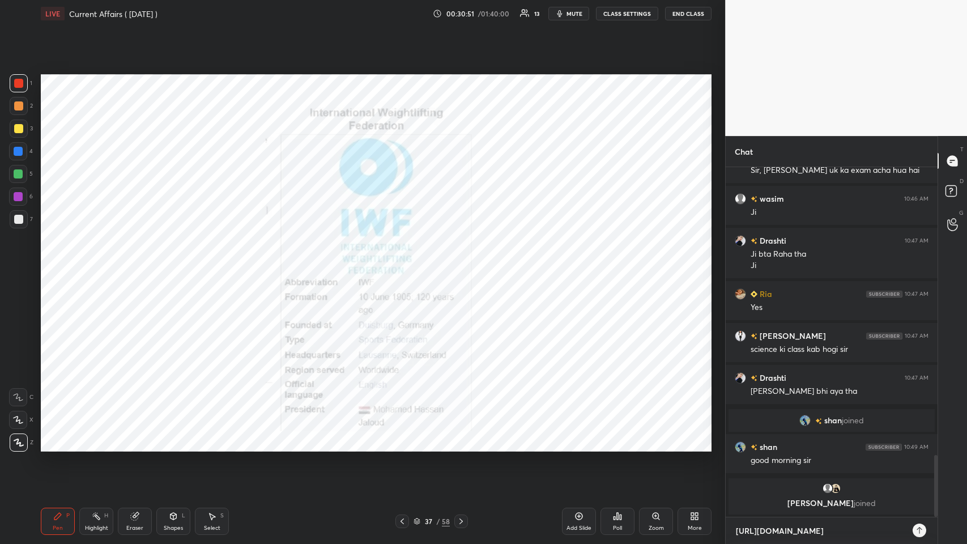
type textarea "[URL][DOMAIN_NAME]"
type textarea "x"
click at [406, 266] on icon at bounding box center [918, 530] width 5 height 7
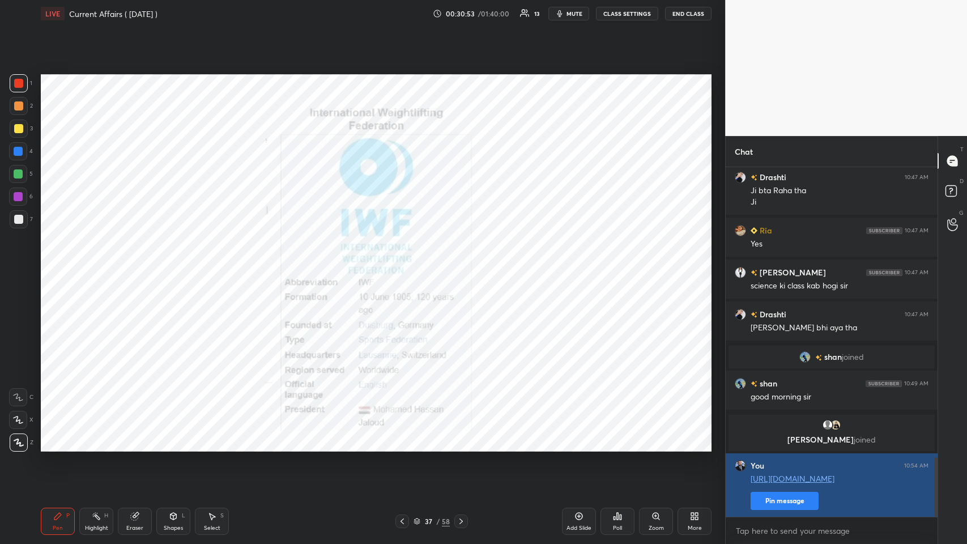
click at [406, 266] on button "Pin message" at bounding box center [784, 501] width 68 height 18
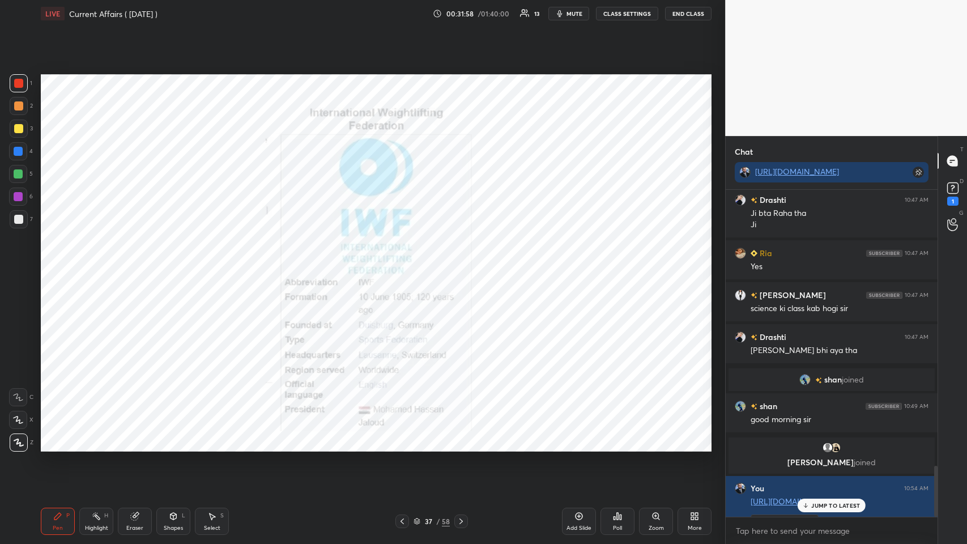
scroll to position [1768, 0]
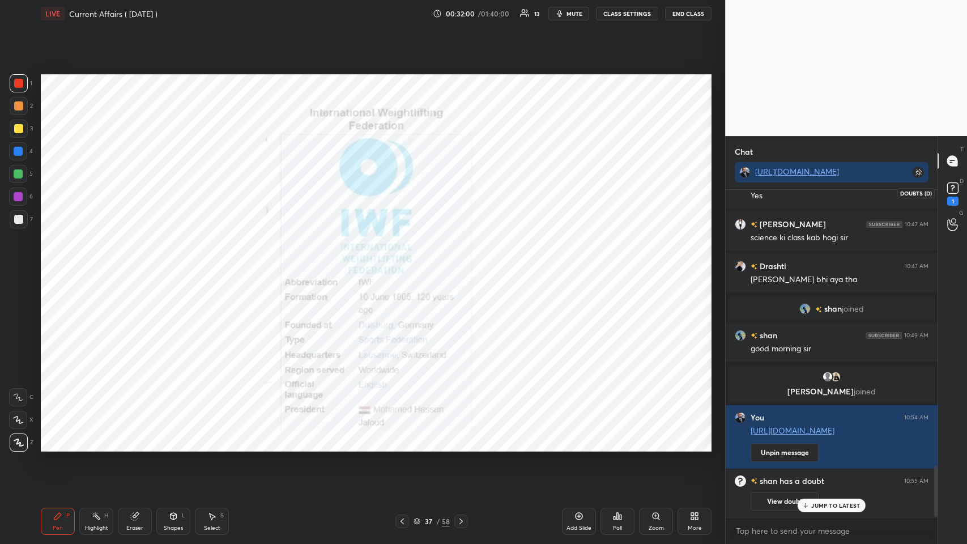
click at [406, 186] on rect at bounding box center [952, 188] width 11 height 11
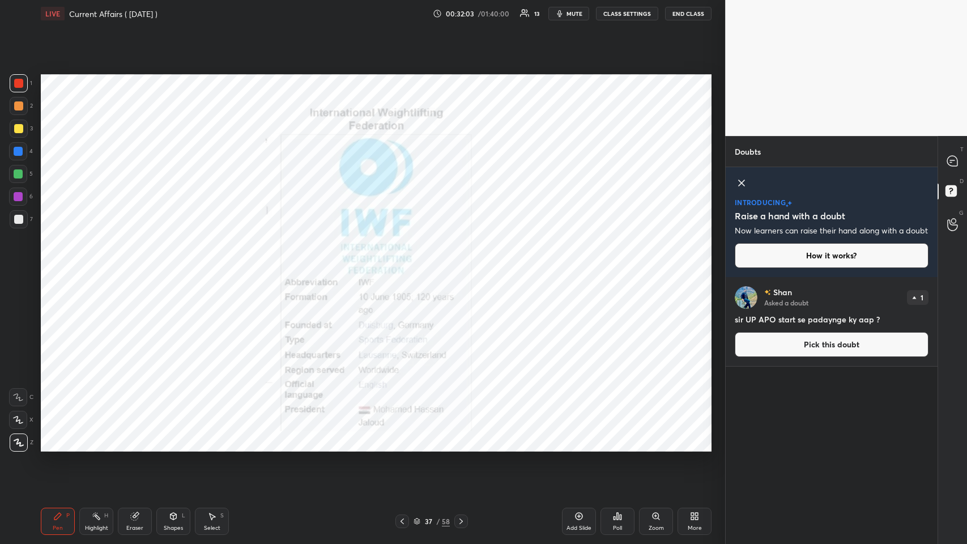
click at [406, 266] on button "Pick this doubt" at bounding box center [832, 344] width 194 height 25
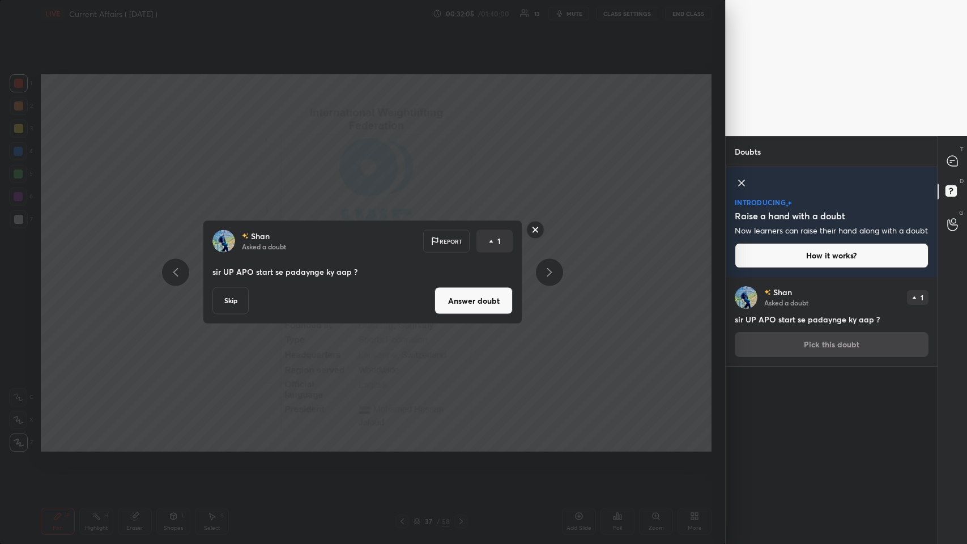
click at [406, 266] on button "Answer doubt" at bounding box center [473, 300] width 78 height 27
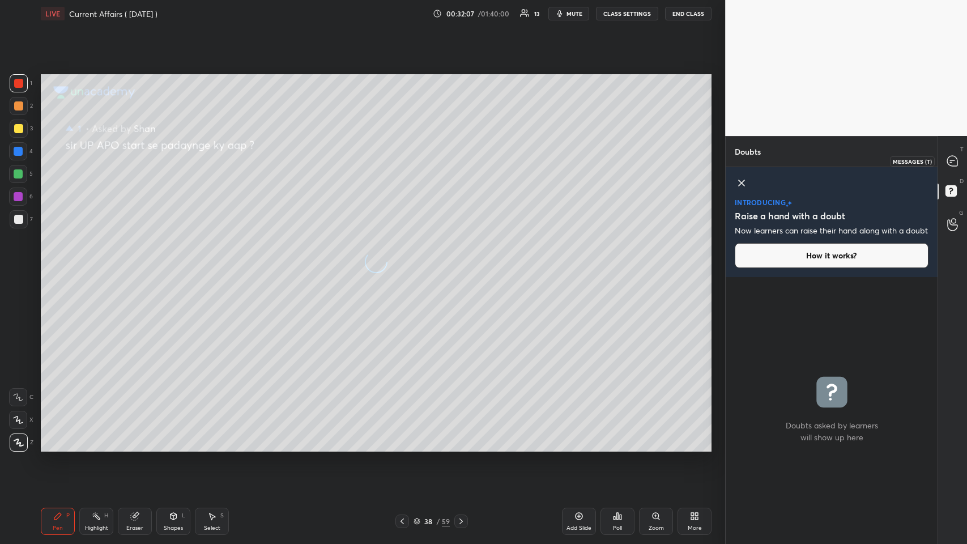
click at [406, 163] on icon at bounding box center [952, 161] width 10 height 10
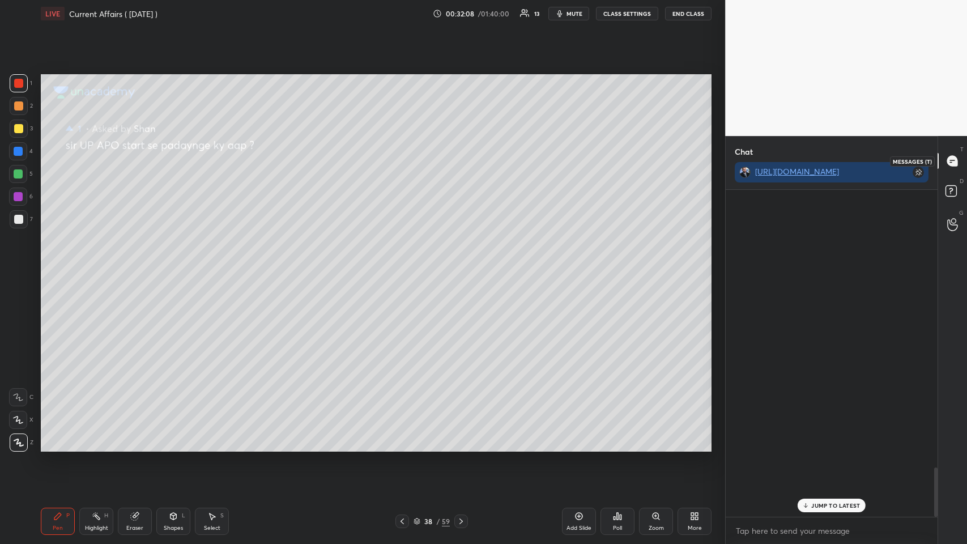
scroll to position [324, 208]
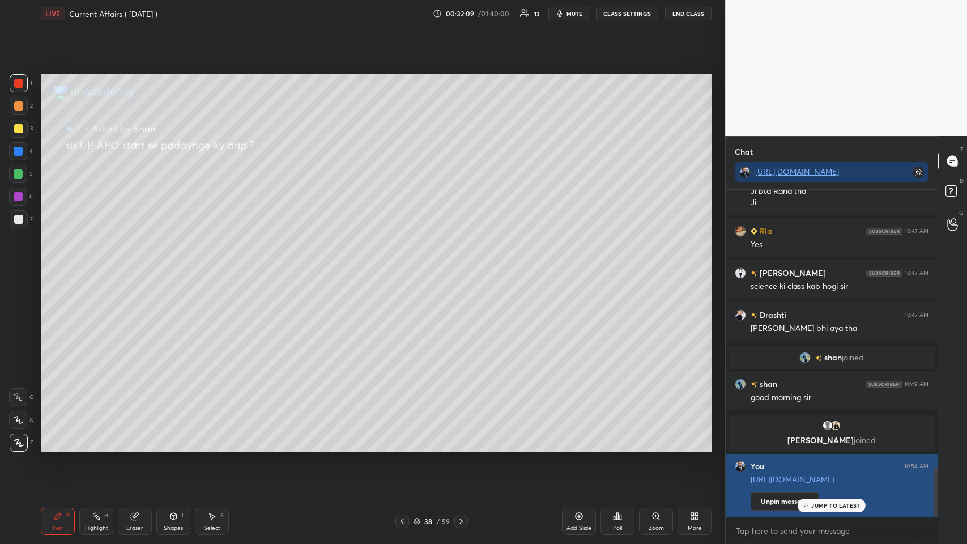
click at [406, 266] on p "JUMP TO LATEST" at bounding box center [835, 505] width 49 height 7
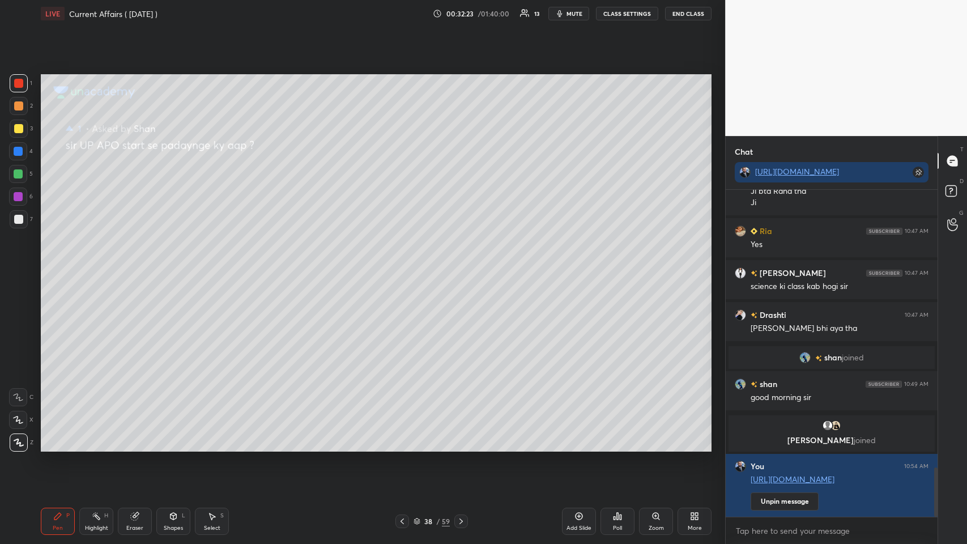
scroll to position [1891, 0]
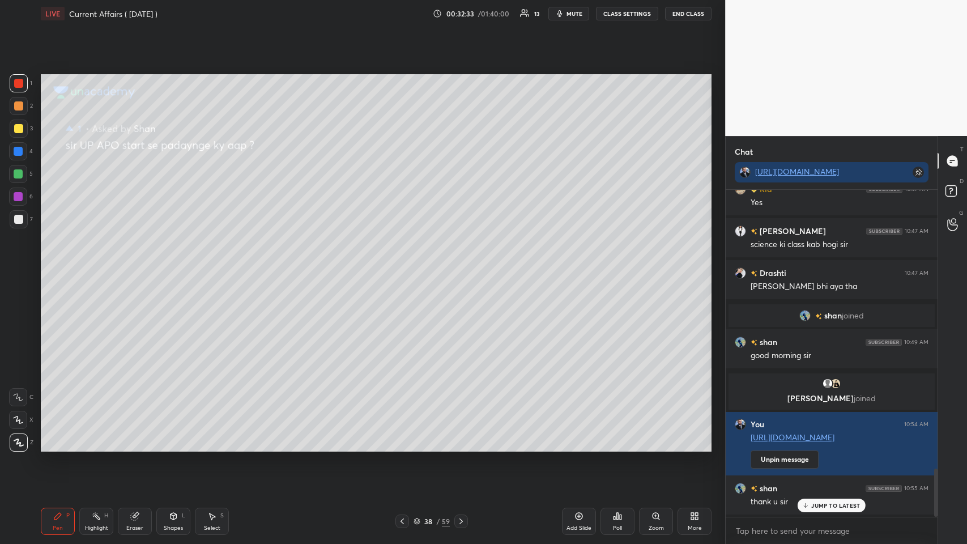
click at [406, 266] on p "JUMP TO LATEST" at bounding box center [835, 505] width 49 height 7
click at [403, 266] on icon at bounding box center [402, 521] width 9 height 9
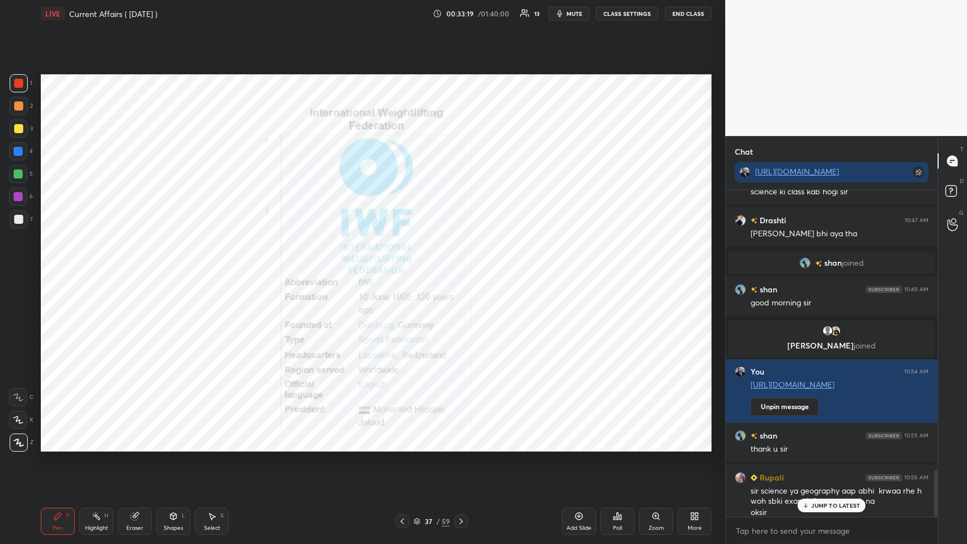
scroll to position [1954, 0]
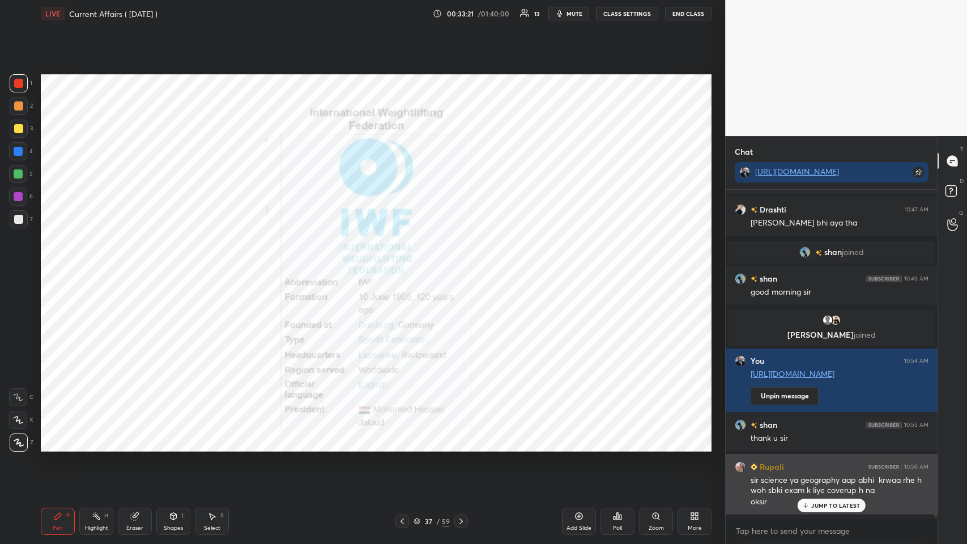
click at [406, 266] on p "JUMP TO LATEST" at bounding box center [835, 505] width 49 height 7
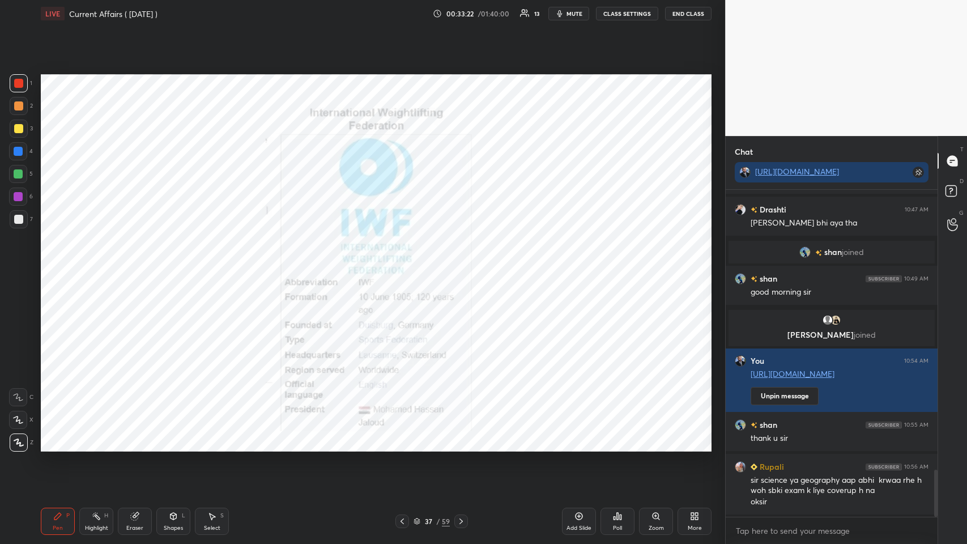
click at [406, 266] on icon at bounding box center [461, 521] width 9 height 9
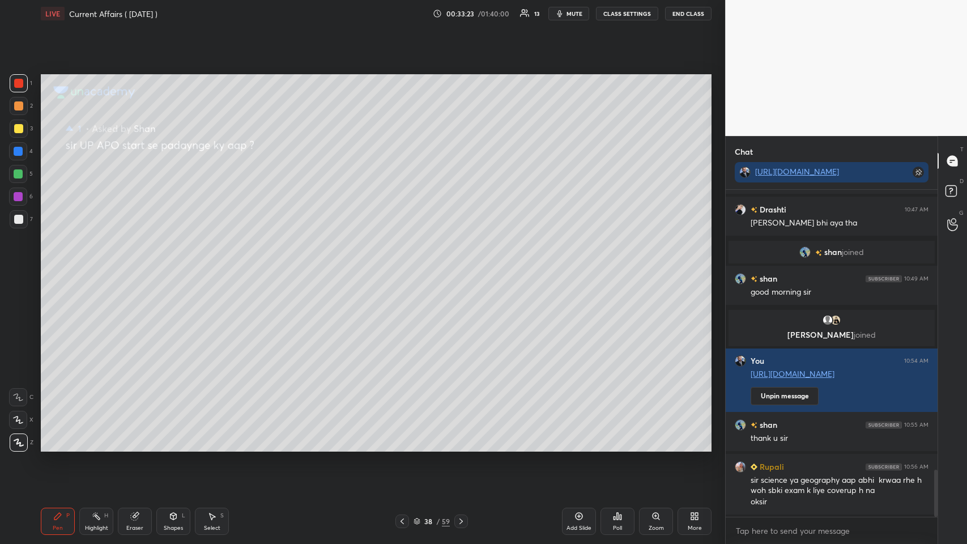
click at [406, 266] on icon at bounding box center [461, 521] width 9 height 9
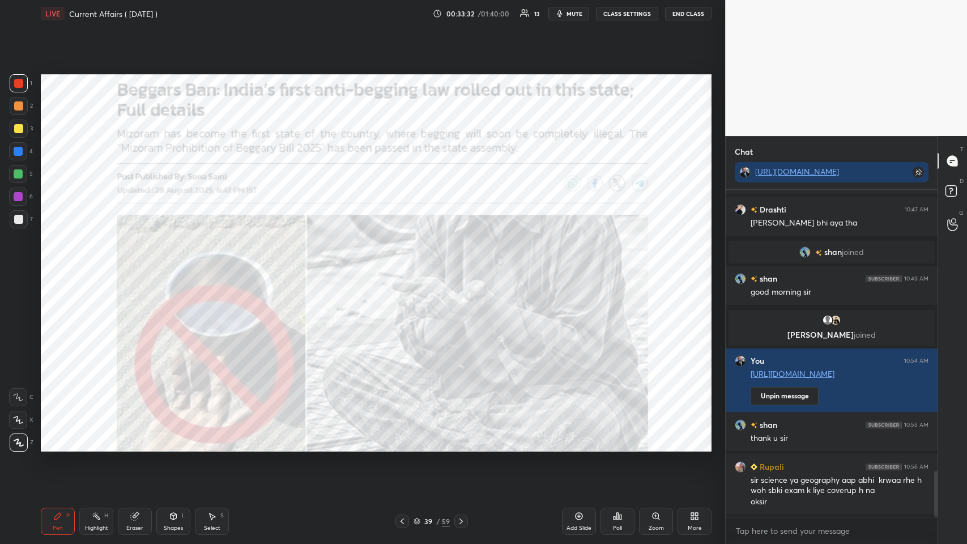
scroll to position [1997, 0]
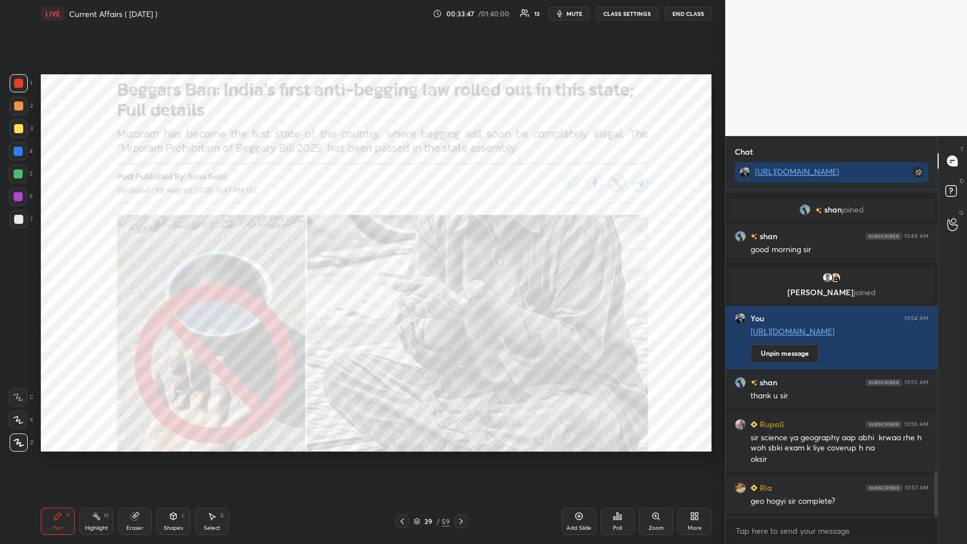
click at [18, 87] on div at bounding box center [18, 83] width 9 height 9
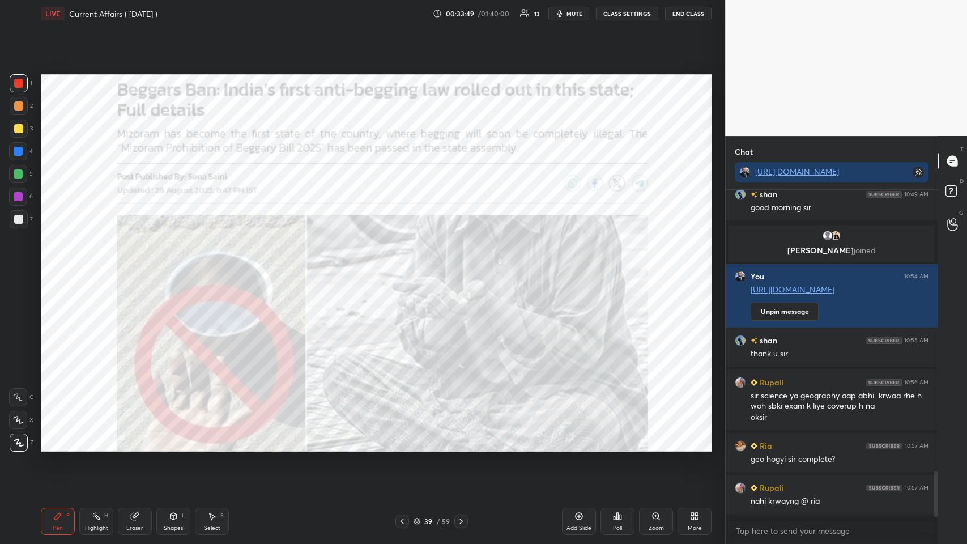
scroll to position [2080, 0]
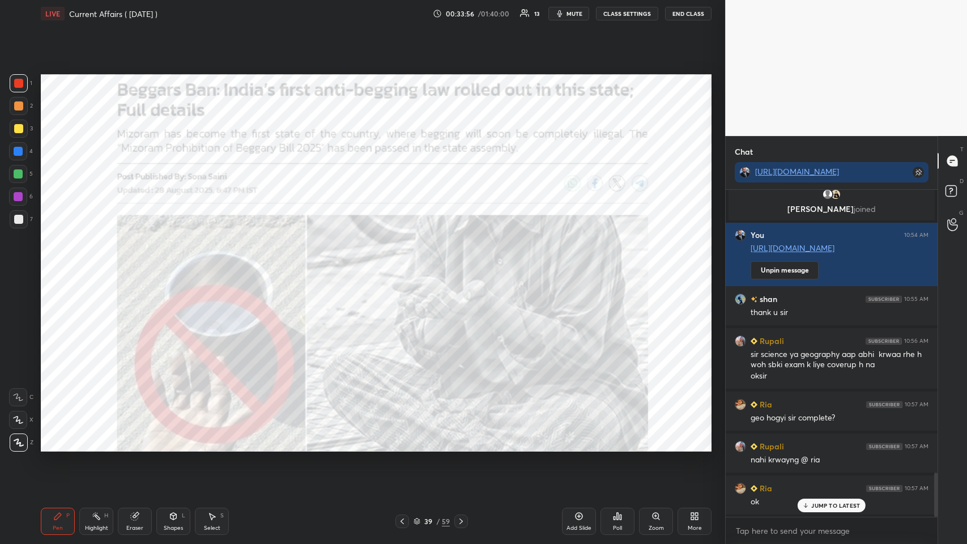
click at [406, 15] on span "mute" at bounding box center [574, 14] width 16 height 8
click at [406, 8] on button "unmute" at bounding box center [568, 14] width 41 height 14
click at [406, 266] on p "JUMP TO LATEST" at bounding box center [835, 505] width 49 height 7
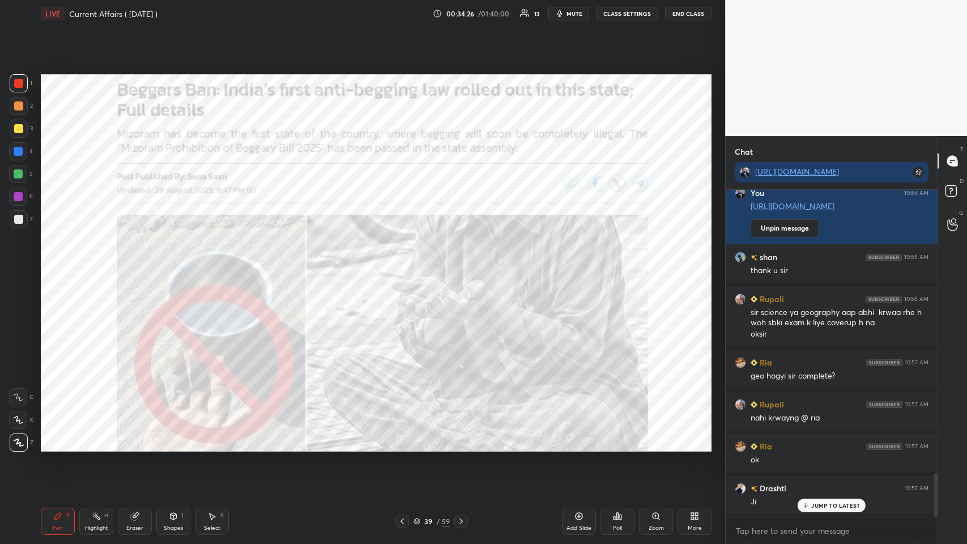
click at [406, 266] on icon at bounding box center [461, 521] width 9 height 9
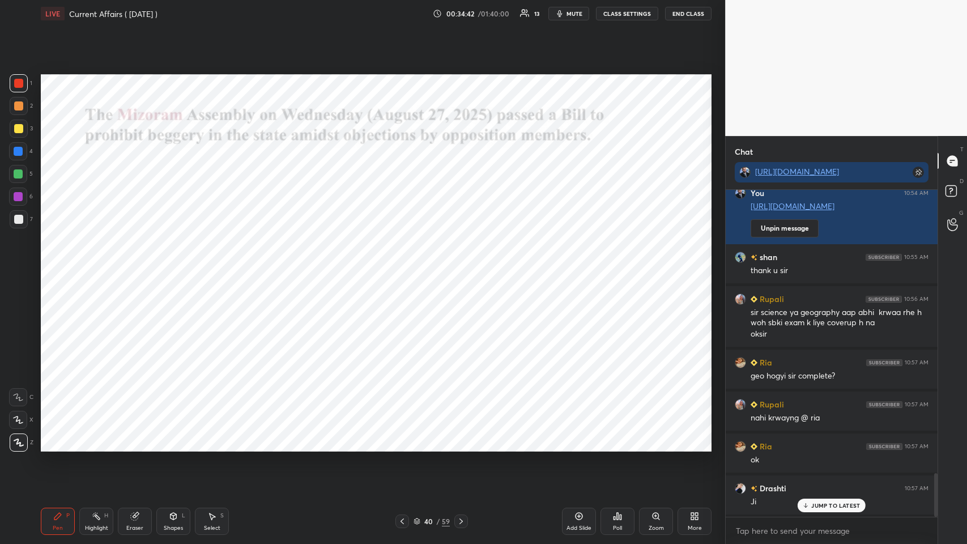
click at [406, 266] on icon at bounding box center [578, 515] width 9 height 9
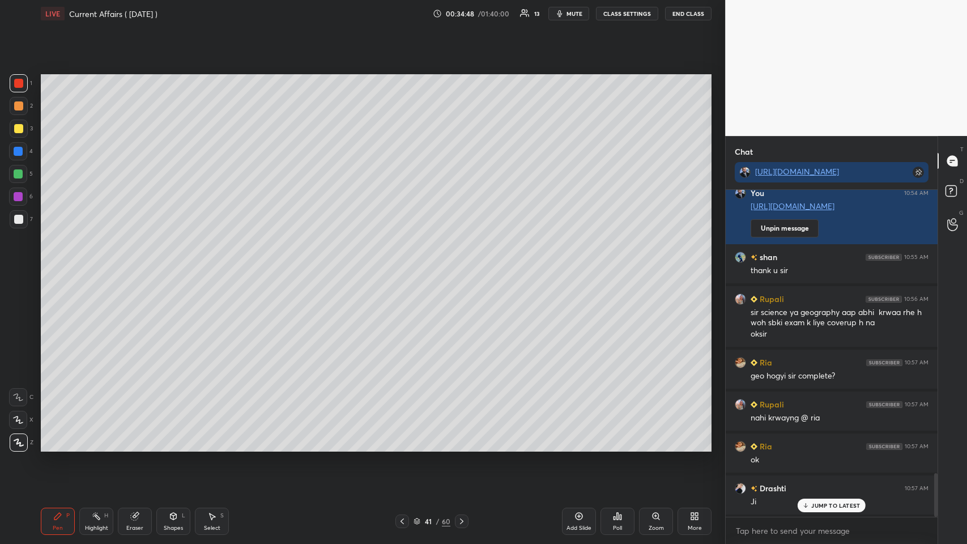
click at [21, 217] on div at bounding box center [18, 219] width 9 height 9
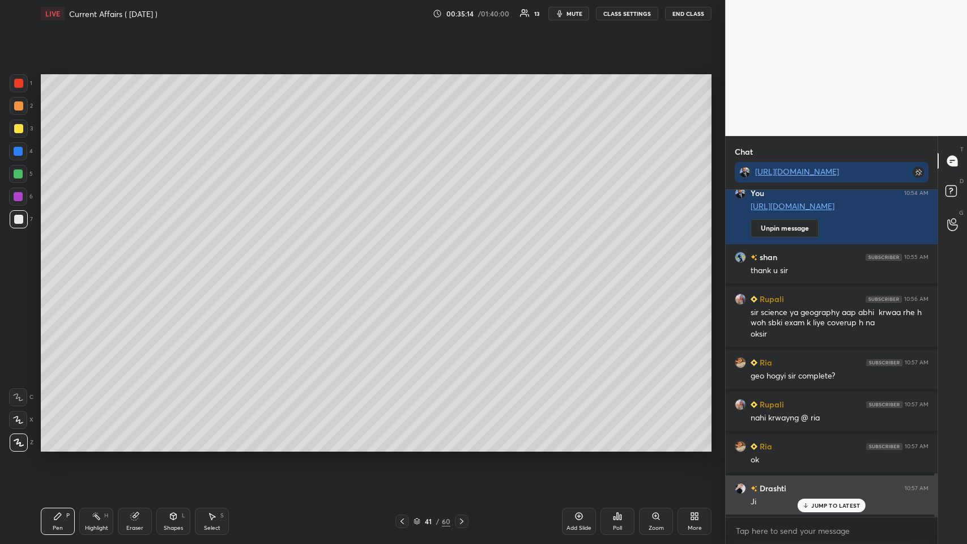
click at [406, 266] on p "JUMP TO LATEST" at bounding box center [835, 505] width 49 height 7
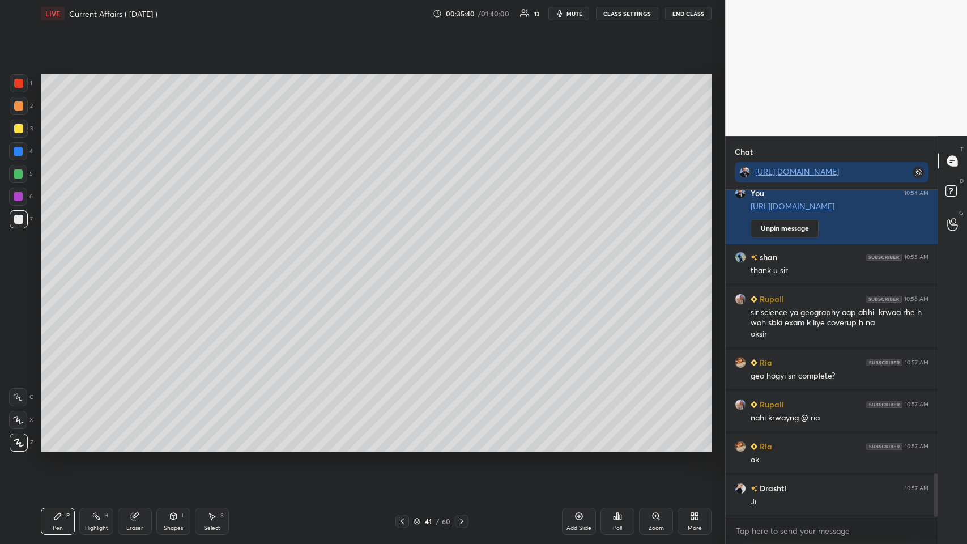
click at [18, 194] on div at bounding box center [18, 196] width 9 height 9
click at [12, 150] on div at bounding box center [18, 151] width 18 height 18
click at [21, 83] on div at bounding box center [18, 83] width 9 height 9
click at [16, 149] on div at bounding box center [18, 151] width 9 height 9
click at [406, 266] on div "Add Slide" at bounding box center [579, 520] width 34 height 27
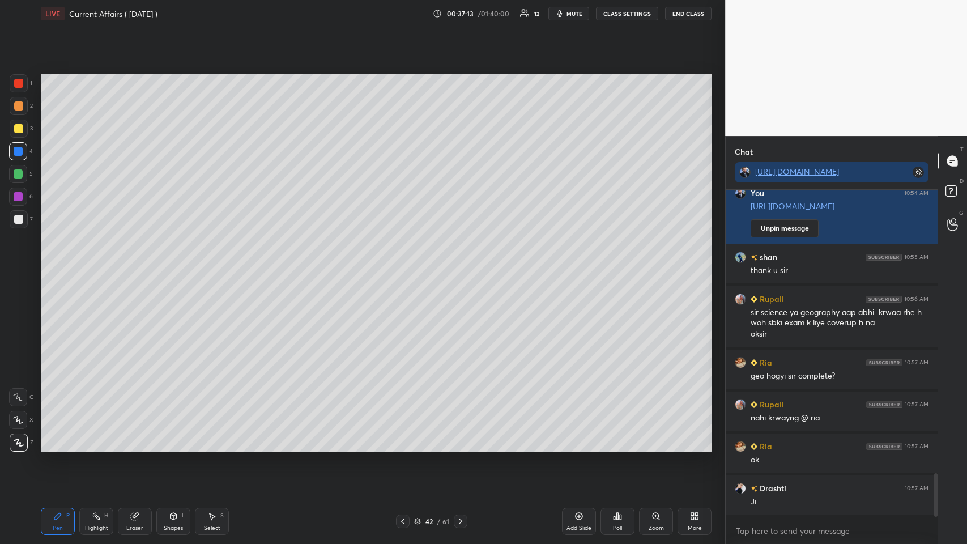
click at [20, 218] on div at bounding box center [18, 219] width 9 height 9
click at [406, 266] on div "Add Slide" at bounding box center [579, 520] width 34 height 27
click at [21, 198] on div at bounding box center [18, 196] width 9 height 9
click at [19, 213] on div at bounding box center [19, 219] width 18 height 18
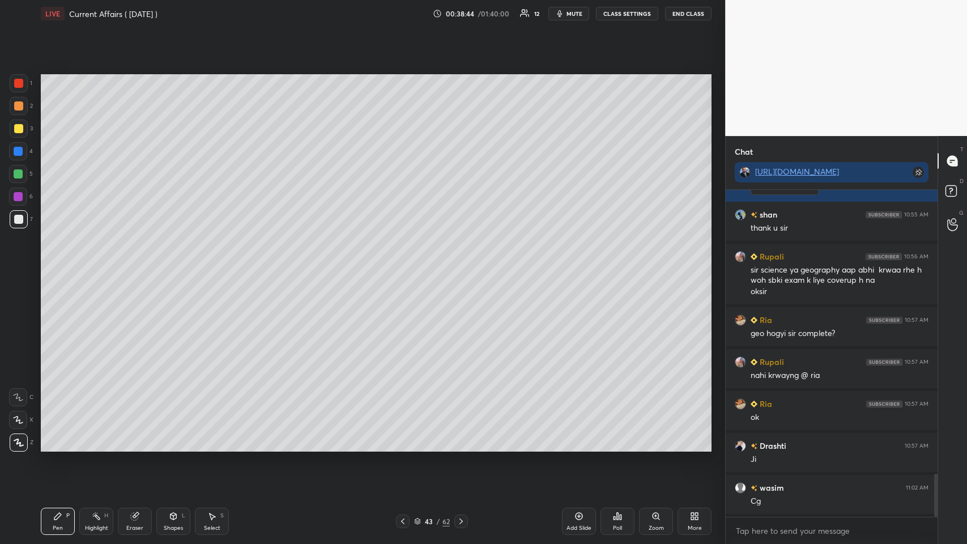
scroll to position [2206, 0]
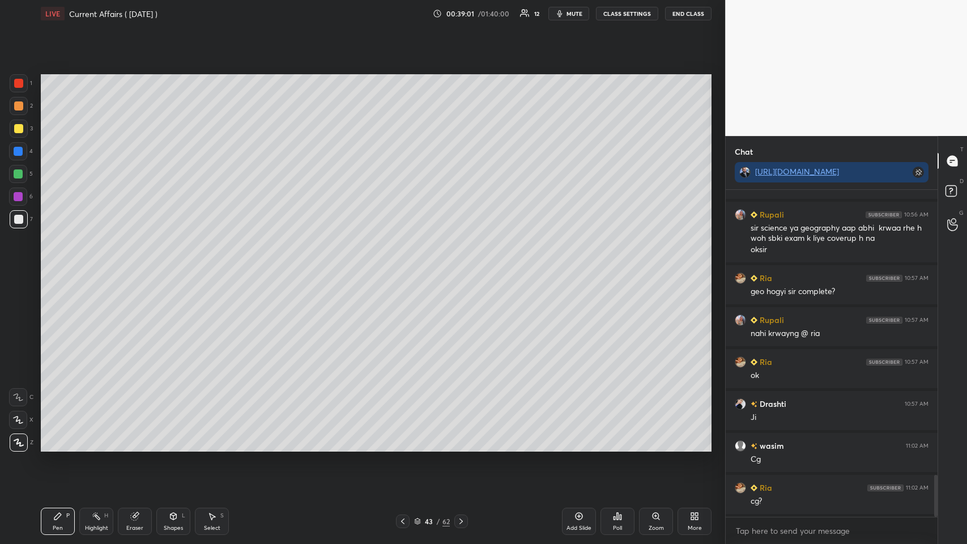
click at [406, 266] on div "Add Slide" at bounding box center [579, 520] width 34 height 27
click at [405, 266] on icon at bounding box center [402, 521] width 9 height 9
click at [403, 266] on icon at bounding box center [402, 521] width 9 height 9
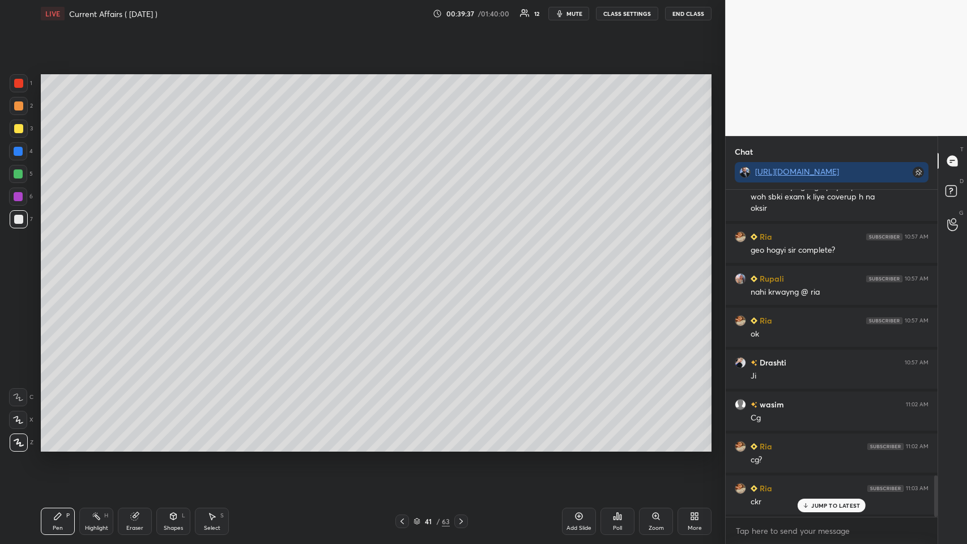
click at [402, 266] on icon at bounding box center [401, 521] width 3 height 6
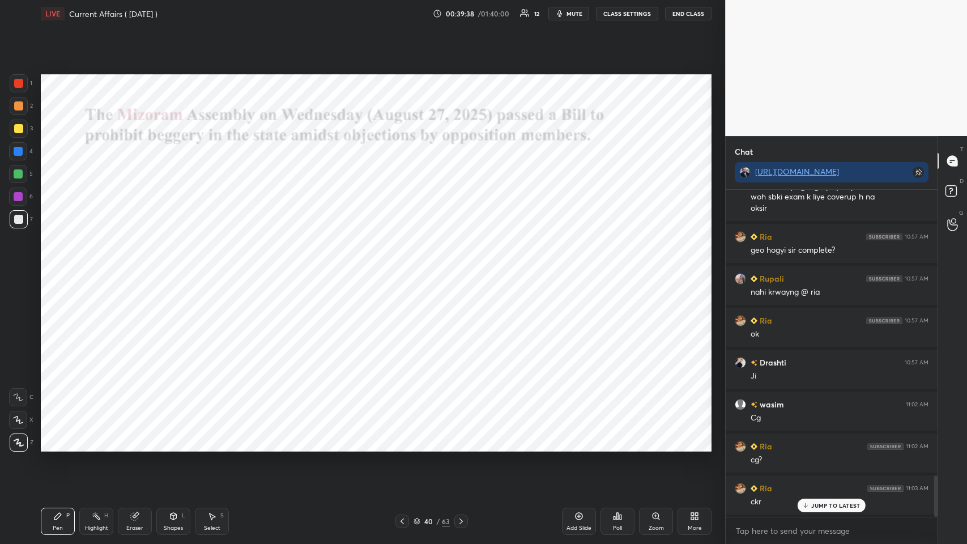
click at [404, 266] on icon at bounding box center [402, 521] width 9 height 9
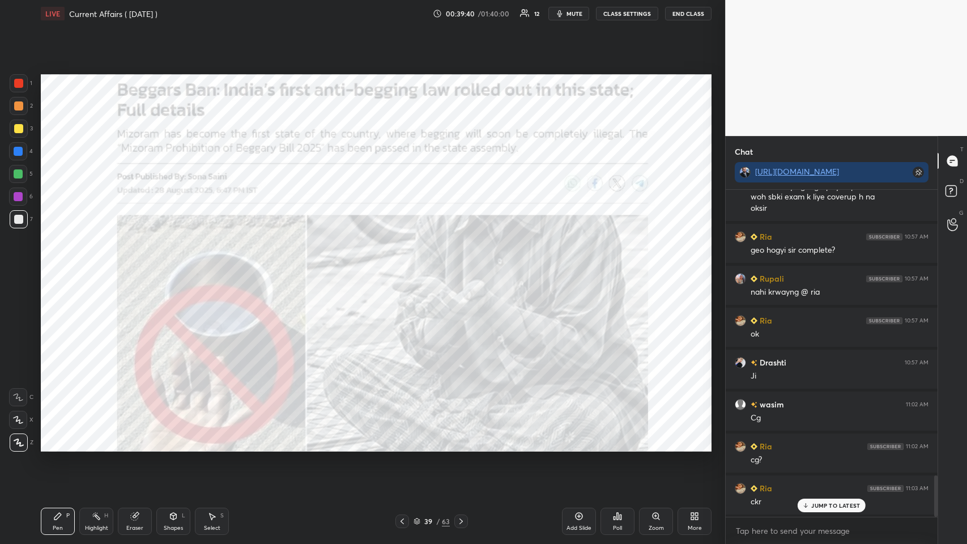
click at [21, 81] on div at bounding box center [18, 83] width 9 height 9
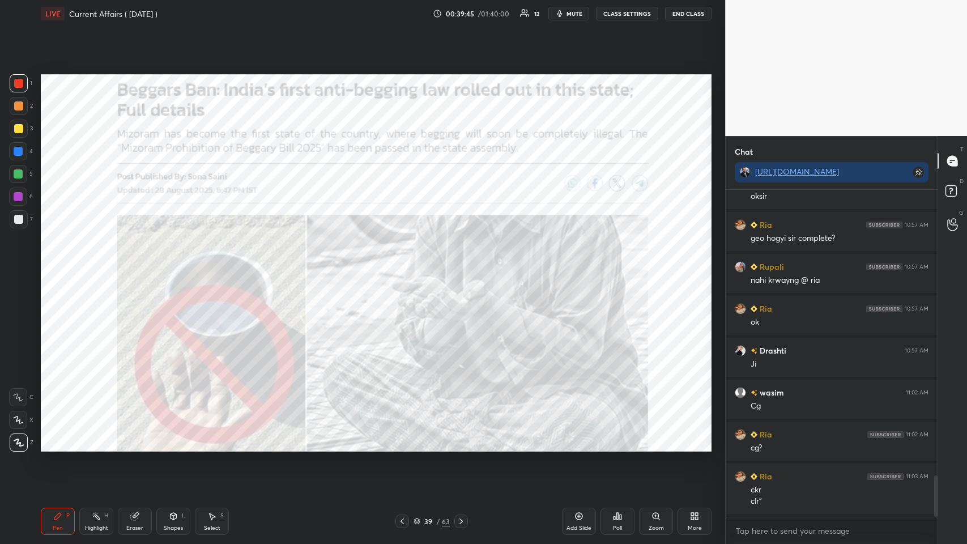
click at [406, 266] on icon at bounding box center [461, 521] width 9 height 9
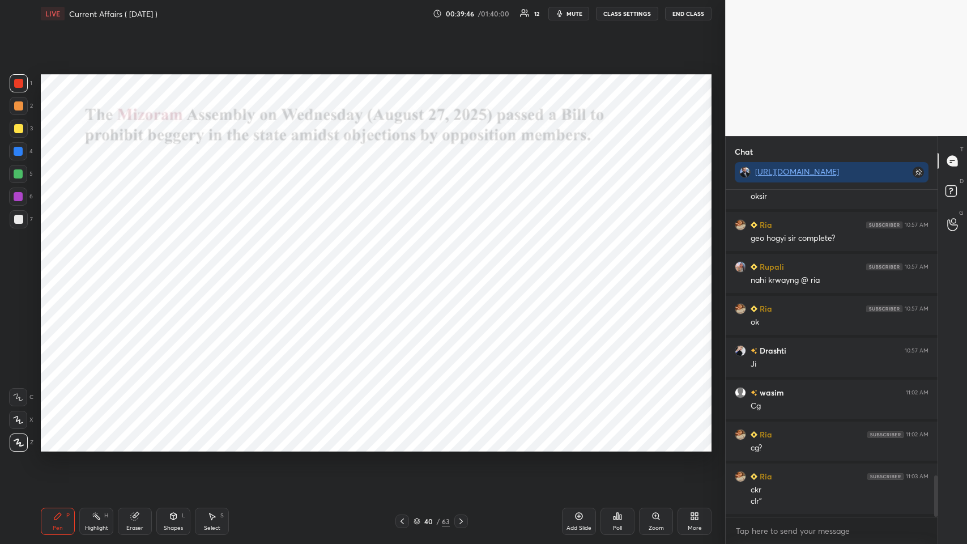
click at [406, 266] on icon at bounding box center [461, 521] width 9 height 9
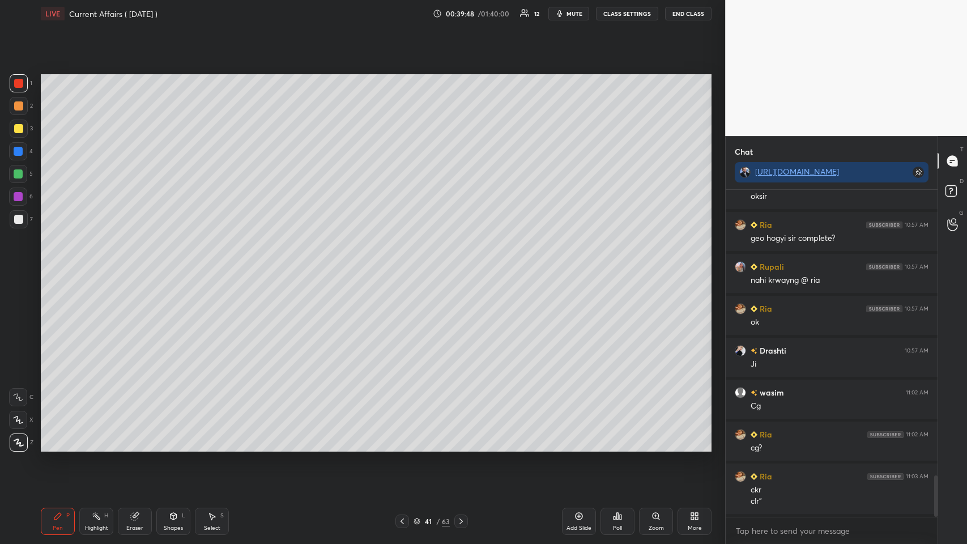
click at [406, 266] on div at bounding box center [461, 521] width 14 height 14
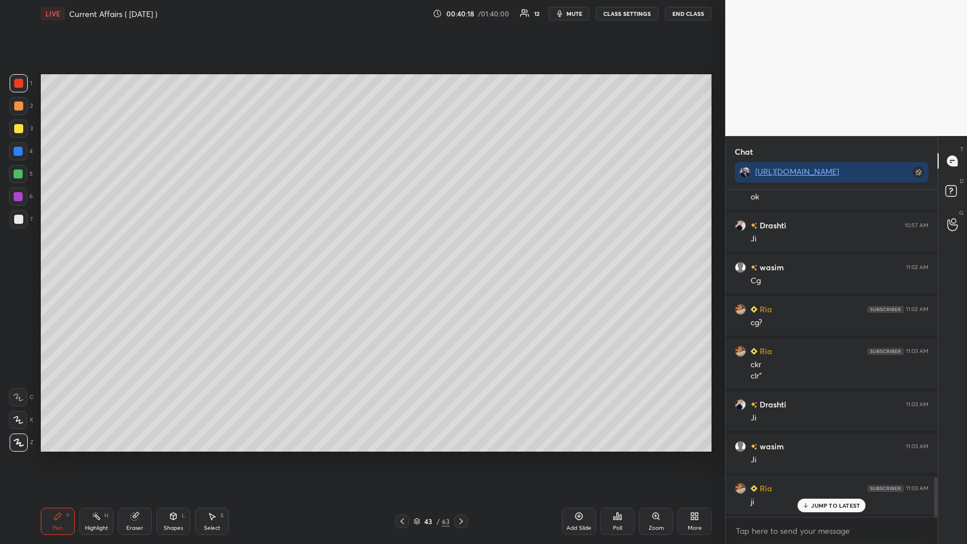
scroll to position [2427, 0]
click at [406, 266] on icon at bounding box center [460, 521] width 3 height 6
click at [406, 266] on icon at bounding box center [461, 521] width 9 height 9
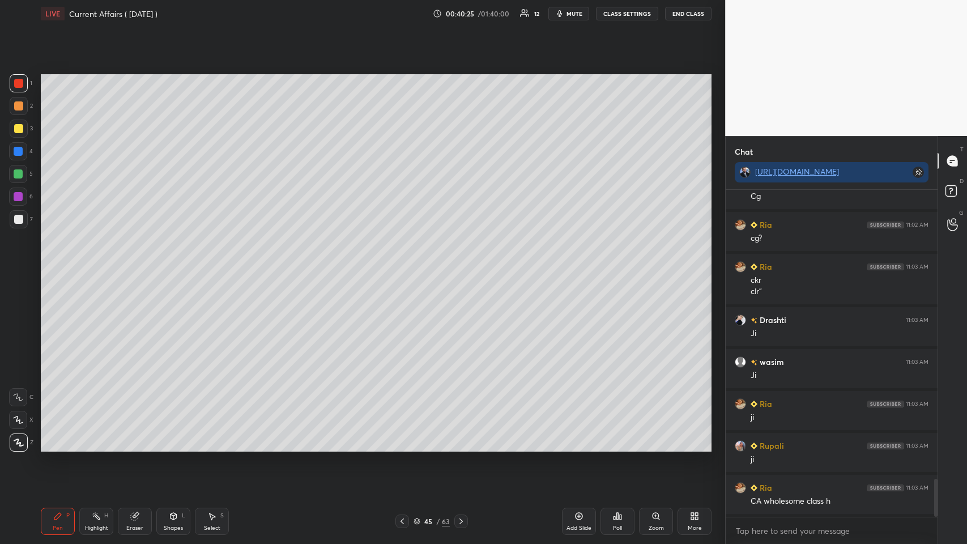
click at [406, 266] on icon at bounding box center [461, 521] width 9 height 9
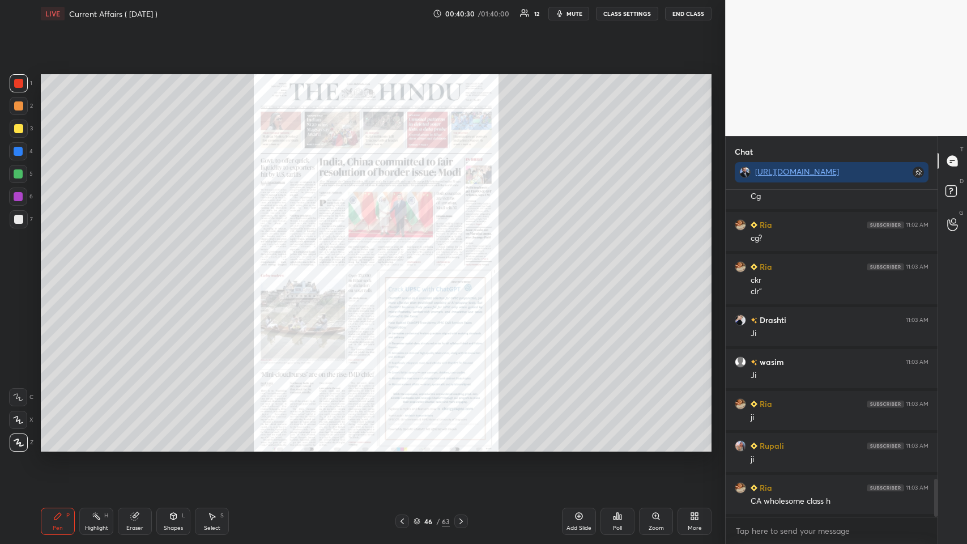
click at [406, 266] on div "Zoom" at bounding box center [656, 528] width 15 height 6
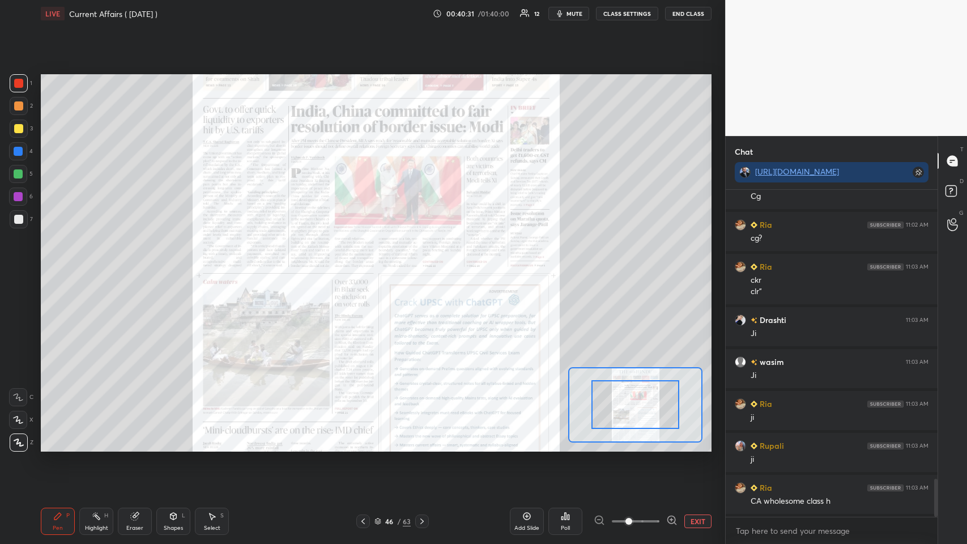
click at [406, 266] on icon at bounding box center [671, 519] width 11 height 11
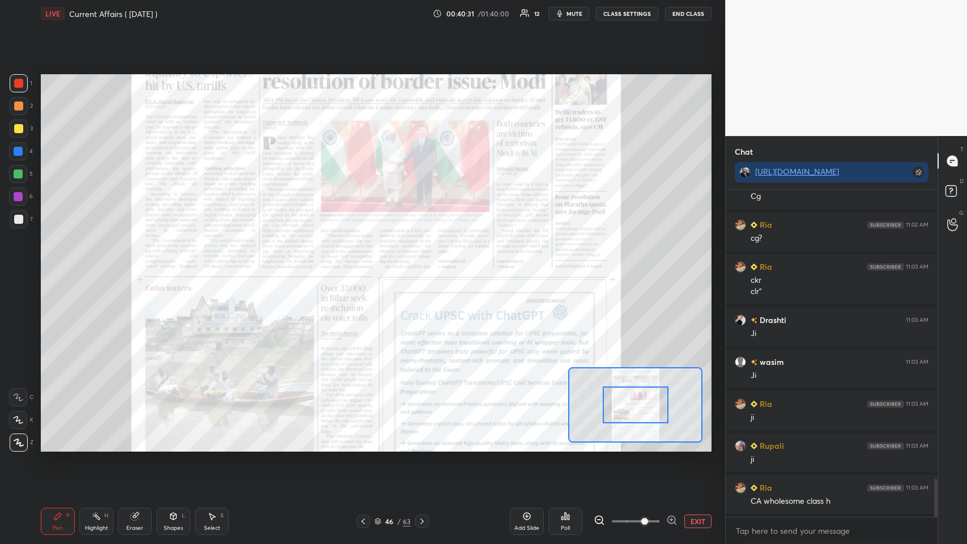
click at [406, 266] on icon at bounding box center [671, 519] width 11 height 11
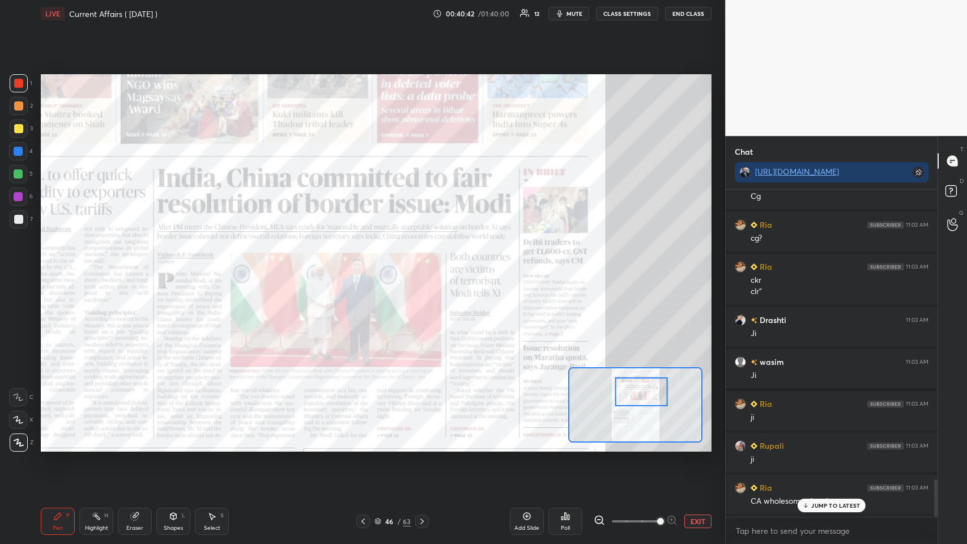
scroll to position [2510, 0]
click at [406, 266] on div "Add Slide" at bounding box center [527, 520] width 34 height 27
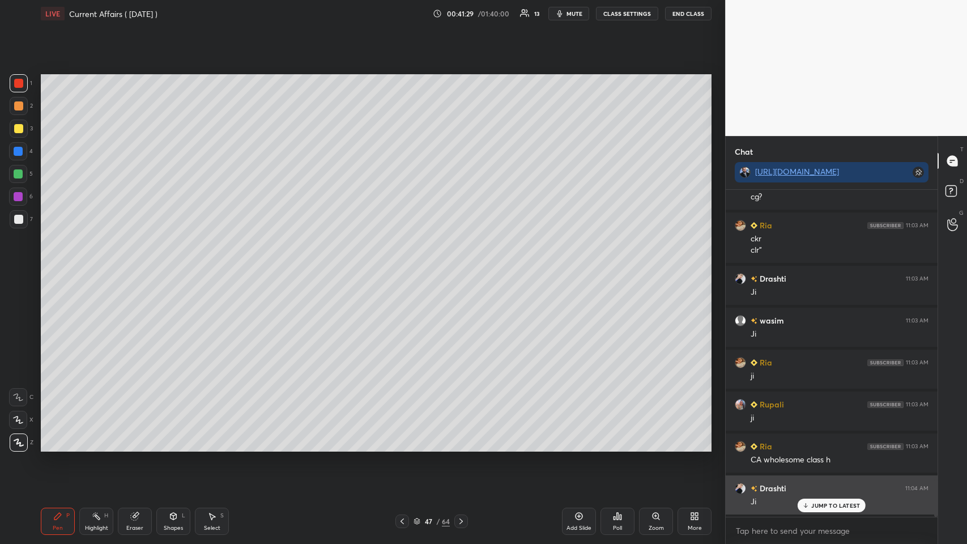
click at [406, 266] on p "JUMP TO LATEST" at bounding box center [835, 505] width 49 height 7
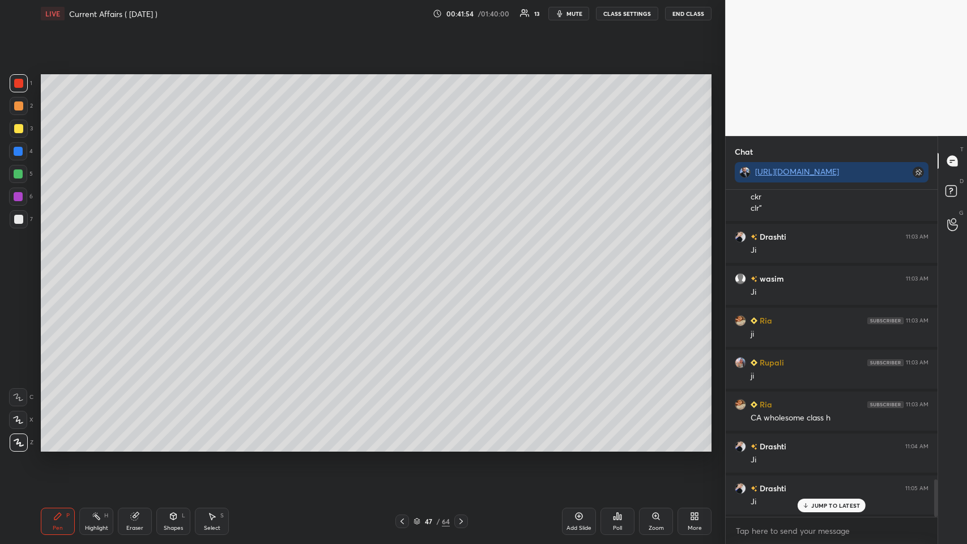
click at [402, 266] on icon at bounding box center [402, 521] width 9 height 9
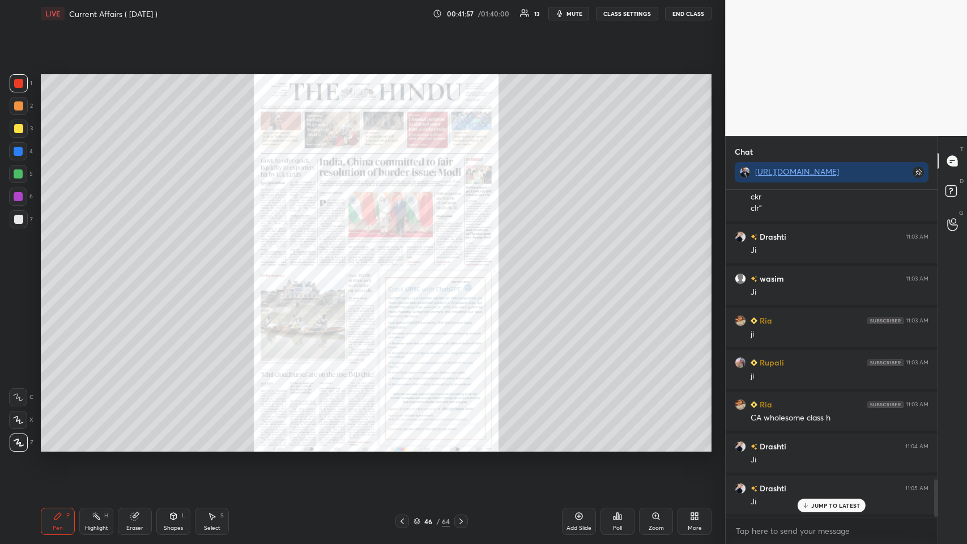
click at [406, 266] on icon at bounding box center [461, 521] width 9 height 9
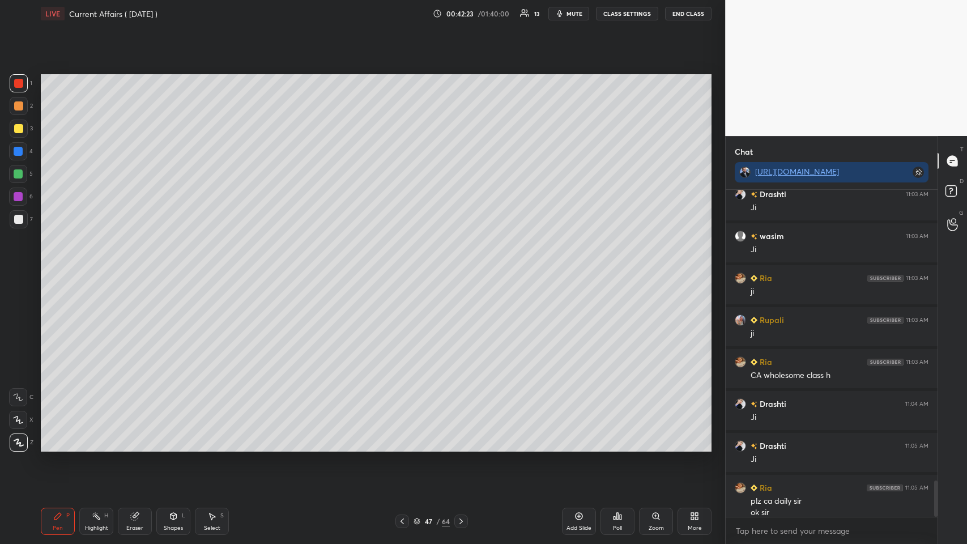
scroll to position [2605, 0]
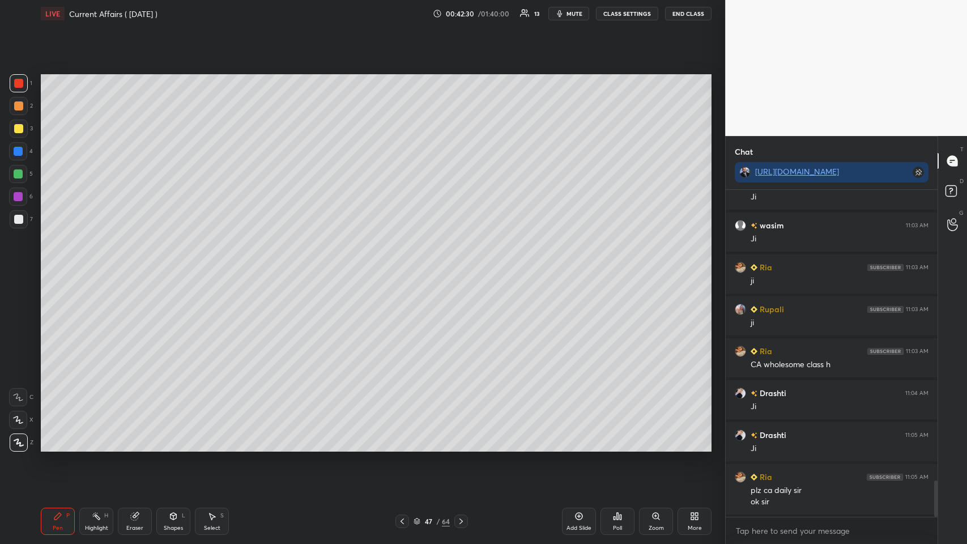
click at [19, 217] on div at bounding box center [18, 219] width 9 height 9
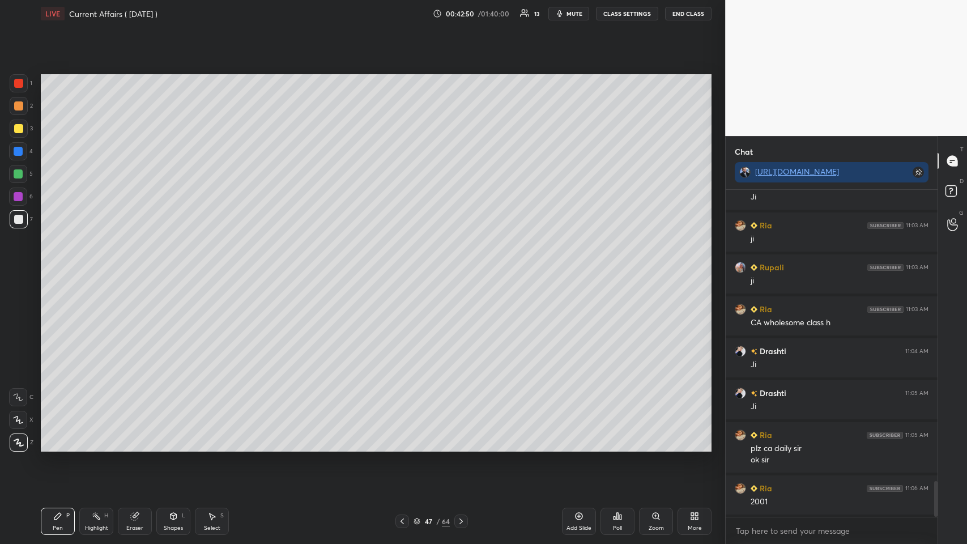
click at [18, 194] on div at bounding box center [18, 196] width 9 height 9
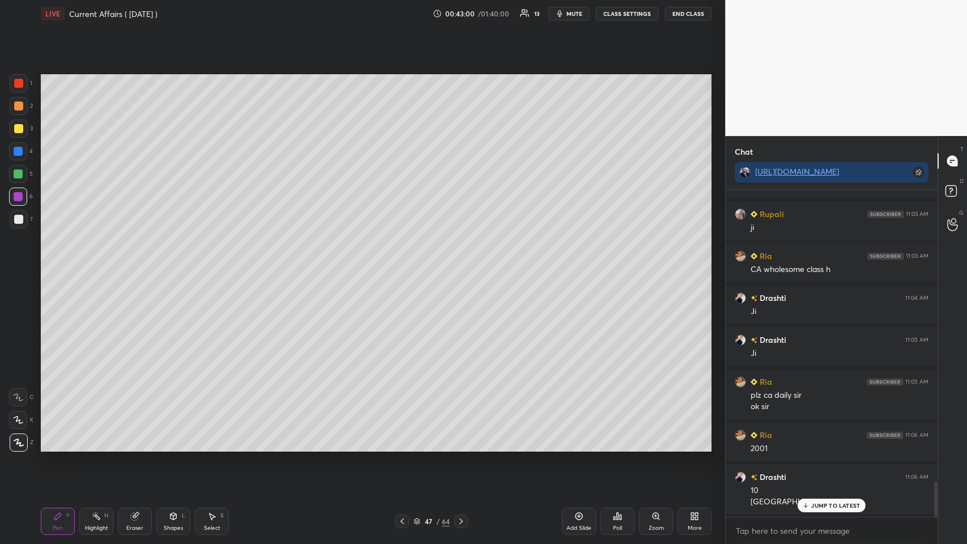
scroll to position [2742, 0]
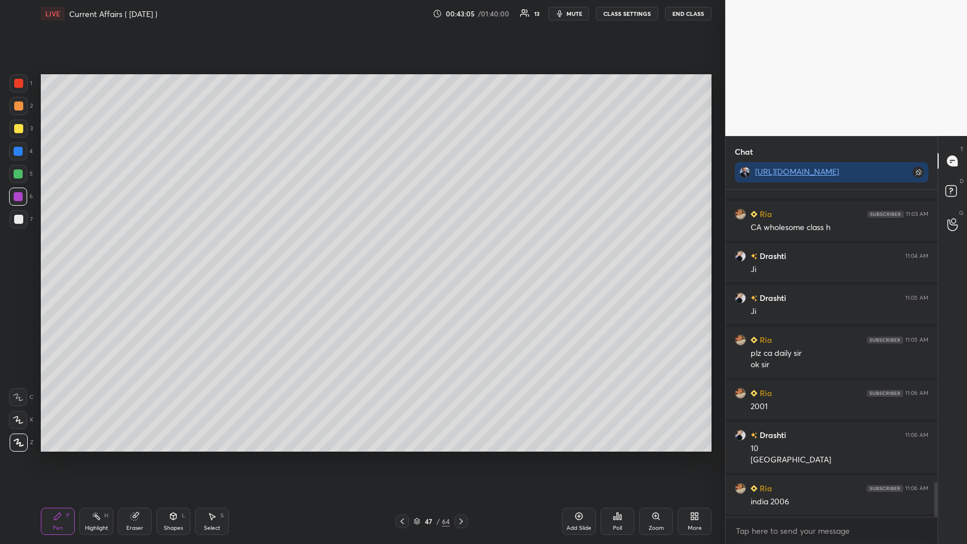
click at [129, 266] on div "Eraser" at bounding box center [135, 520] width 34 height 27
click at [406, 266] on icon at bounding box center [578, 515] width 9 height 9
click at [60, 266] on icon at bounding box center [57, 516] width 7 height 7
click at [20, 220] on div at bounding box center [18, 219] width 9 height 9
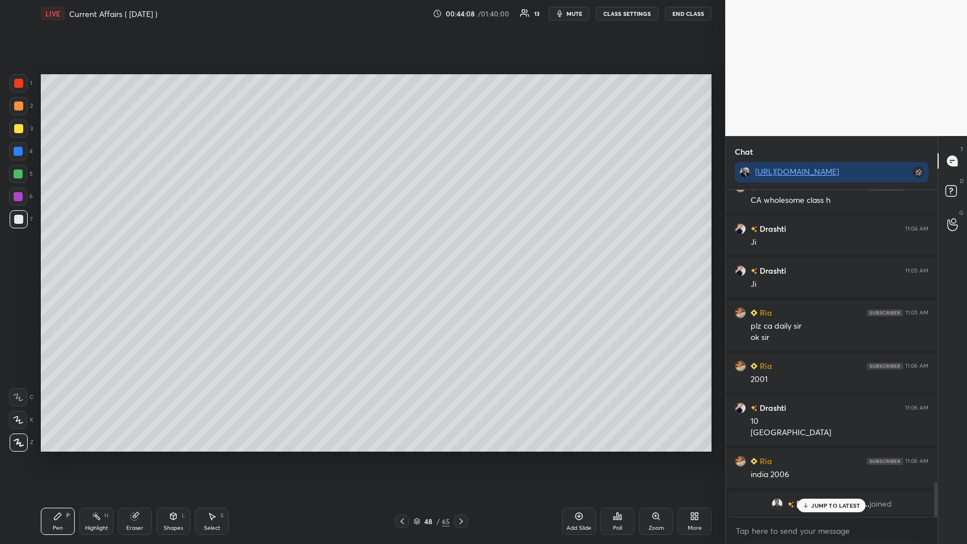
click at [406, 266] on p "JUMP TO LATEST" at bounding box center [835, 505] width 49 height 7
click at [401, 266] on icon at bounding box center [401, 521] width 3 height 6
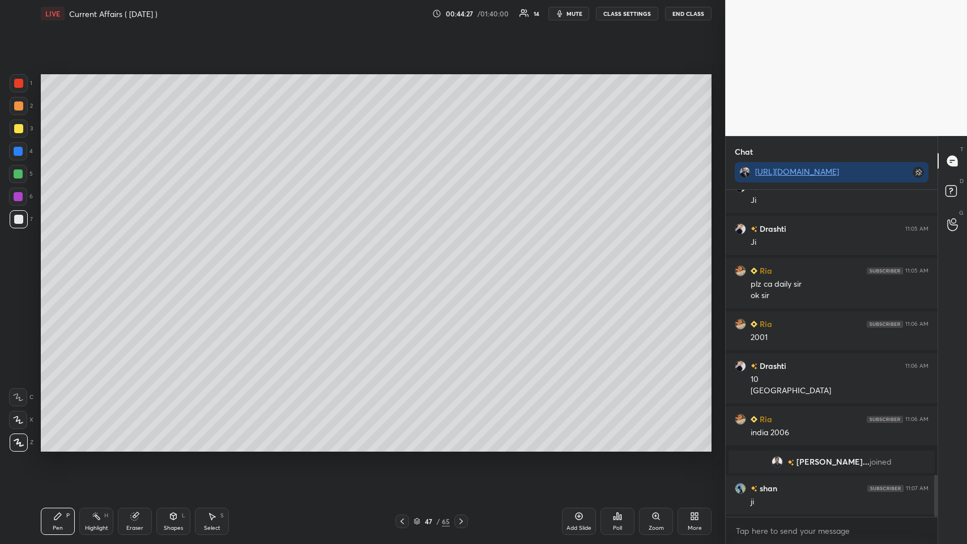
click at [14, 199] on div at bounding box center [18, 196] width 9 height 9
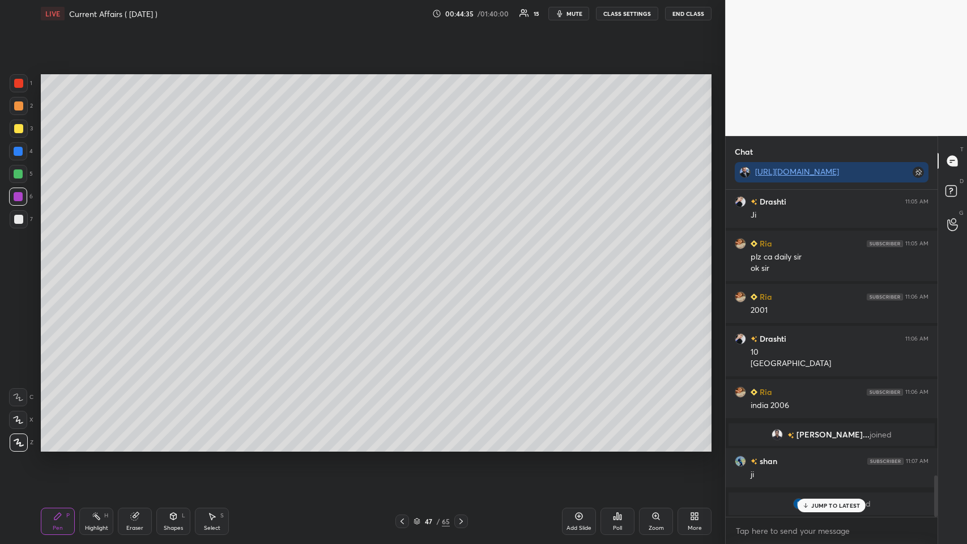
click at [406, 266] on p "JUMP TO LATEST" at bounding box center [835, 505] width 49 height 7
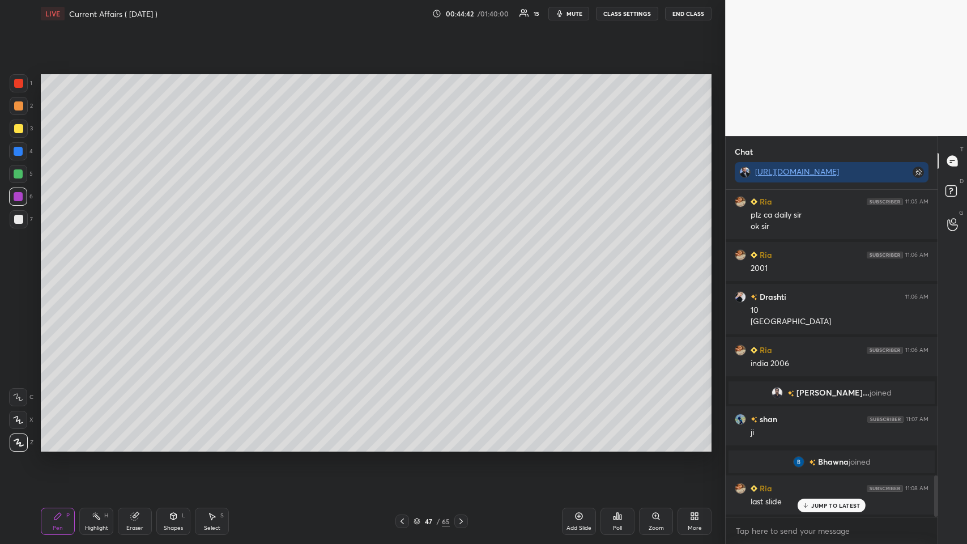
click at [406, 266] on icon at bounding box center [461, 521] width 9 height 9
click at [406, 266] on p "JUMP TO LATEST" at bounding box center [835, 505] width 49 height 7
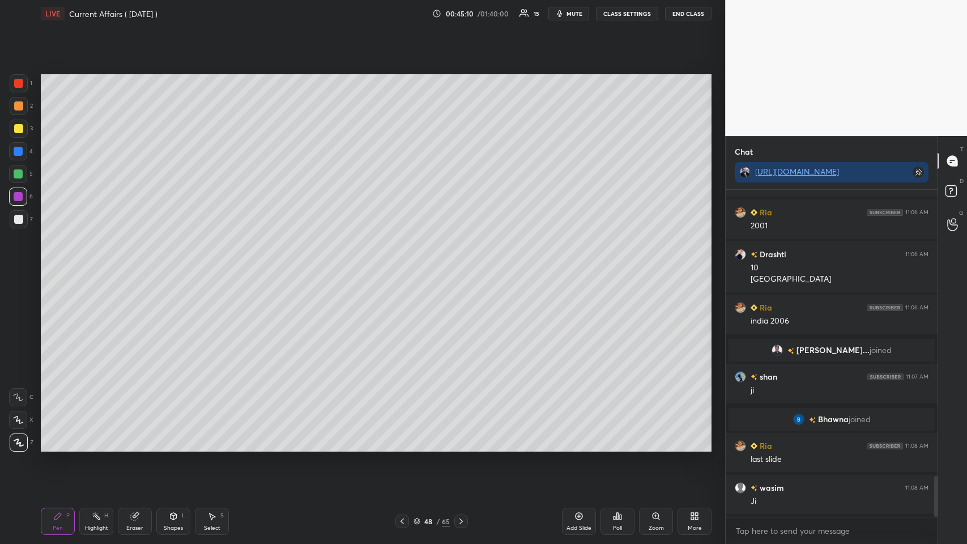
click at [406, 266] on div "Add Slide" at bounding box center [579, 520] width 34 height 27
click at [22, 86] on div at bounding box center [18, 83] width 9 height 9
click at [18, 220] on div at bounding box center [18, 219] width 9 height 9
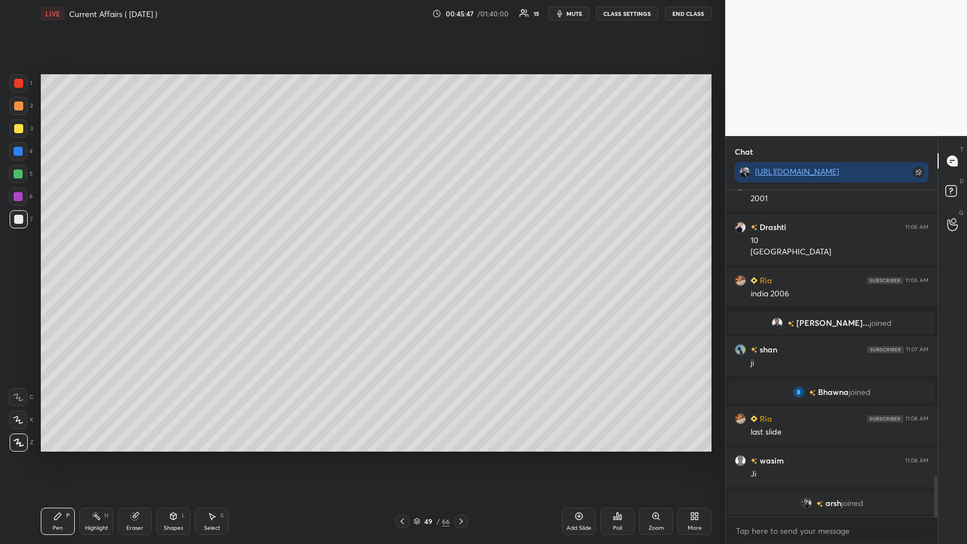
click at [18, 127] on div at bounding box center [18, 128] width 9 height 9
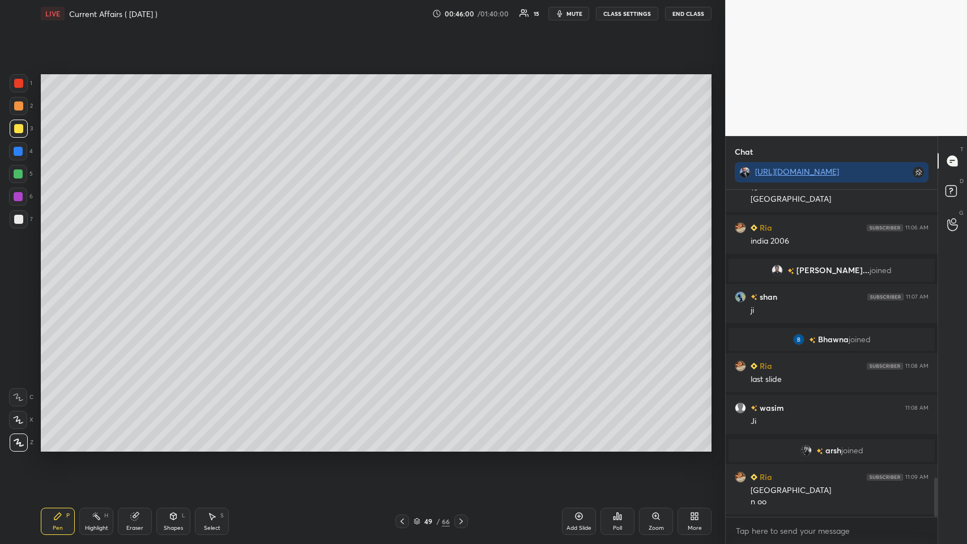
scroll to position [2405, 0]
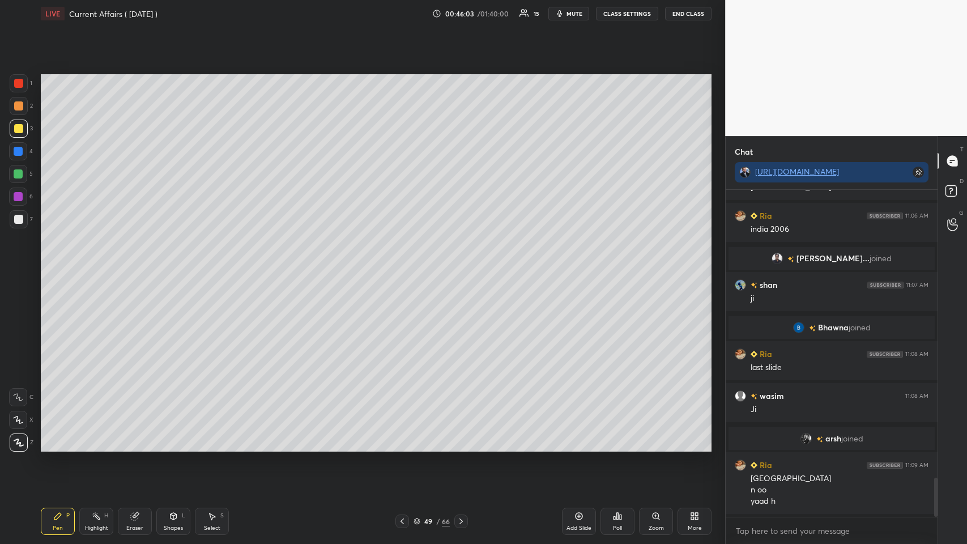
click at [29, 208] on div "6" at bounding box center [21, 198] width 24 height 23
click at [19, 219] on div at bounding box center [18, 219] width 9 height 9
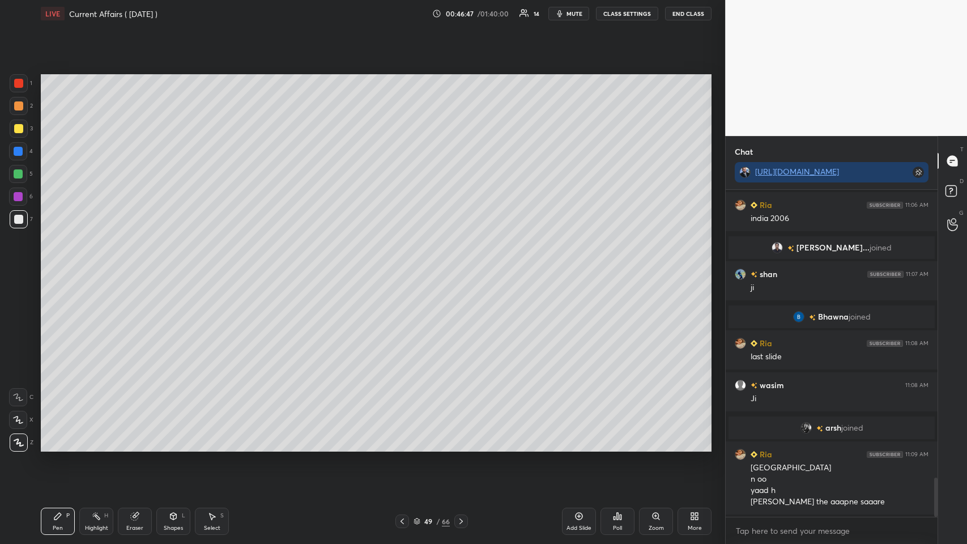
scroll to position [2459, 0]
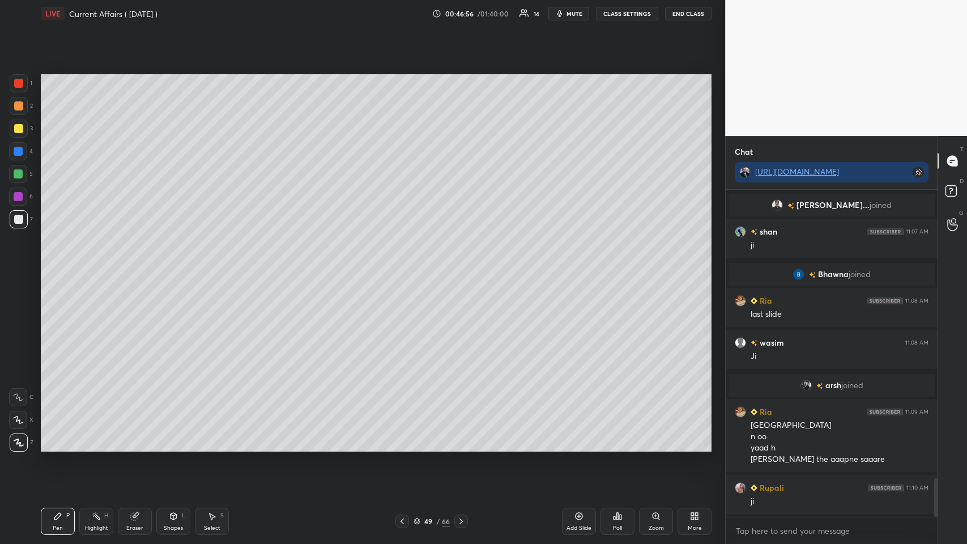
click at [406, 266] on div "Add Slide" at bounding box center [579, 520] width 34 height 27
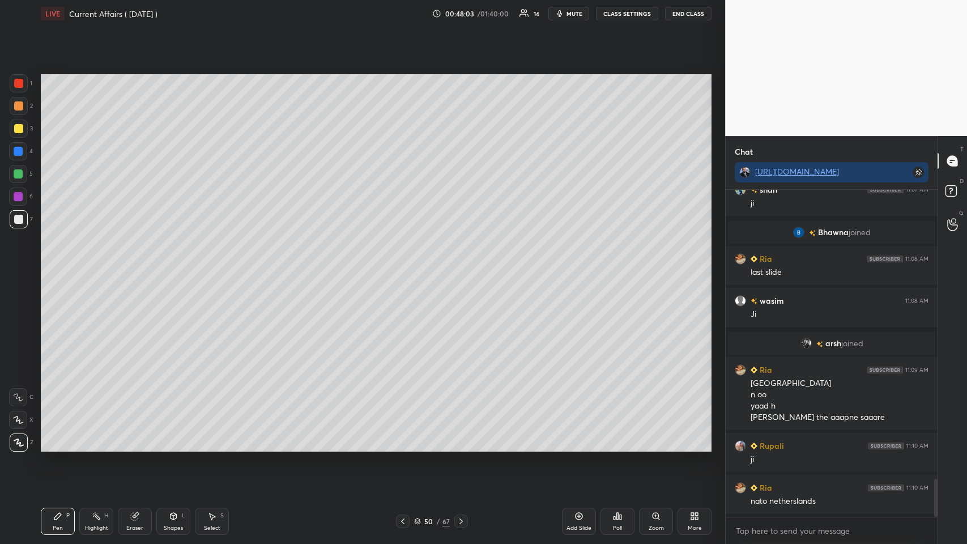
scroll to position [2542, 0]
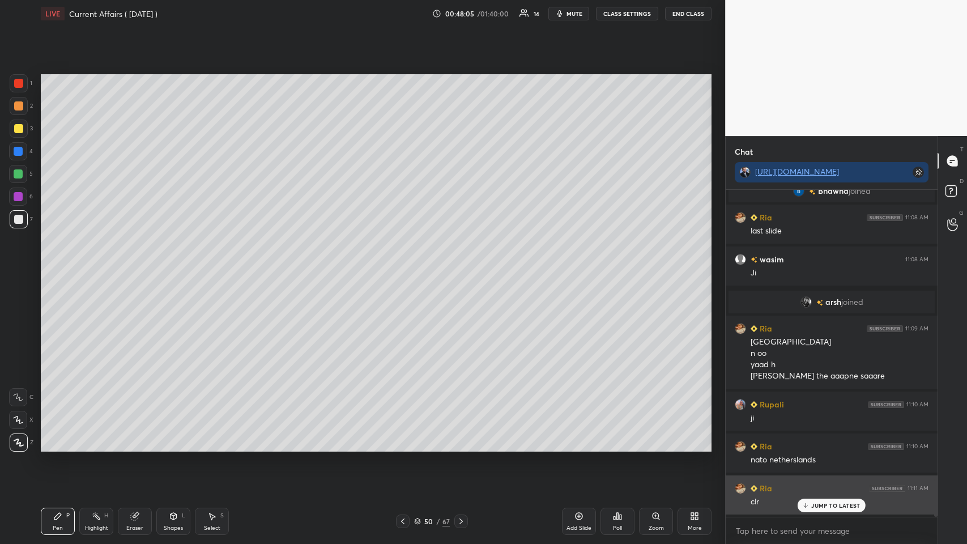
click at [406, 266] on p "JUMP TO LATEST" at bounding box center [835, 505] width 49 height 7
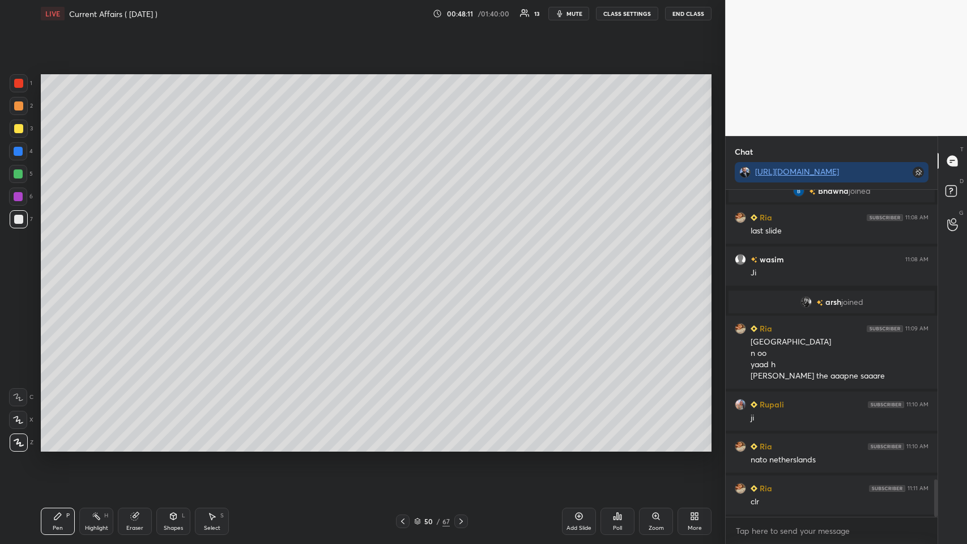
click at [406, 266] on icon at bounding box center [461, 521] width 9 height 9
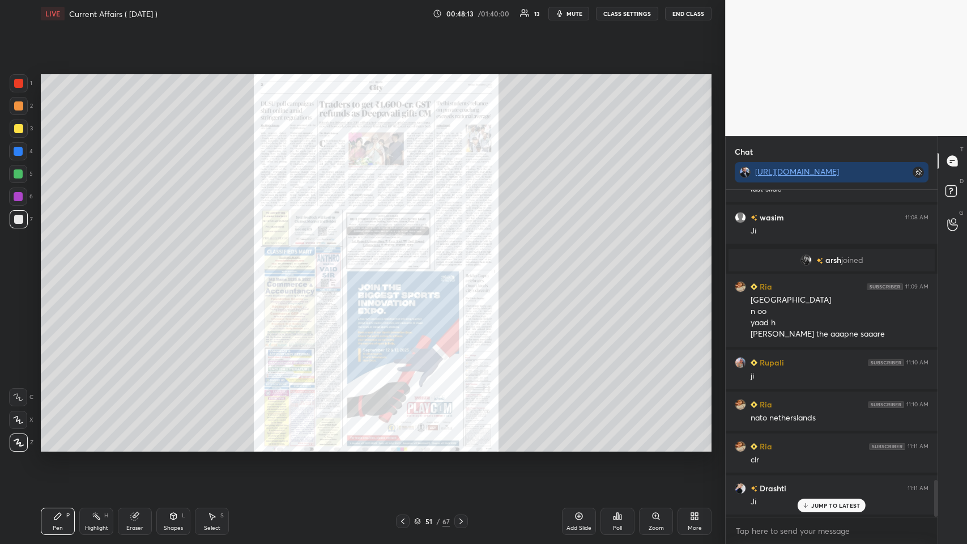
click at [396, 266] on div at bounding box center [403, 521] width 14 height 14
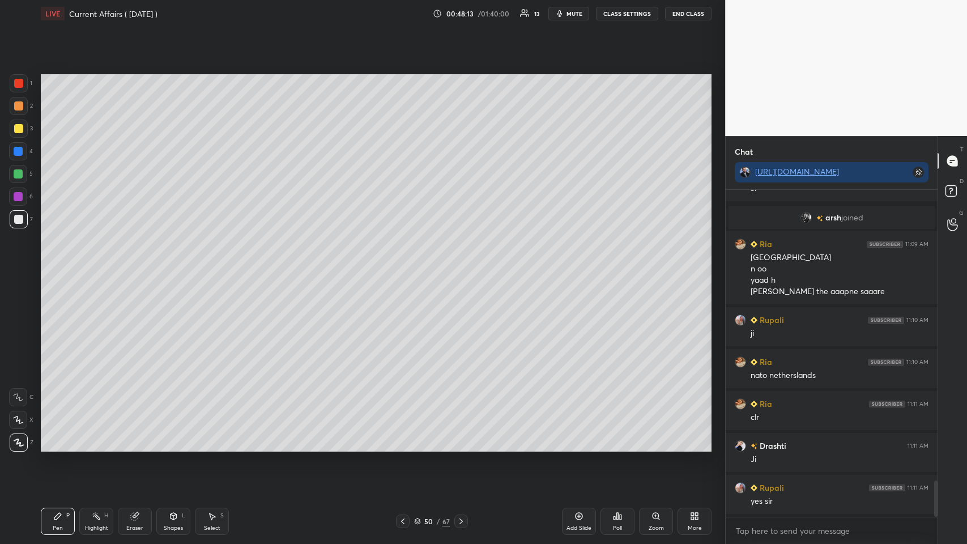
click at [402, 266] on icon at bounding box center [402, 521] width 9 height 9
click at [403, 266] on icon at bounding box center [402, 521] width 9 height 9
click at [406, 266] on div at bounding box center [403, 521] width 14 height 14
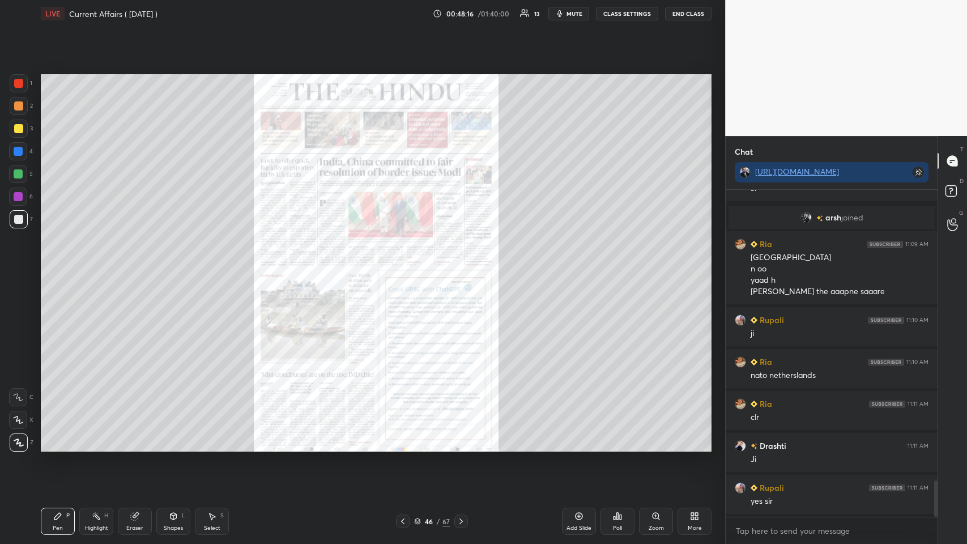
click at [406, 266] on div at bounding box center [403, 521] width 14 height 14
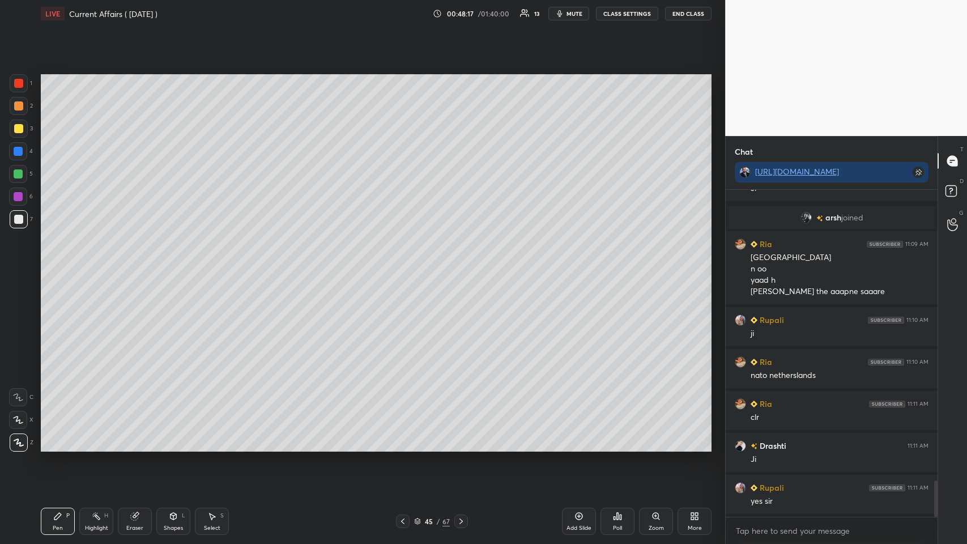
click at [406, 266] on icon at bounding box center [461, 521] width 9 height 9
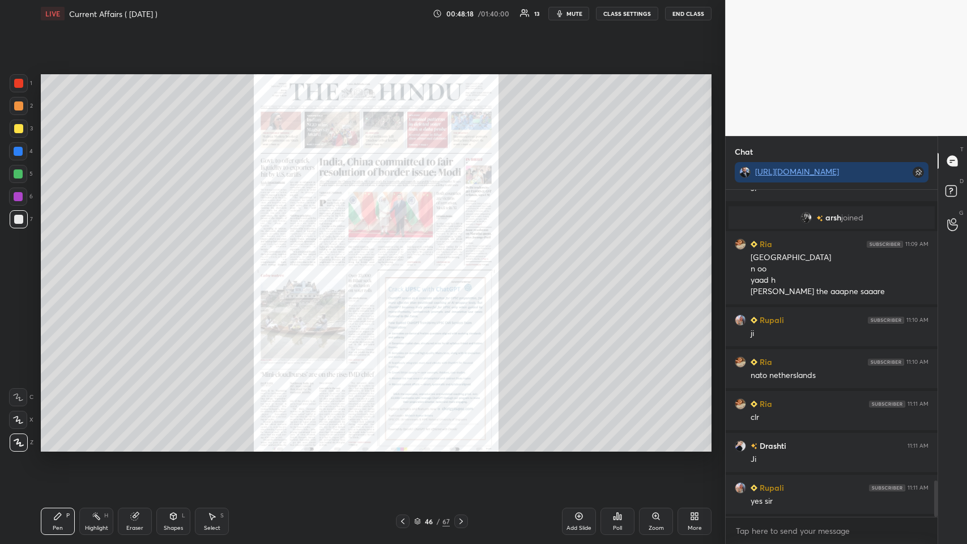
click at [406, 266] on icon at bounding box center [655, 515] width 9 height 9
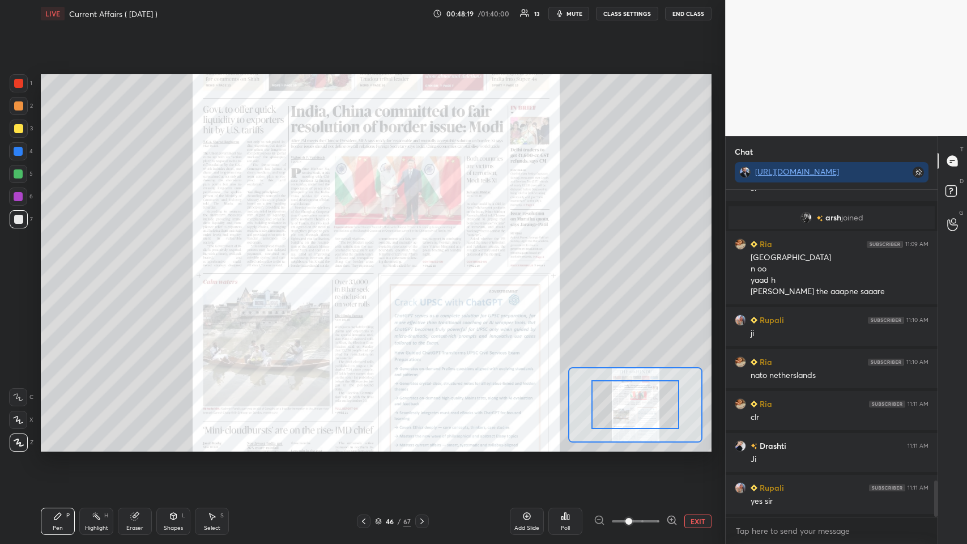
click at [406, 266] on icon at bounding box center [671, 519] width 11 height 11
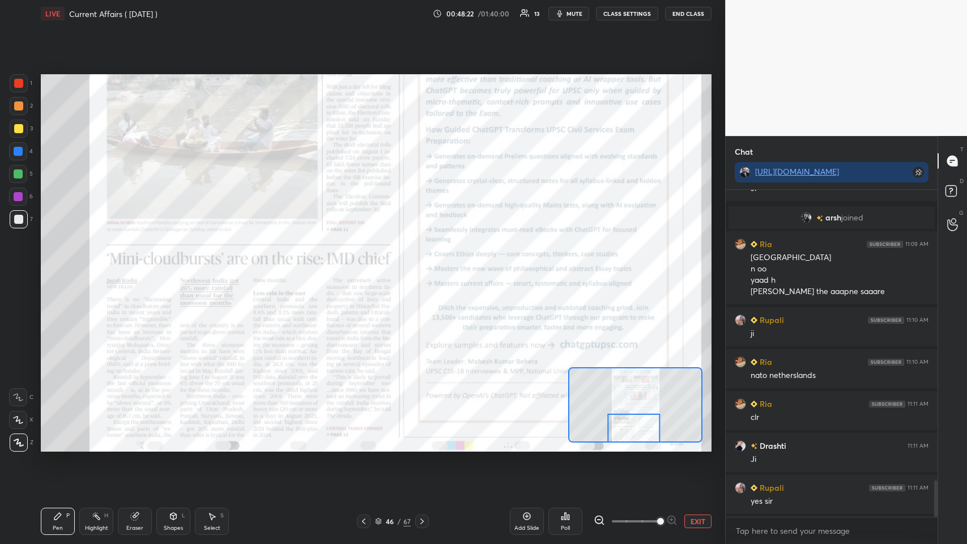
click at [29, 76] on div "1" at bounding box center [21, 83] width 23 height 18
click at [406, 266] on icon at bounding box center [526, 515] width 9 height 9
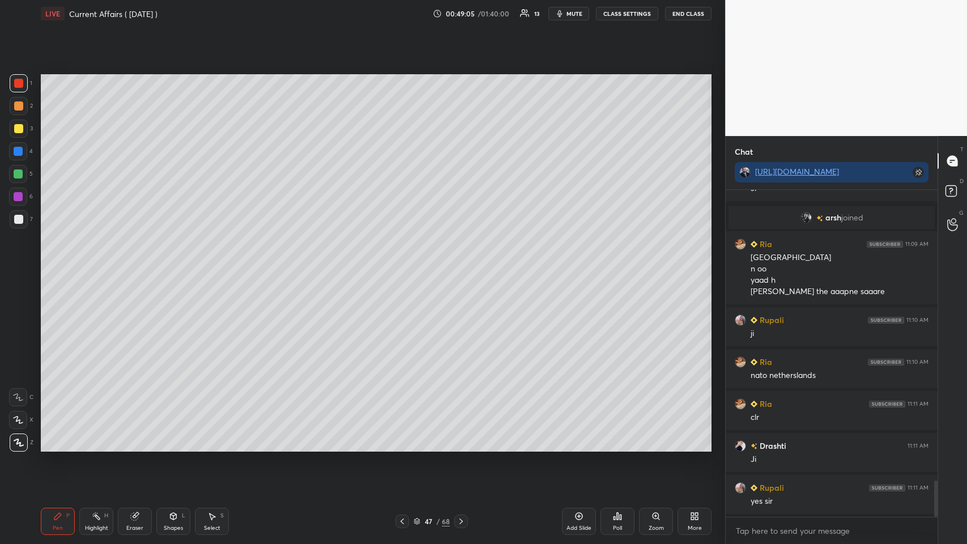
scroll to position [2668, 0]
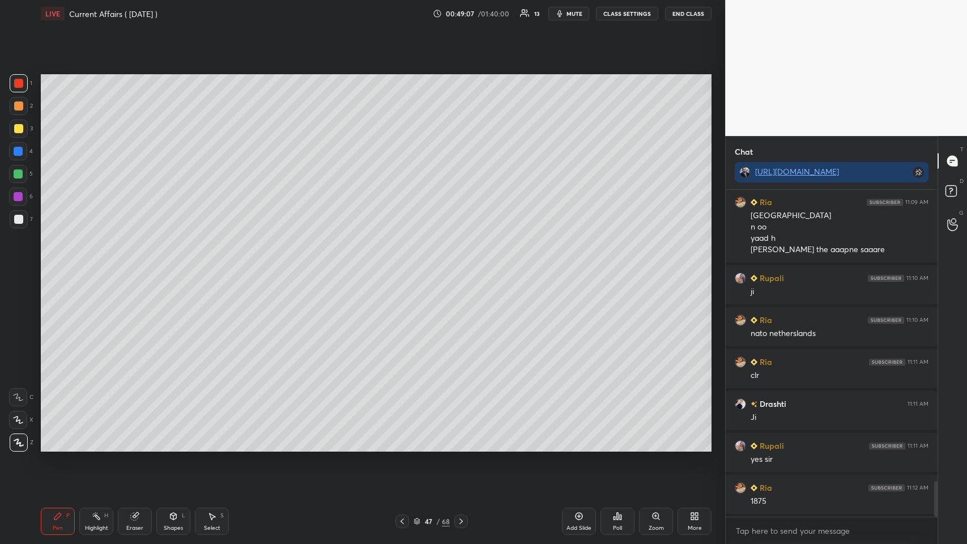
click at [20, 216] on div at bounding box center [18, 219] width 9 height 9
click at [22, 196] on div at bounding box center [18, 196] width 9 height 9
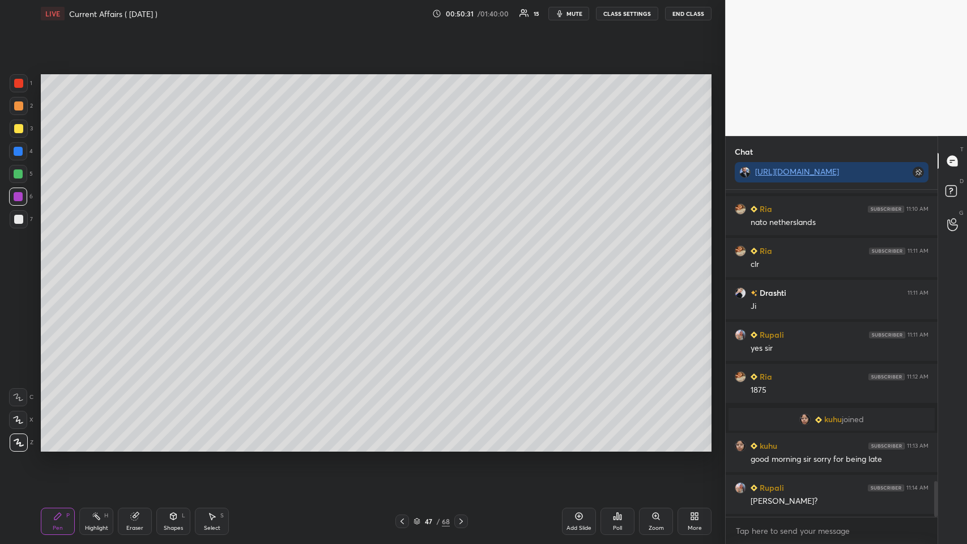
scroll to position [2687, 0]
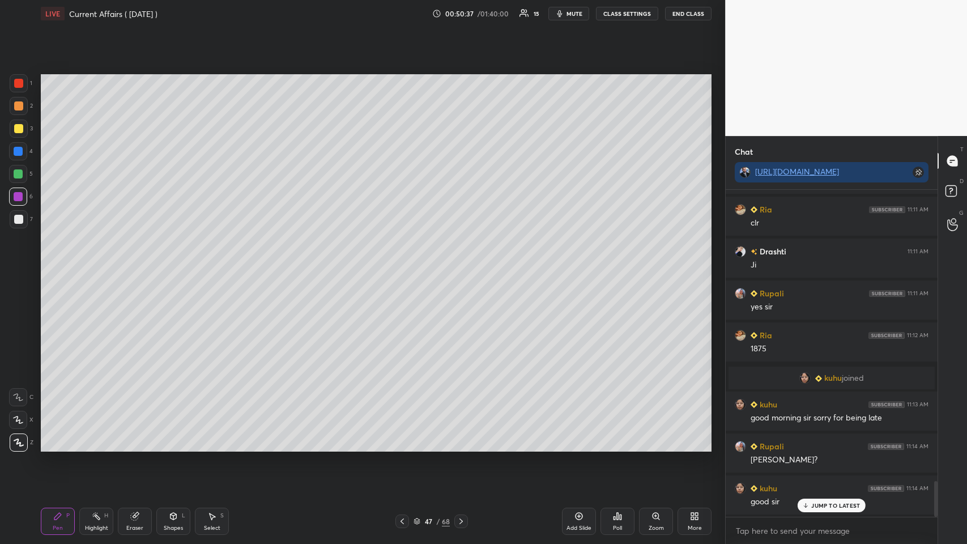
click at [406, 266] on icon at bounding box center [578, 515] width 9 height 9
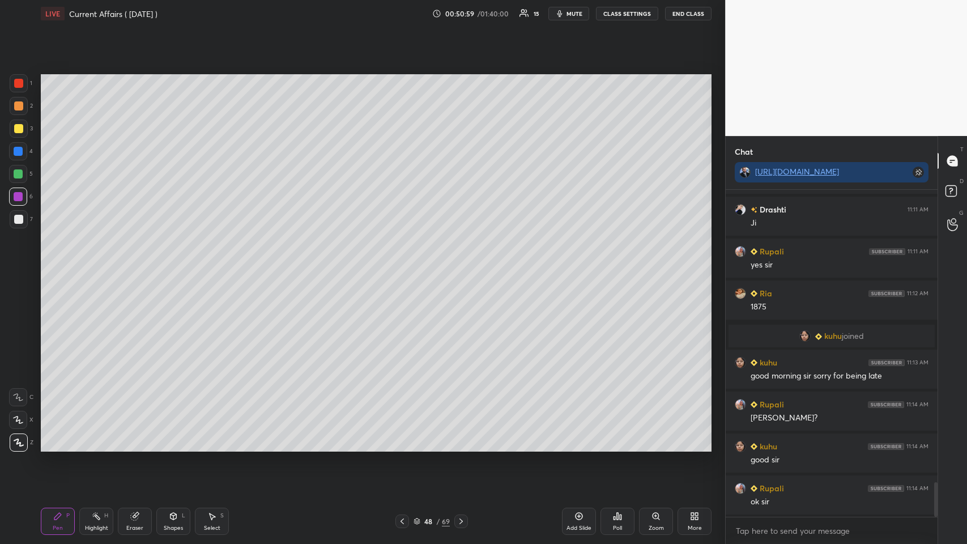
scroll to position [2771, 0]
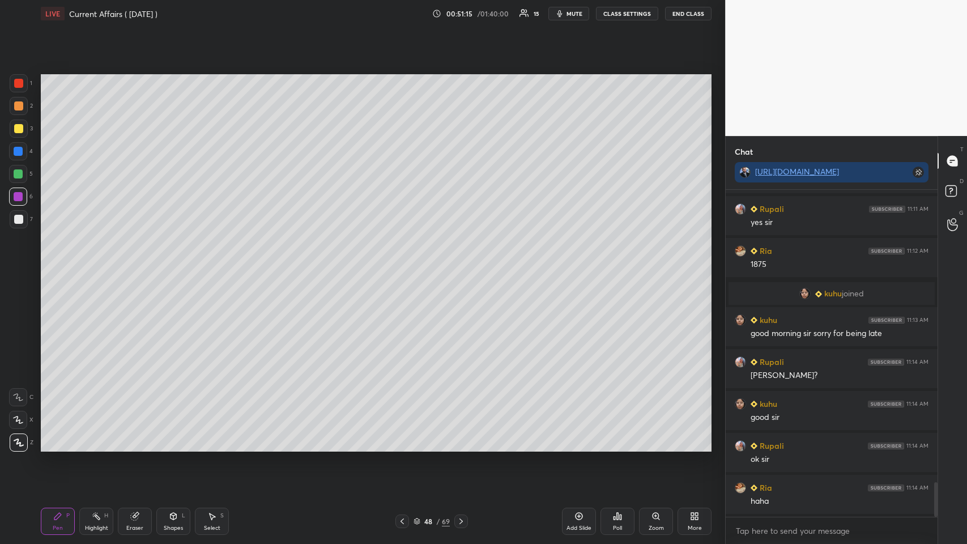
click at [406, 266] on icon at bounding box center [460, 521] width 3 height 6
click at [406, 266] on icon at bounding box center [461, 521] width 9 height 9
click at [401, 266] on icon at bounding box center [402, 521] width 9 height 9
click at [403, 266] on icon at bounding box center [402, 521] width 9 height 9
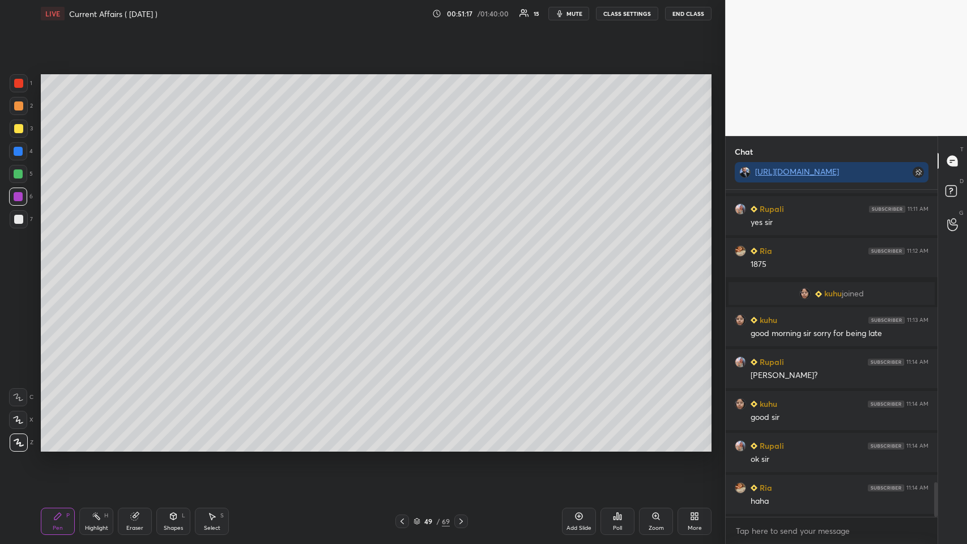
click at [403, 266] on icon at bounding box center [402, 521] width 9 height 9
click at [404, 266] on icon at bounding box center [402, 521] width 9 height 9
click at [406, 266] on icon at bounding box center [402, 521] width 9 height 9
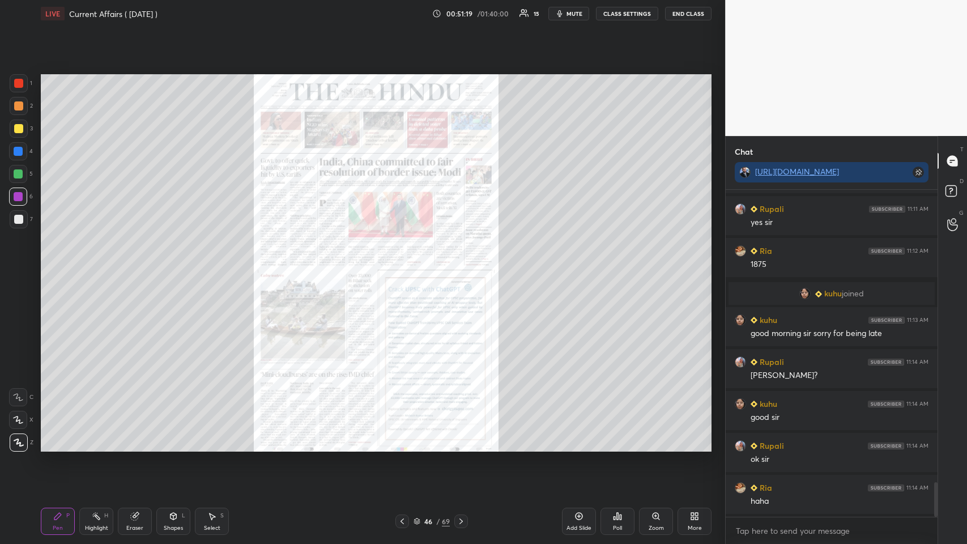
click at [406, 266] on div "Zoom" at bounding box center [656, 520] width 34 height 27
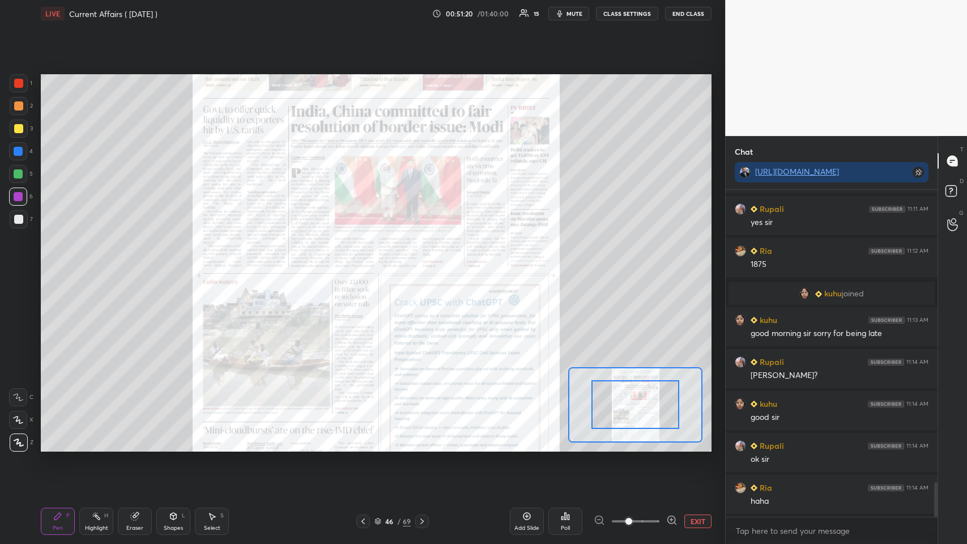
click at [406, 266] on icon at bounding box center [671, 519] width 11 height 11
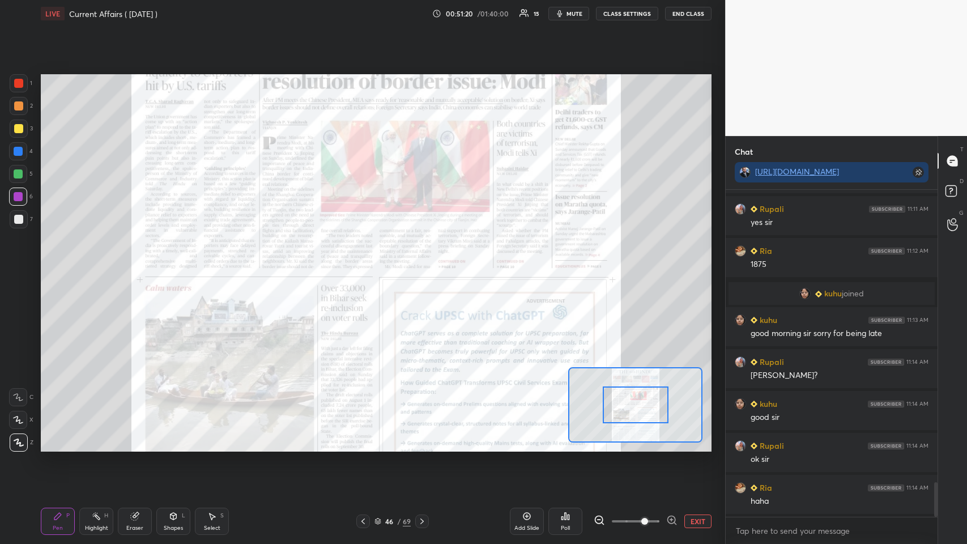
click at [406, 266] on icon at bounding box center [671, 519] width 11 height 11
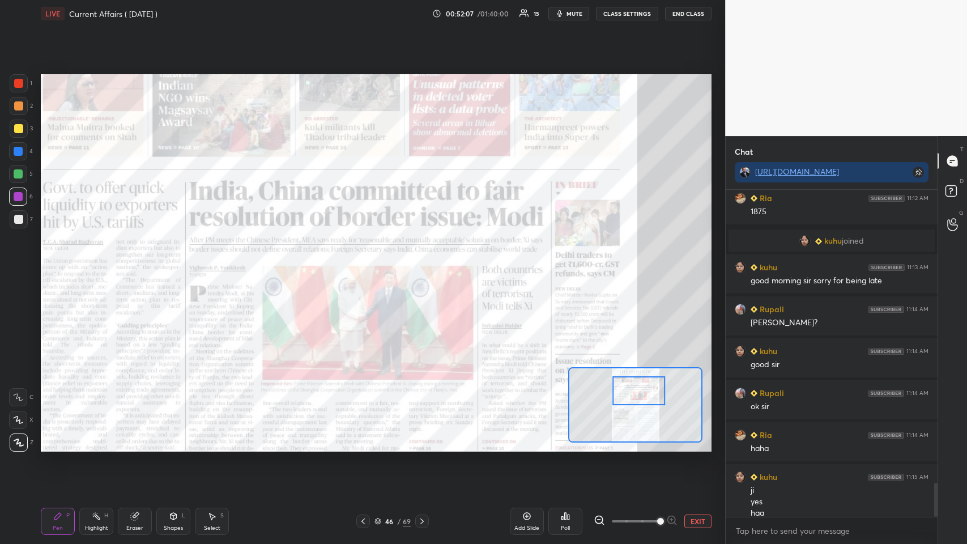
scroll to position [2836, 0]
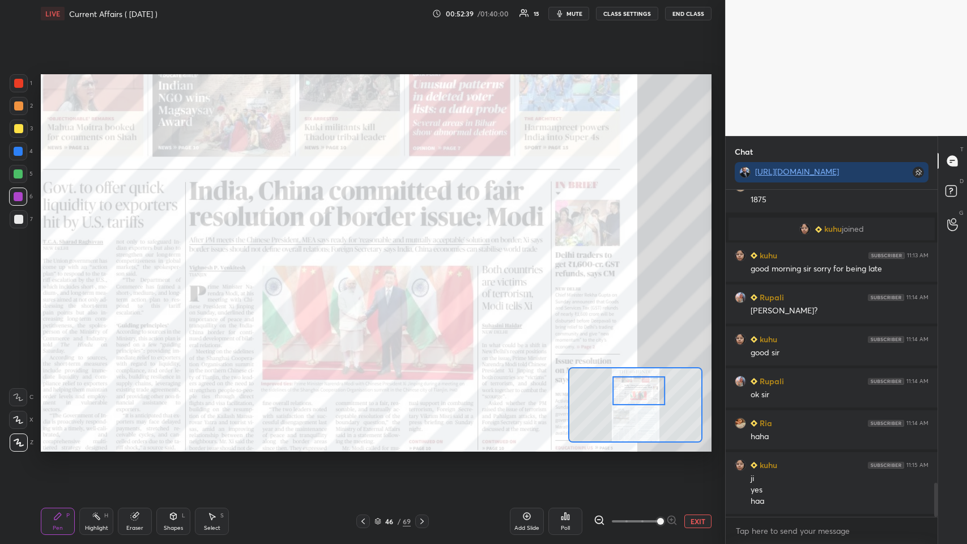
click at [406, 266] on icon at bounding box center [421, 521] width 9 height 9
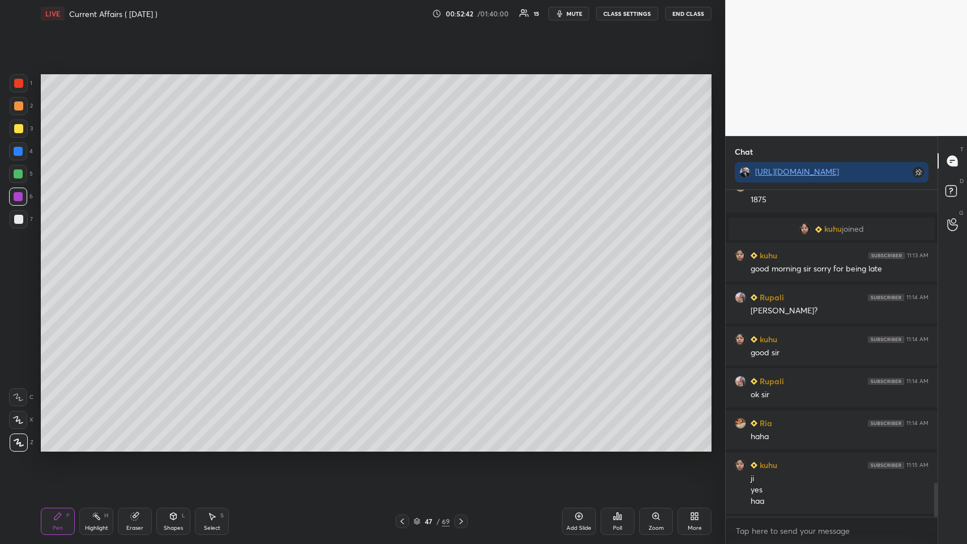
click at [406, 266] on icon at bounding box center [461, 521] width 9 height 9
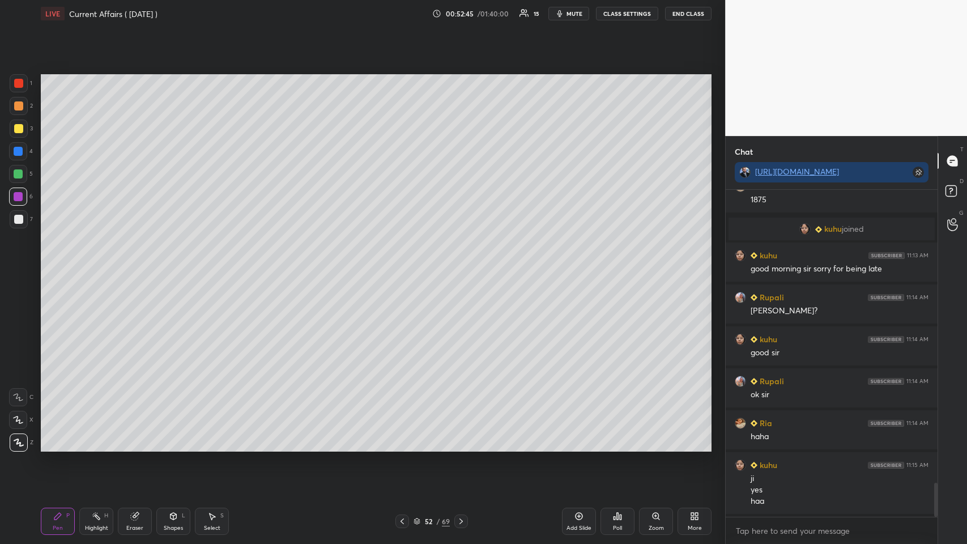
click at [406, 266] on icon at bounding box center [461, 521] width 9 height 9
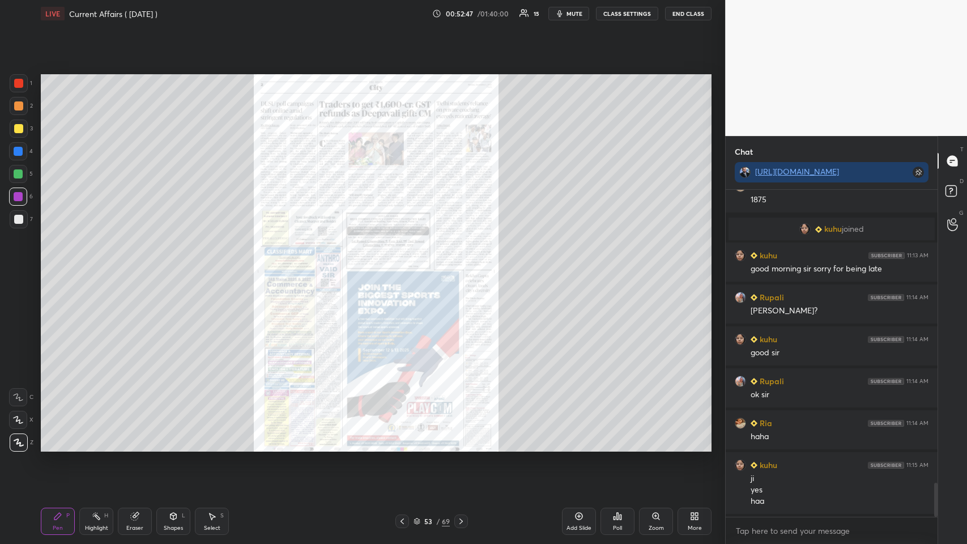
click at [406, 266] on icon at bounding box center [461, 521] width 9 height 9
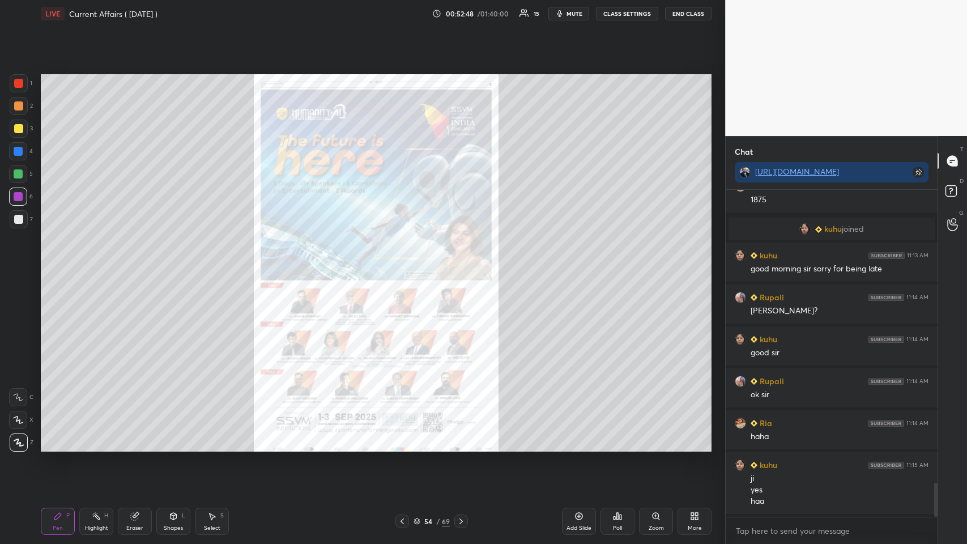
click at [406, 266] on icon at bounding box center [461, 521] width 9 height 9
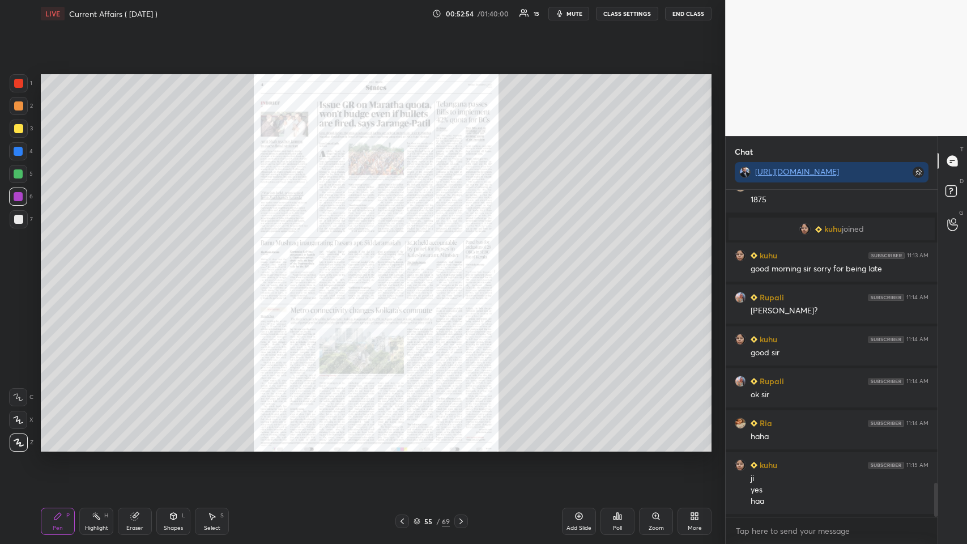
click at [406, 266] on icon at bounding box center [692, 518] width 3 height 3
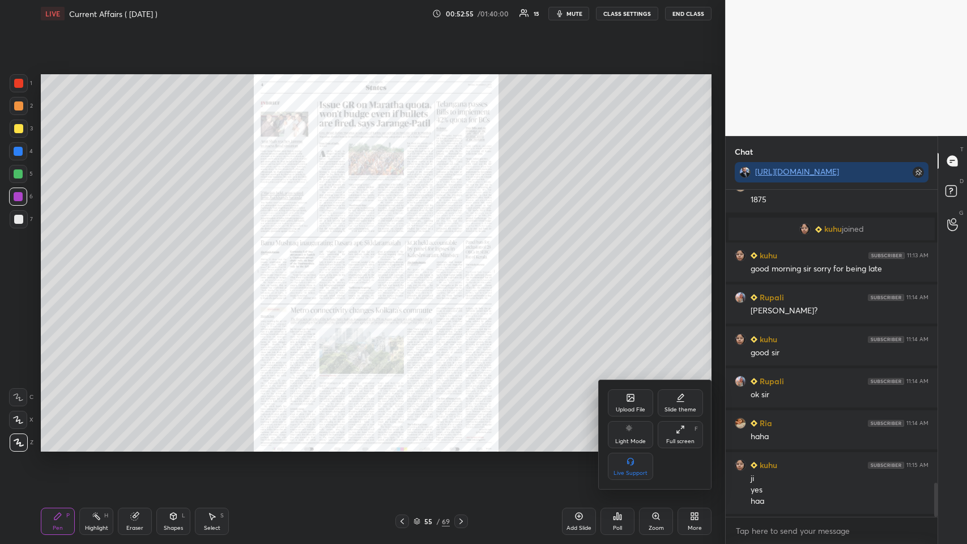
click at [406, 266] on div at bounding box center [483, 272] width 967 height 544
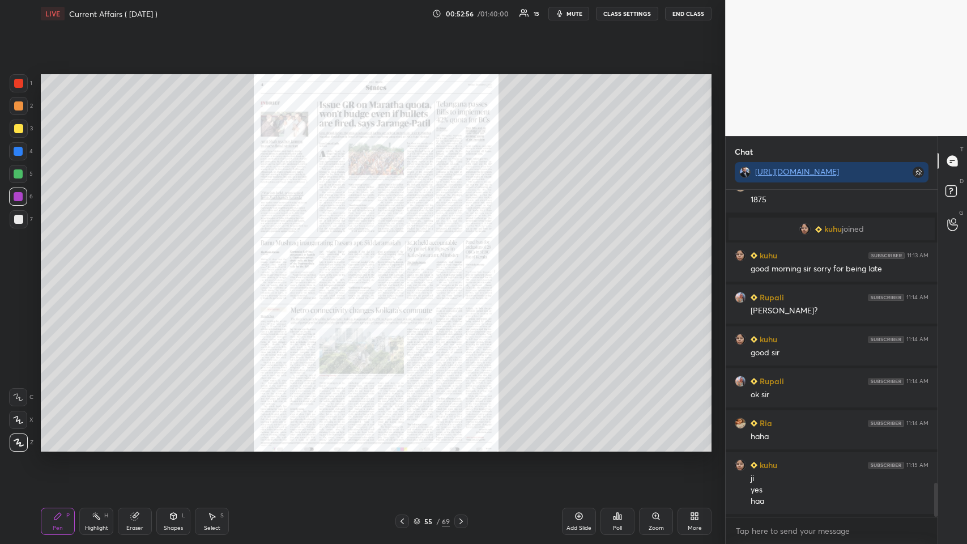
click at [406, 266] on div "Zoom" at bounding box center [656, 528] width 15 height 6
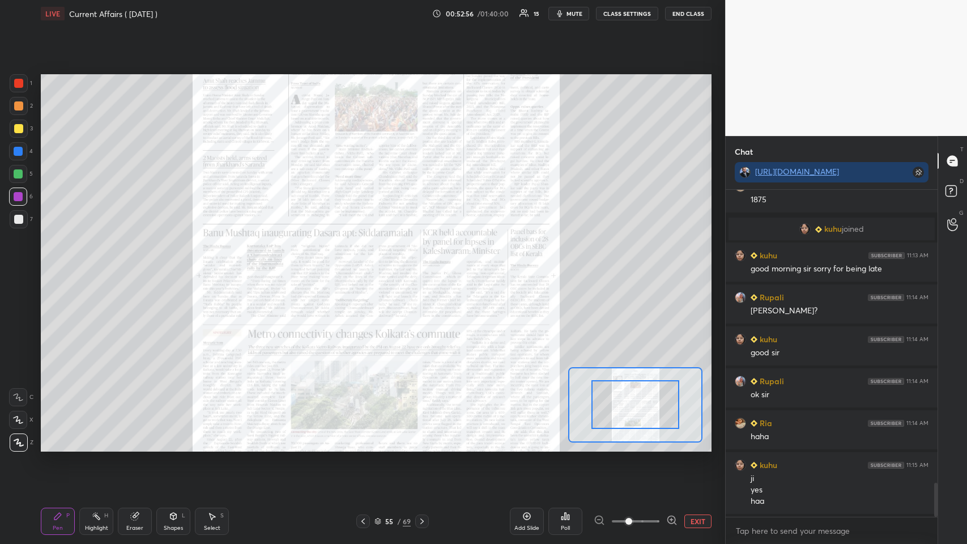
click at [406, 266] on icon at bounding box center [671, 519] width 0 height 3
click at [406, 266] on icon at bounding box center [671, 519] width 11 height 11
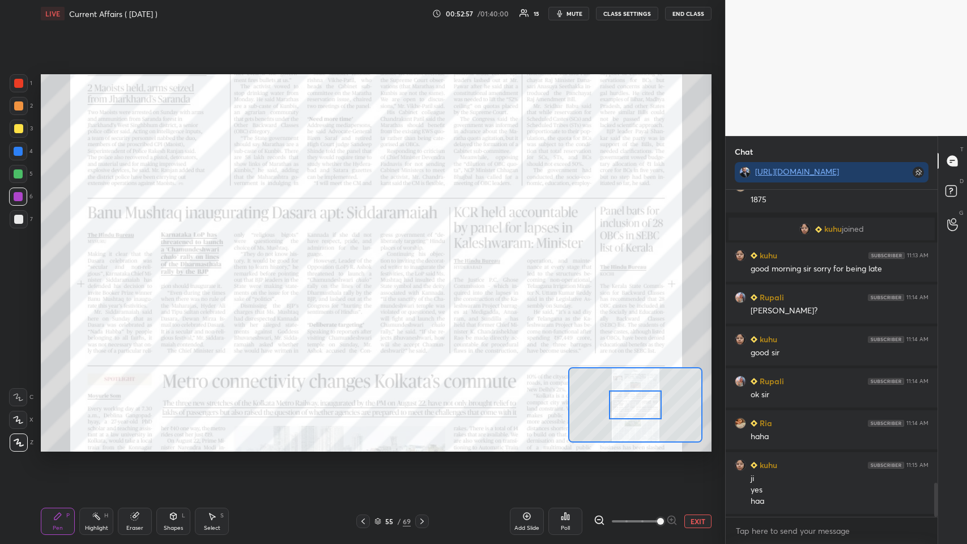
click at [406, 266] on div at bounding box center [635, 404] width 53 height 29
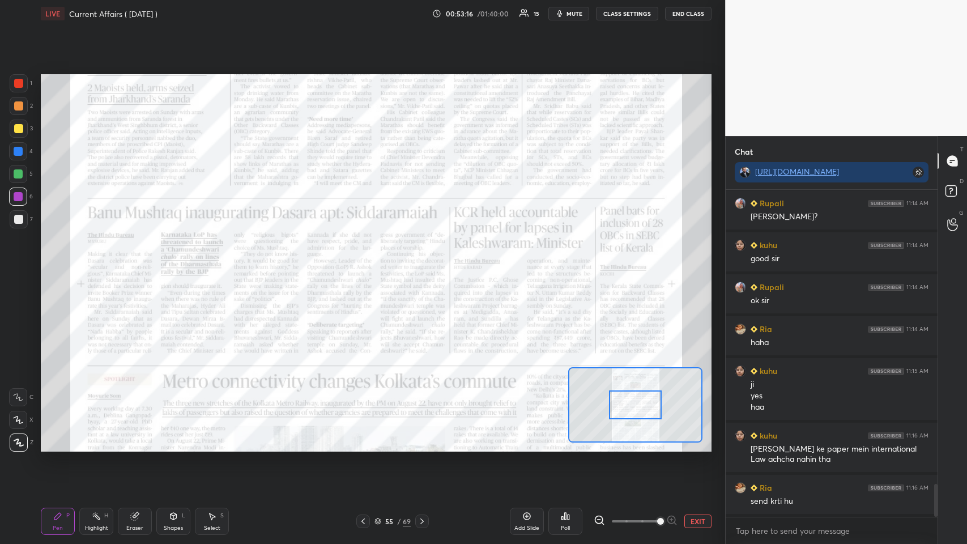
scroll to position [2972, 0]
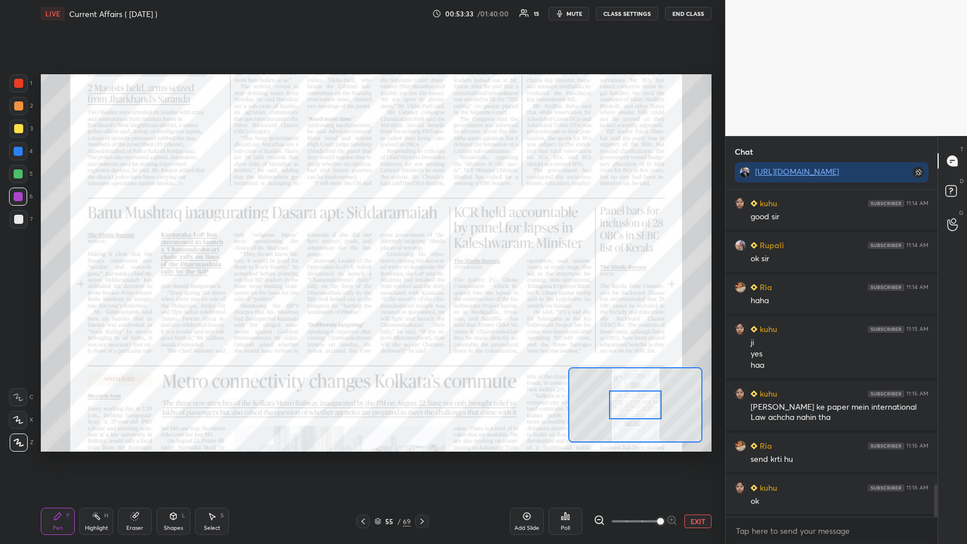
click at [406, 266] on icon at bounding box center [421, 521] width 9 height 9
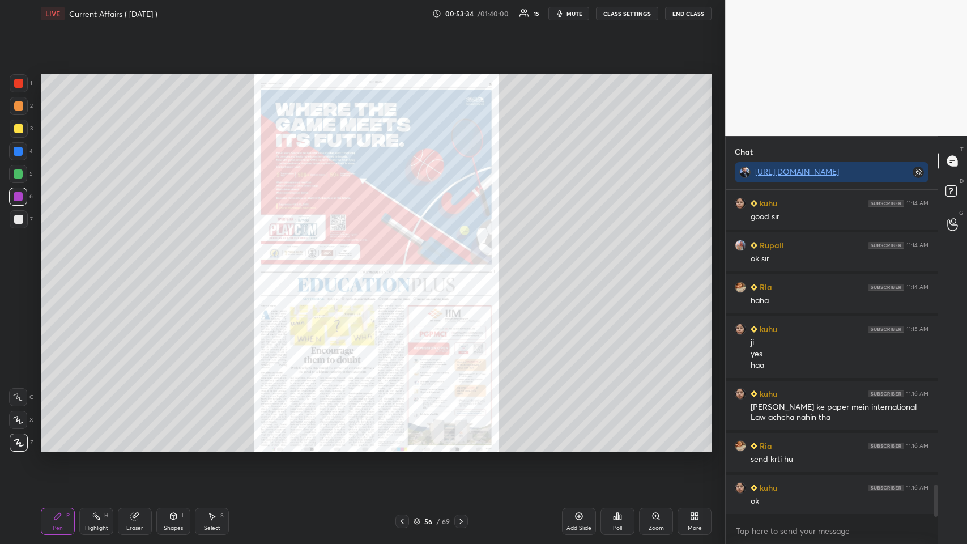
scroll to position [3013, 0]
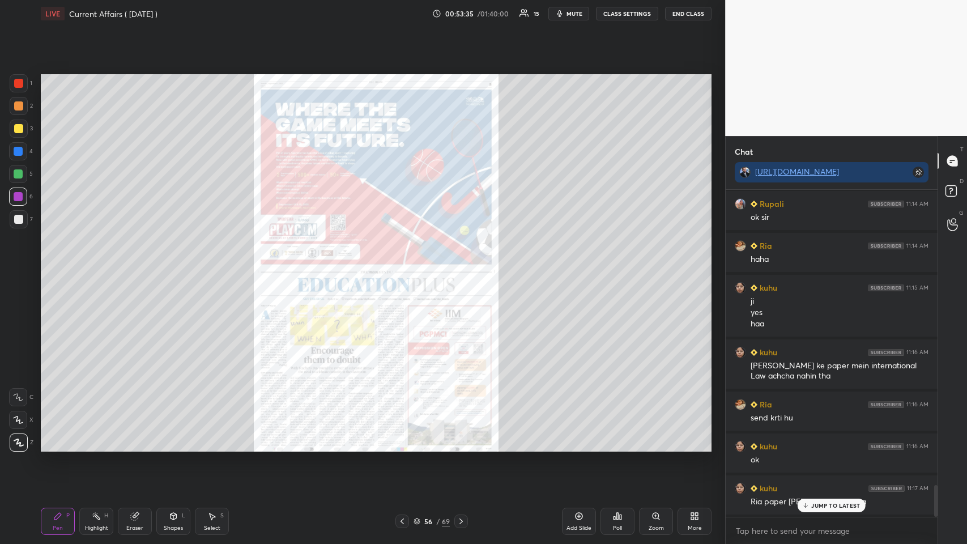
click at [406, 266] on icon at bounding box center [461, 521] width 9 height 9
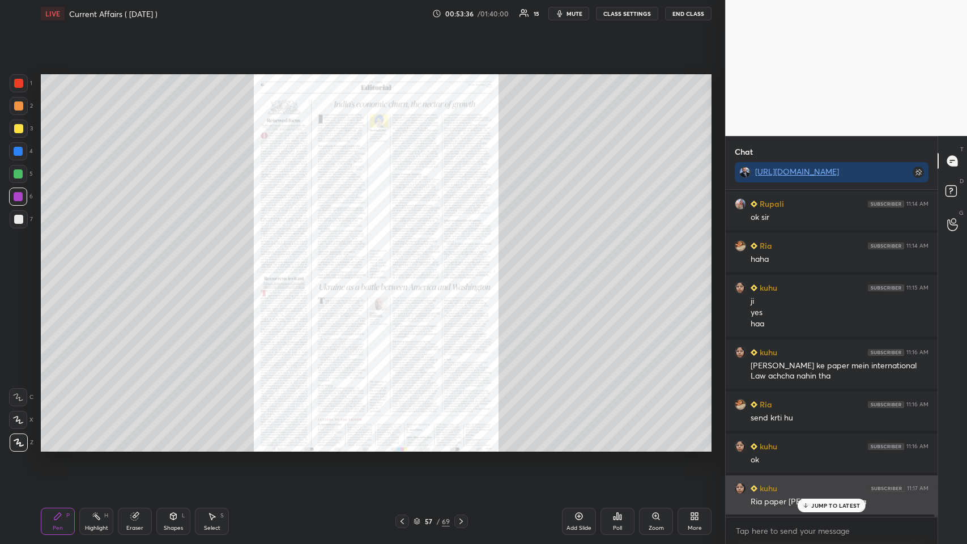
click at [406, 266] on icon at bounding box center [805, 505] width 7 height 7
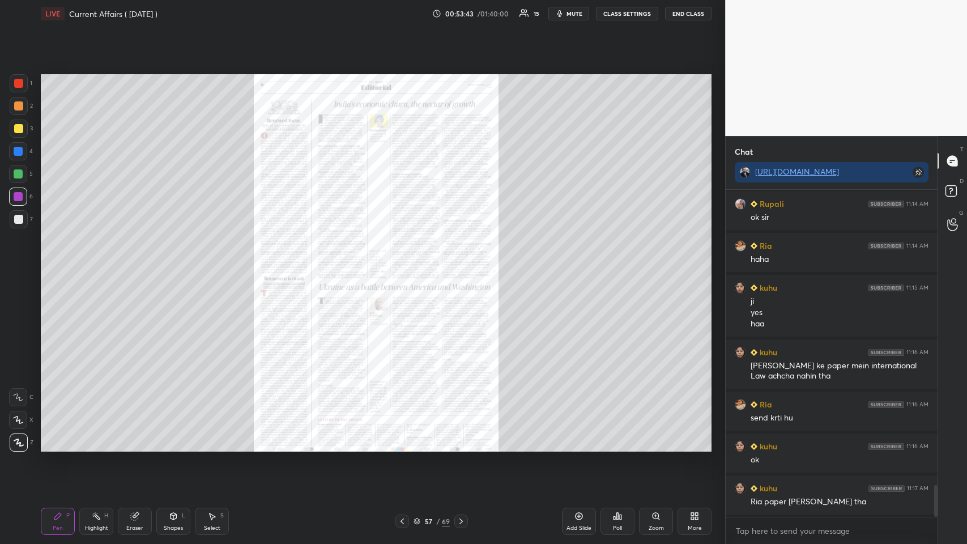
click at [406, 266] on icon at bounding box center [461, 521] width 9 height 9
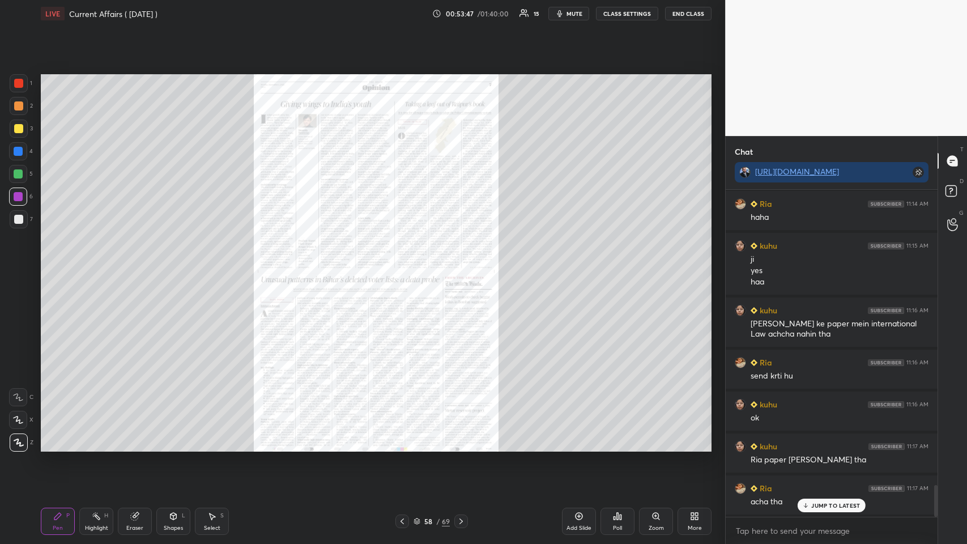
click at [406, 266] on icon at bounding box center [461, 521] width 9 height 9
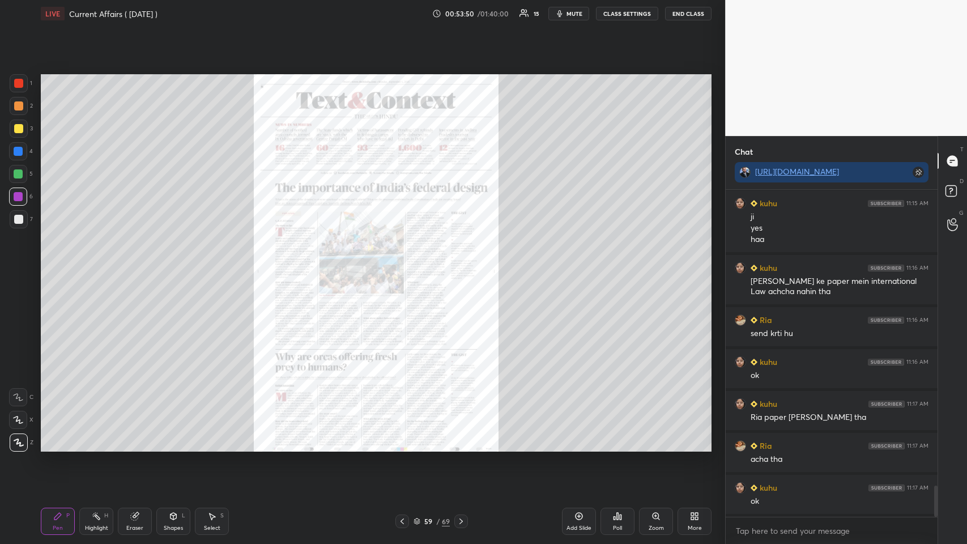
scroll to position [3139, 0]
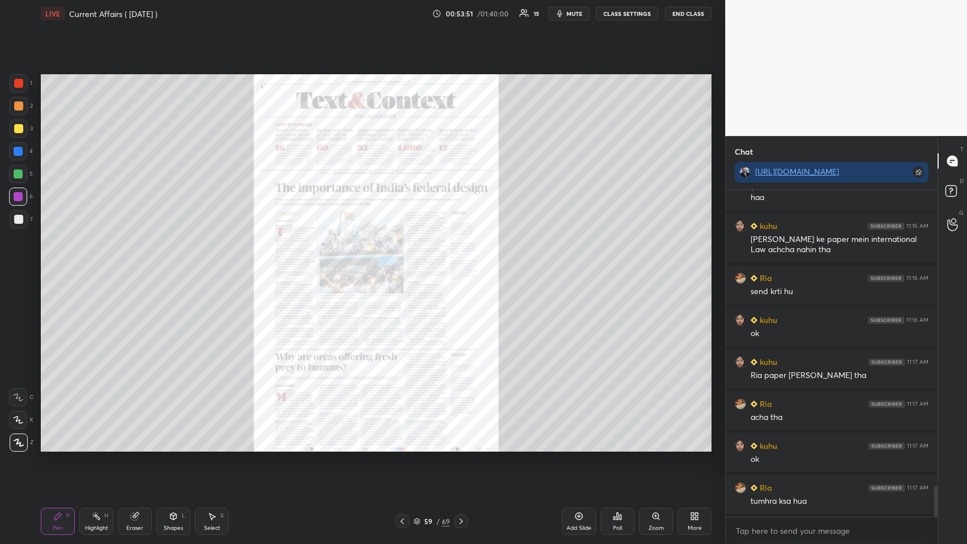
click at [406, 266] on icon at bounding box center [461, 521] width 9 height 9
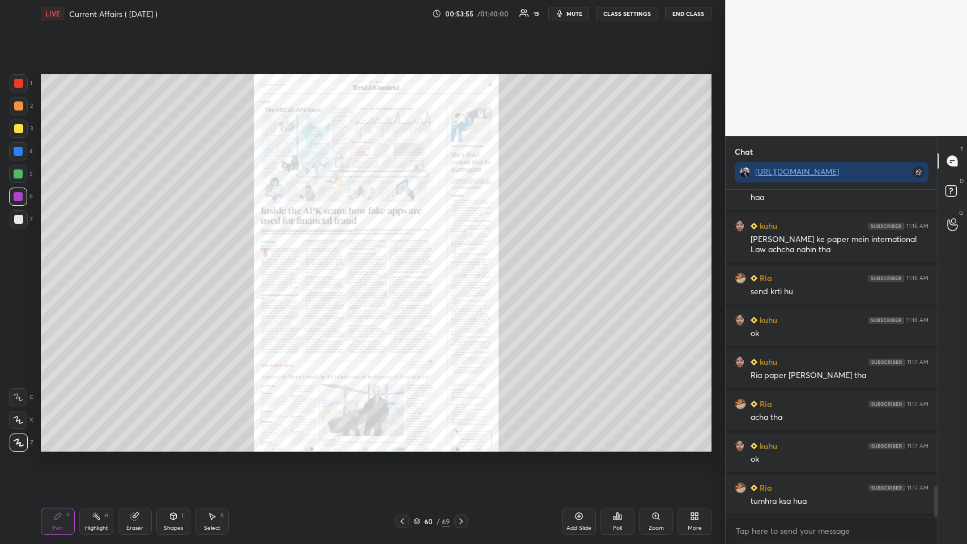
click at [406, 266] on icon at bounding box center [461, 521] width 9 height 9
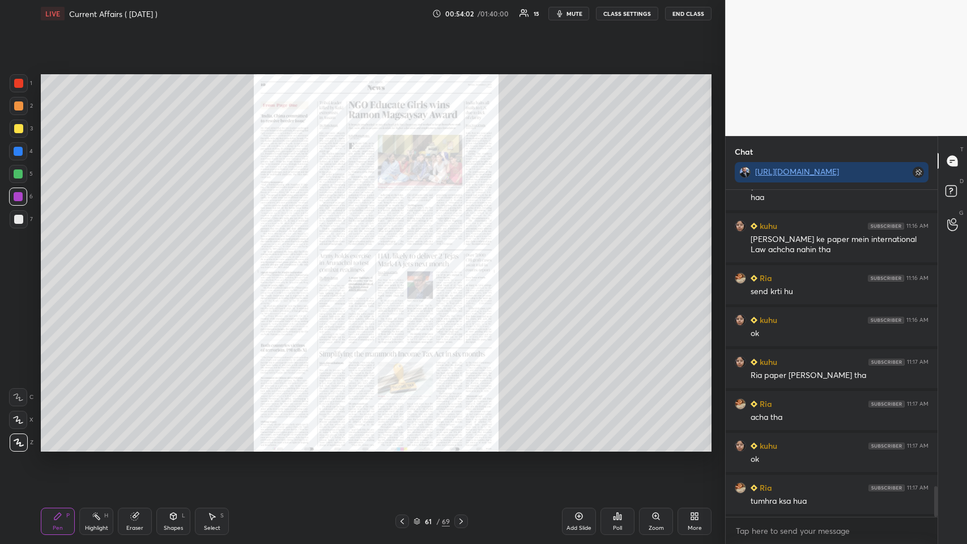
click at [406, 266] on div "Zoom" at bounding box center [656, 520] width 34 height 27
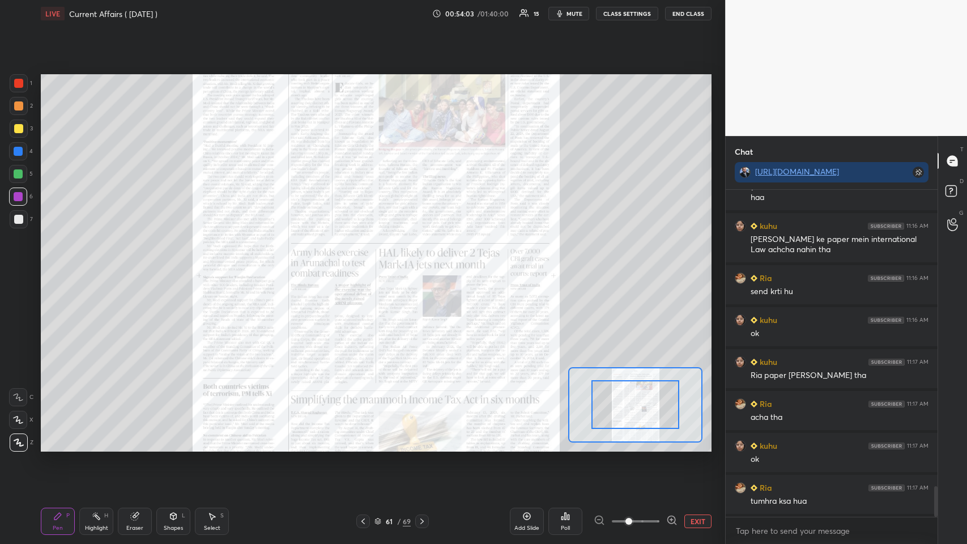
click at [406, 266] on icon at bounding box center [671, 519] width 11 height 11
click at [406, 266] on icon at bounding box center [671, 519] width 7 height 7
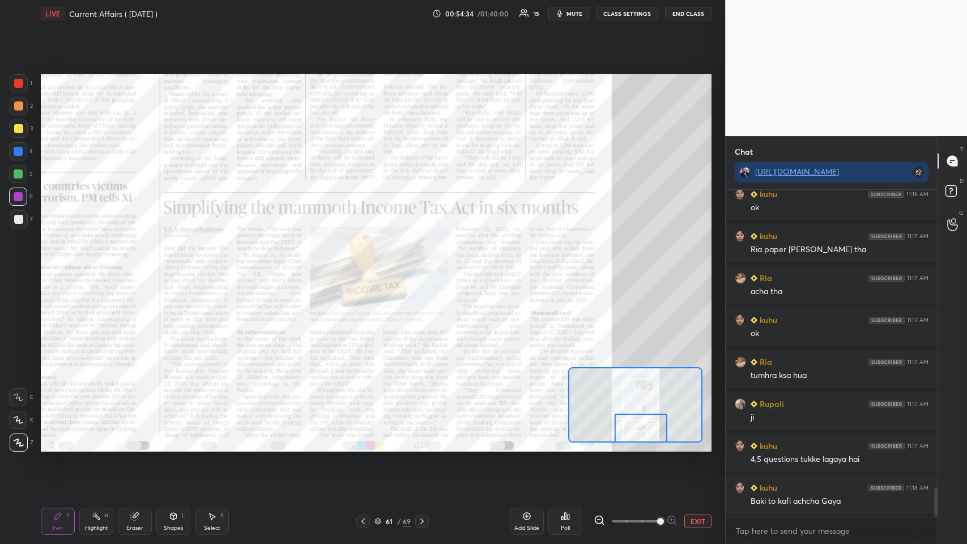
scroll to position [3276, 0]
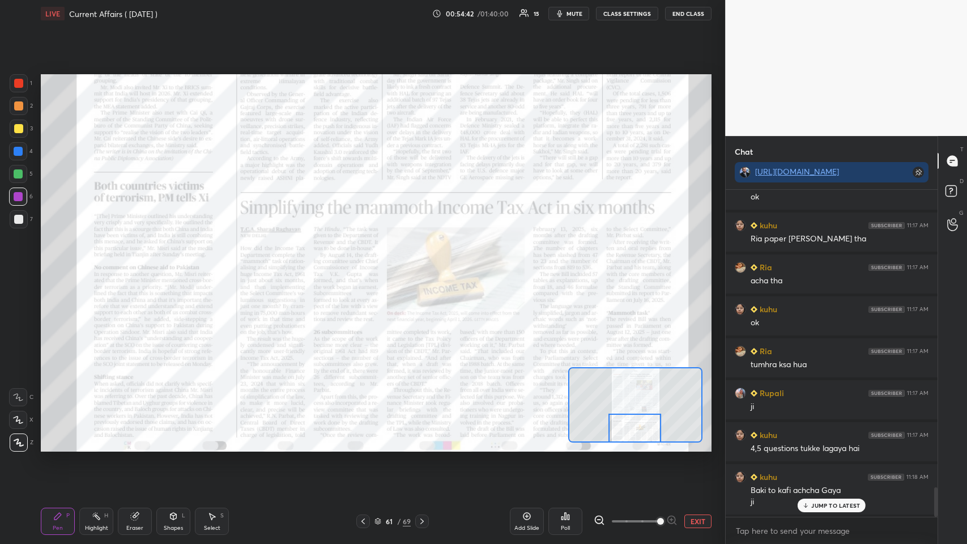
click at [406, 266] on icon at bounding box center [421, 521] width 9 height 9
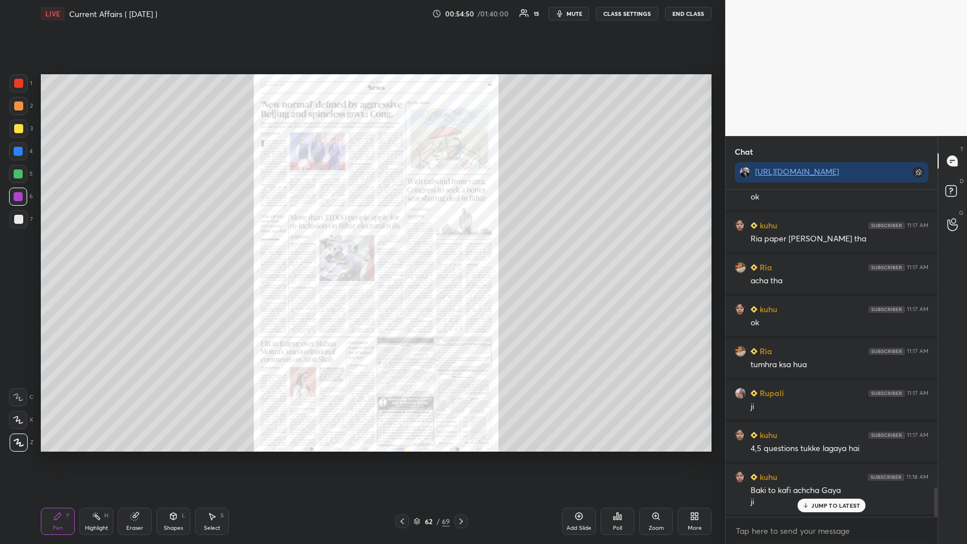
click at [406, 266] on icon at bounding box center [461, 521] width 9 height 9
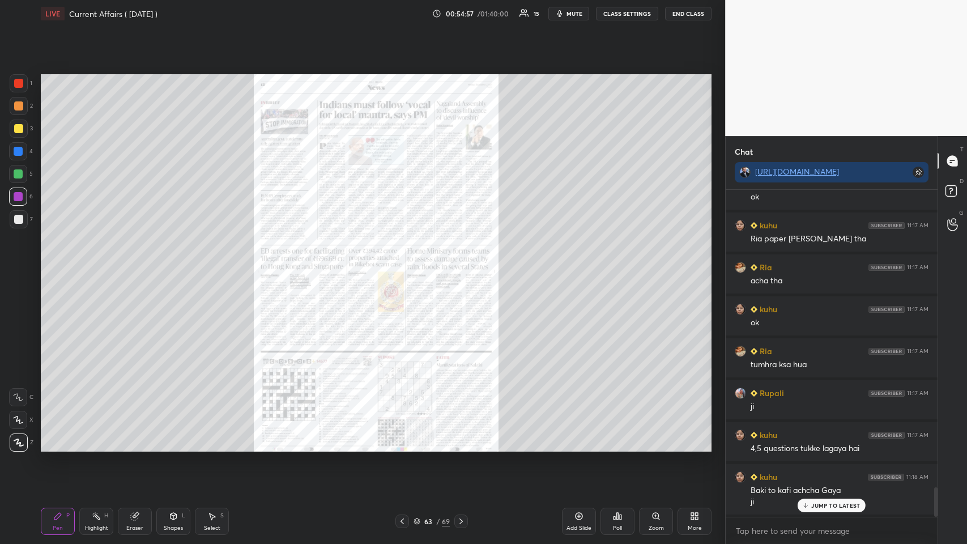
click at [406, 266] on icon at bounding box center [461, 521] width 9 height 9
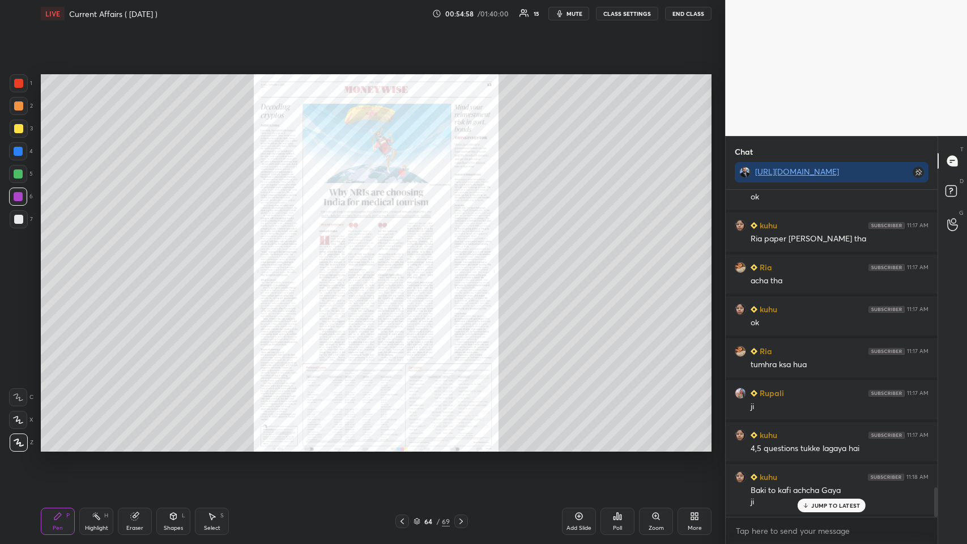
click at [406, 266] on icon at bounding box center [461, 521] width 9 height 9
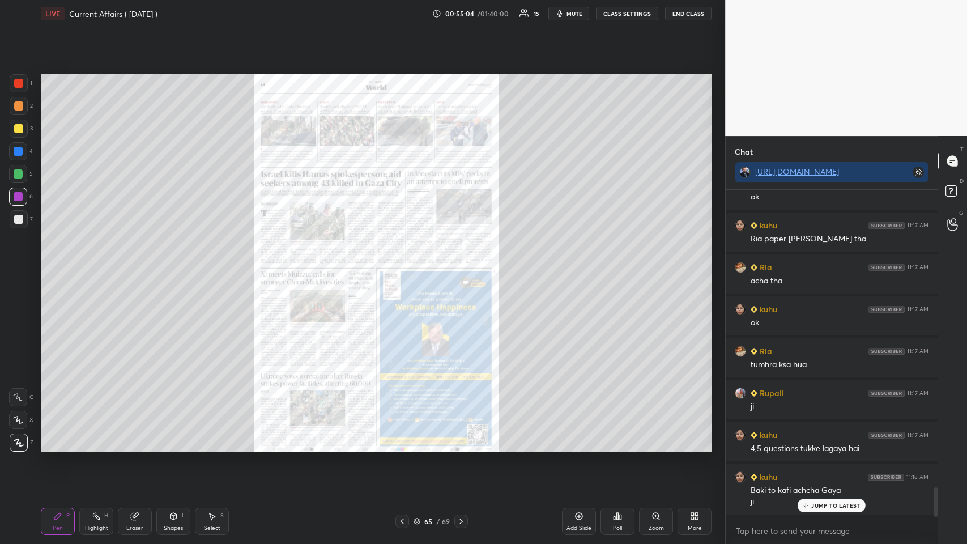
click at [406, 266] on icon at bounding box center [461, 521] width 9 height 9
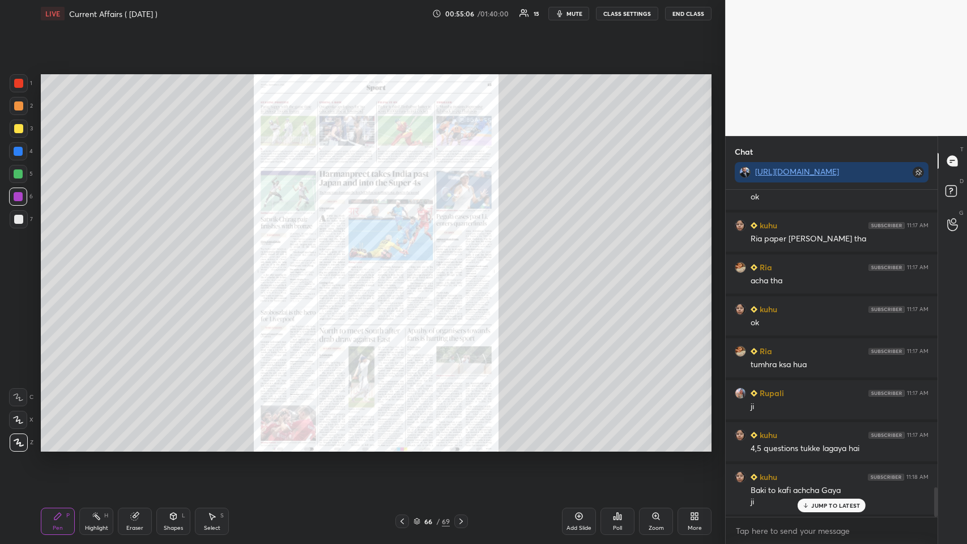
click at [406, 266] on icon at bounding box center [461, 521] width 9 height 9
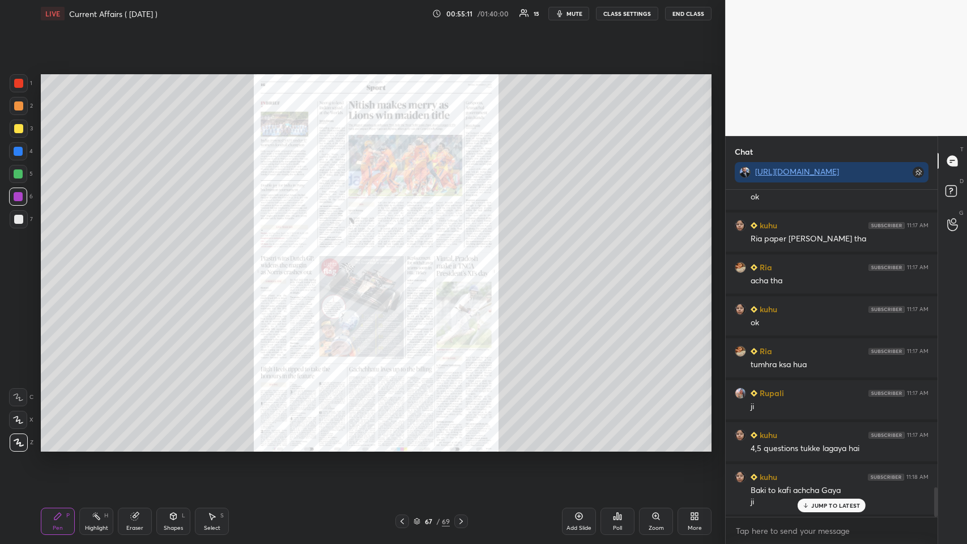
click at [406, 266] on icon at bounding box center [461, 521] width 9 height 9
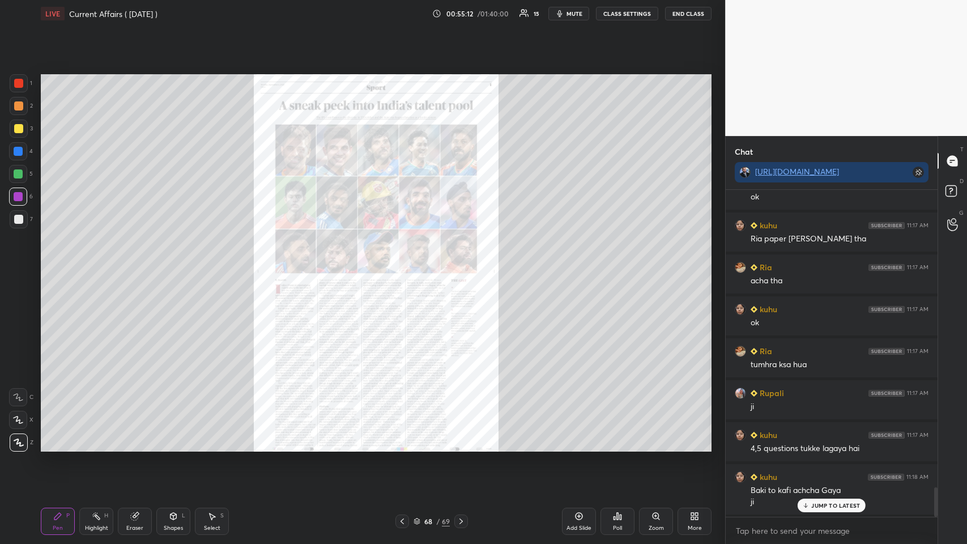
click at [406, 266] on icon at bounding box center [461, 521] width 9 height 9
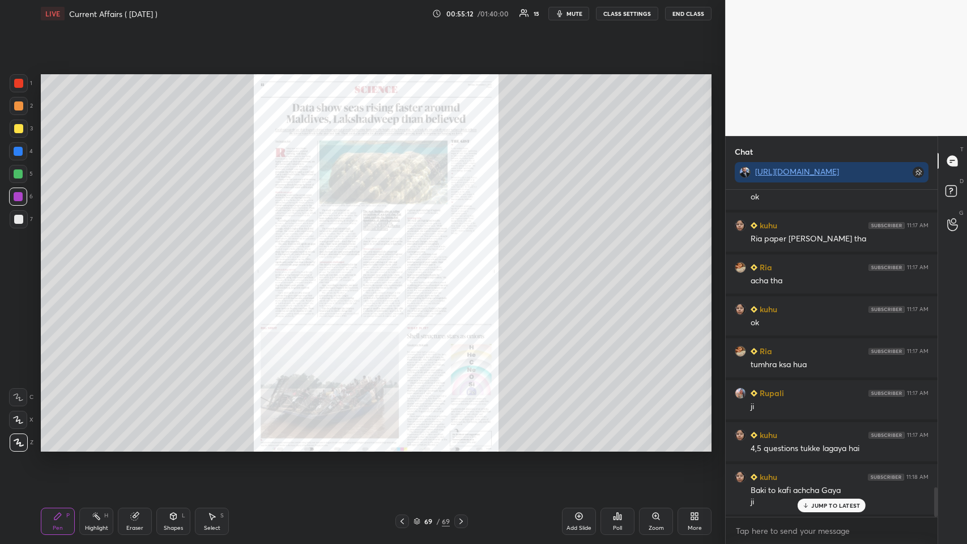
click at [406, 266] on icon at bounding box center [461, 521] width 9 height 9
click at [406, 266] on icon at bounding box center [578, 515] width 9 height 9
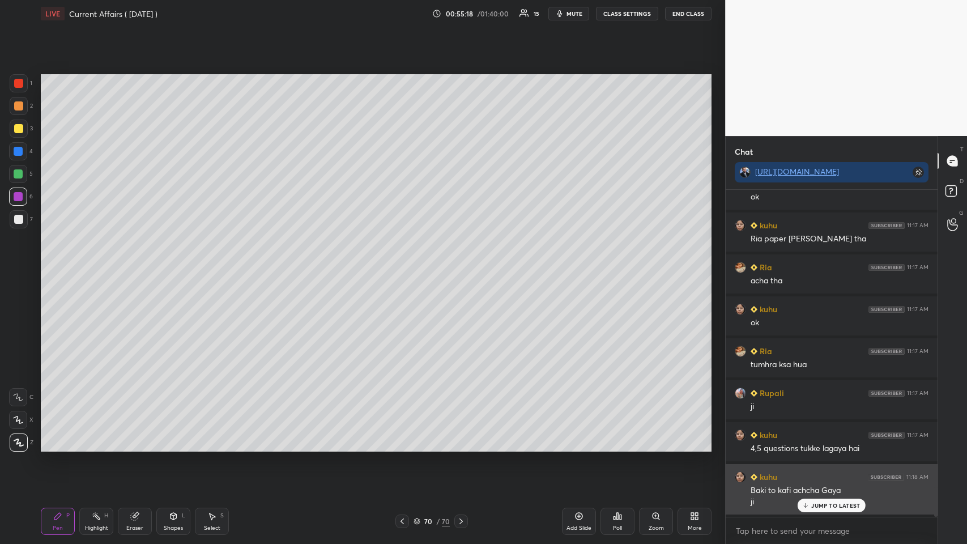
click at [406, 266] on p "JUMP TO LATEST" at bounding box center [835, 505] width 49 height 7
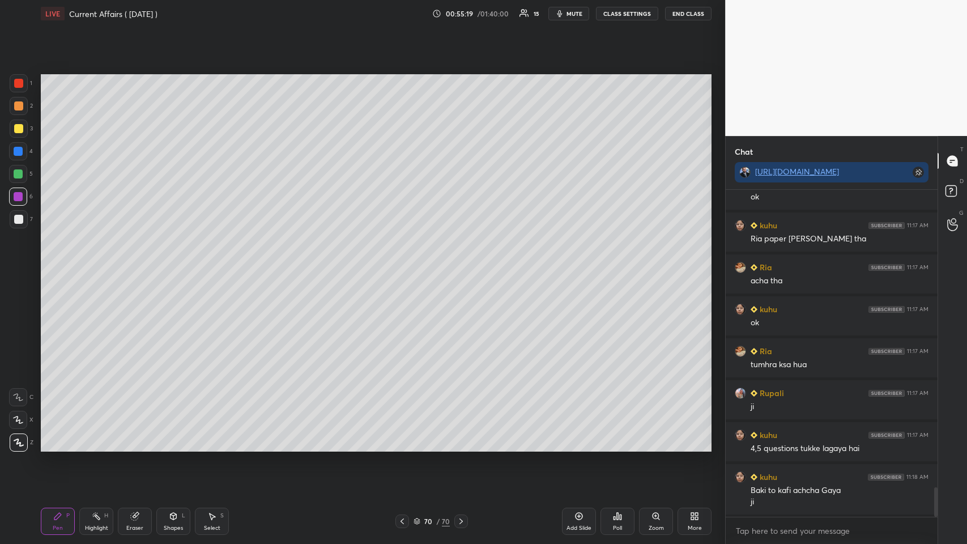
click at [406, 266] on icon at bounding box center [416, 521] width 7 height 7
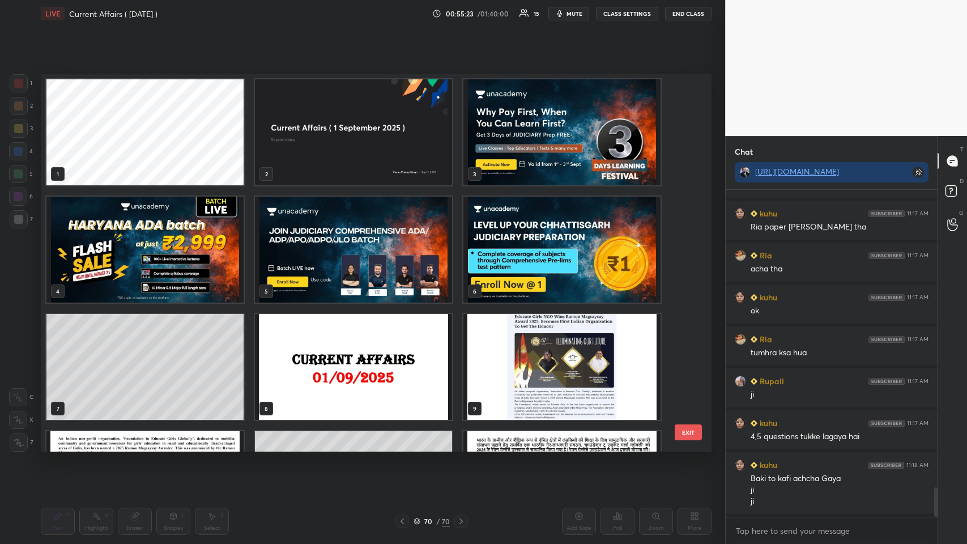
scroll to position [0, 0]
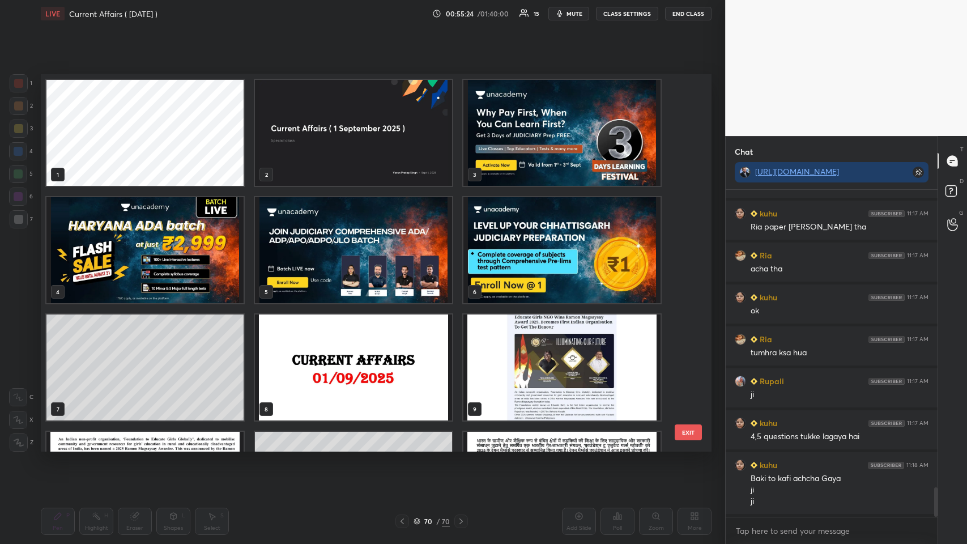
click at [406, 126] on img "grid" at bounding box center [561, 133] width 197 height 106
click at [406, 129] on img "grid" at bounding box center [561, 133] width 197 height 106
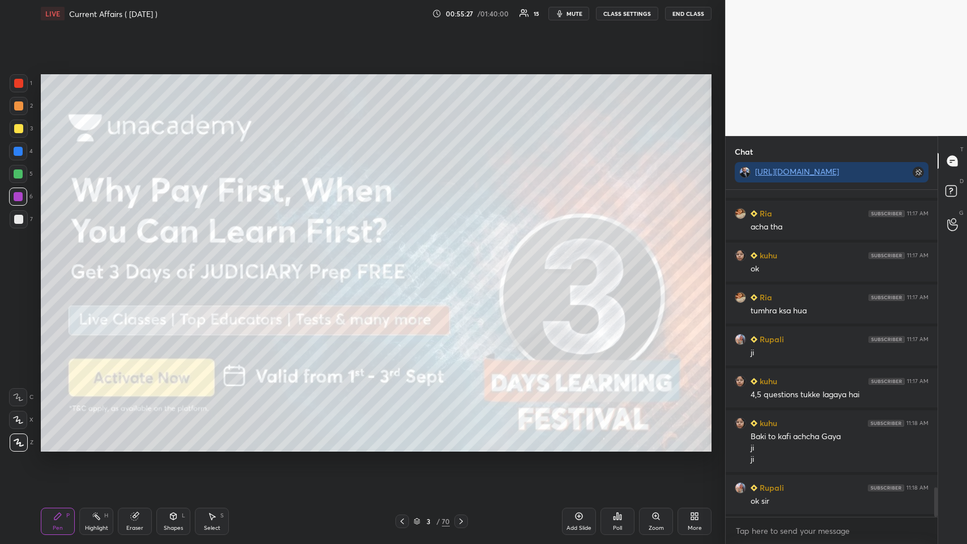
scroll to position [3371, 0]
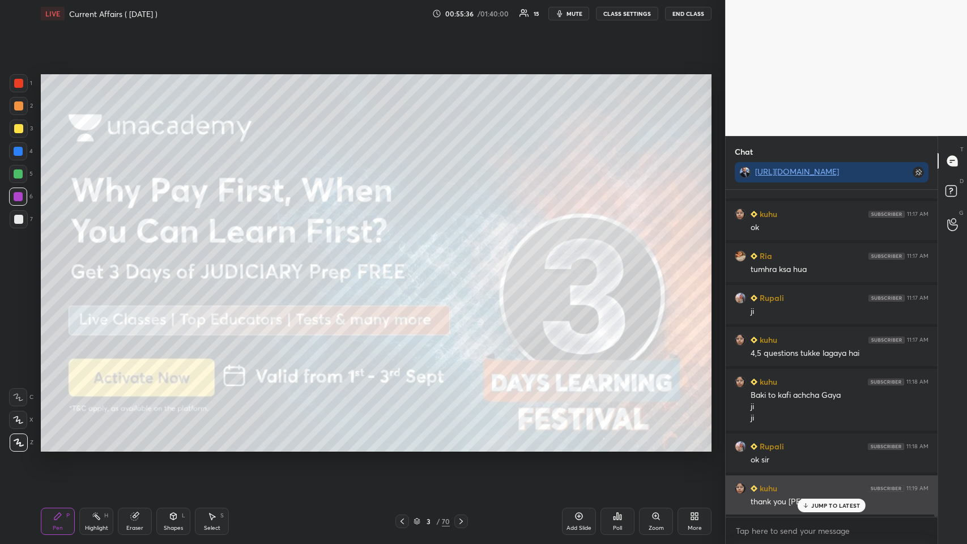
click at [406, 266] on p "JUMP TO LATEST" at bounding box center [835, 505] width 49 height 7
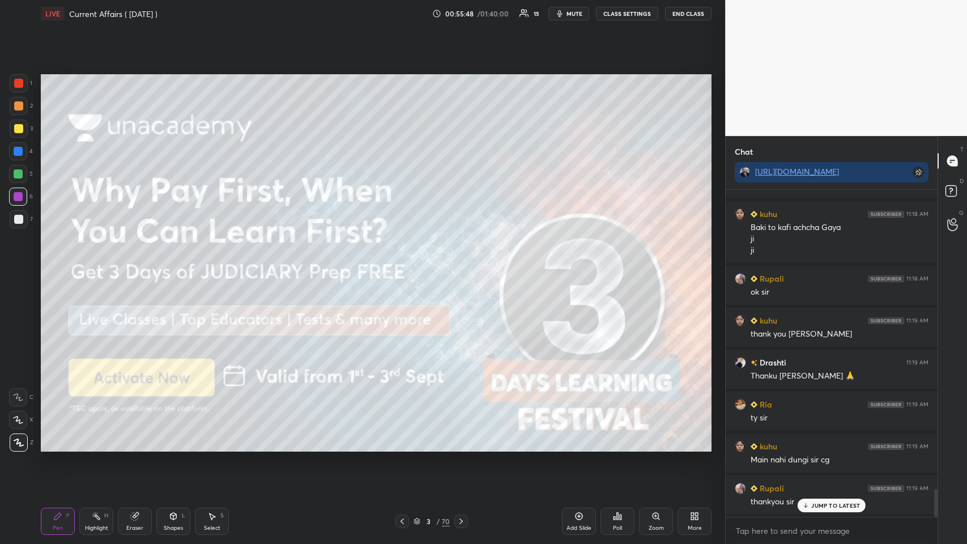
scroll to position [3581, 0]
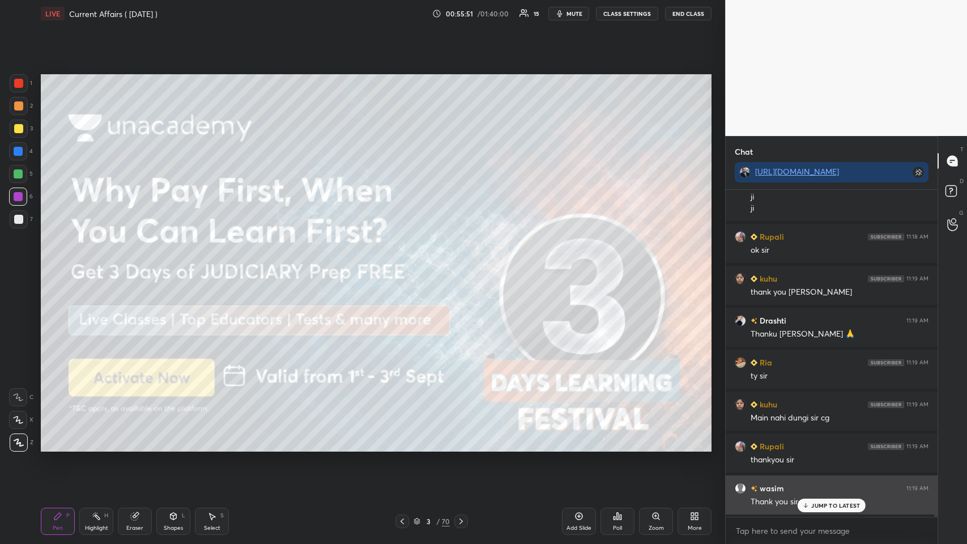
click at [406, 266] on icon at bounding box center [805, 505] width 7 height 7
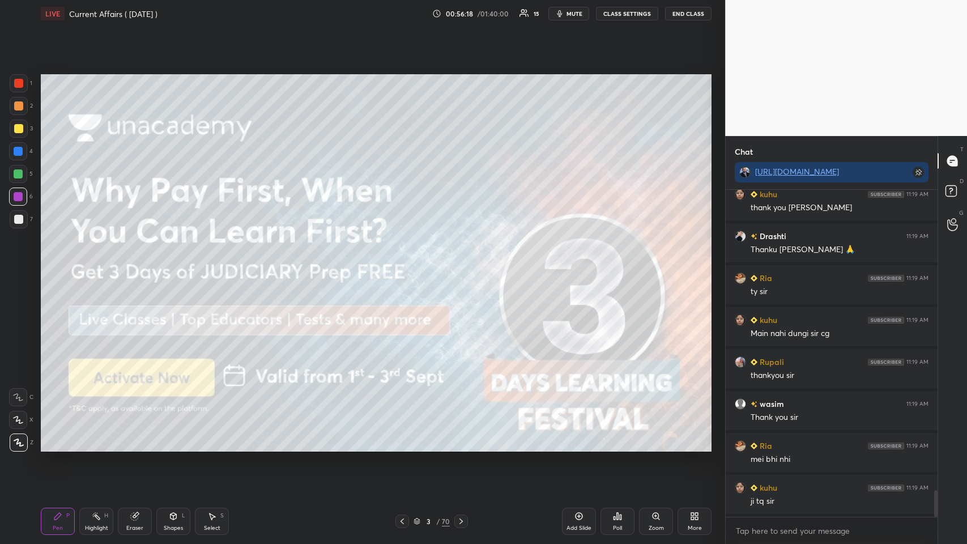
scroll to position [3706, 0]
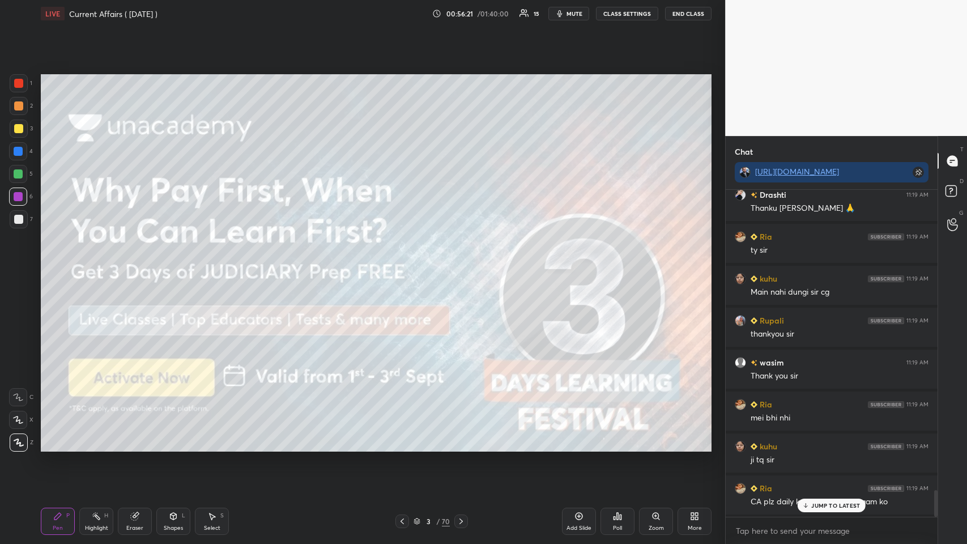
click at [406, 266] on icon at bounding box center [805, 505] width 7 height 7
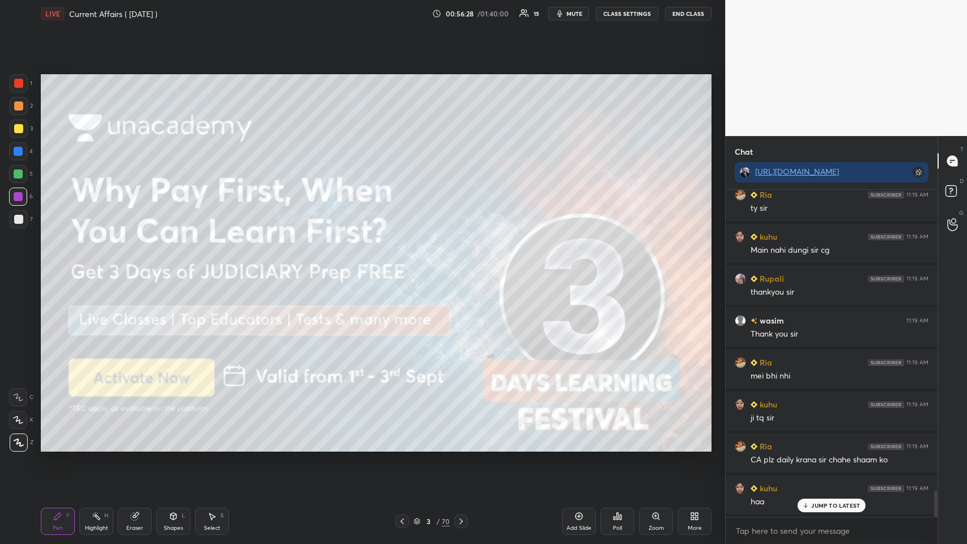
click at [406, 266] on icon at bounding box center [461, 521] width 9 height 9
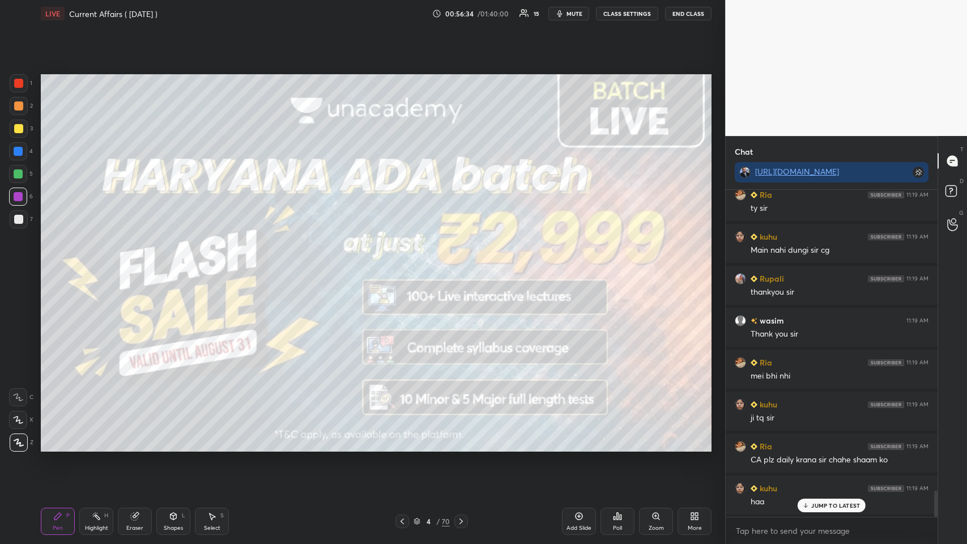
click at [406, 266] on icon at bounding box center [461, 521] width 9 height 9
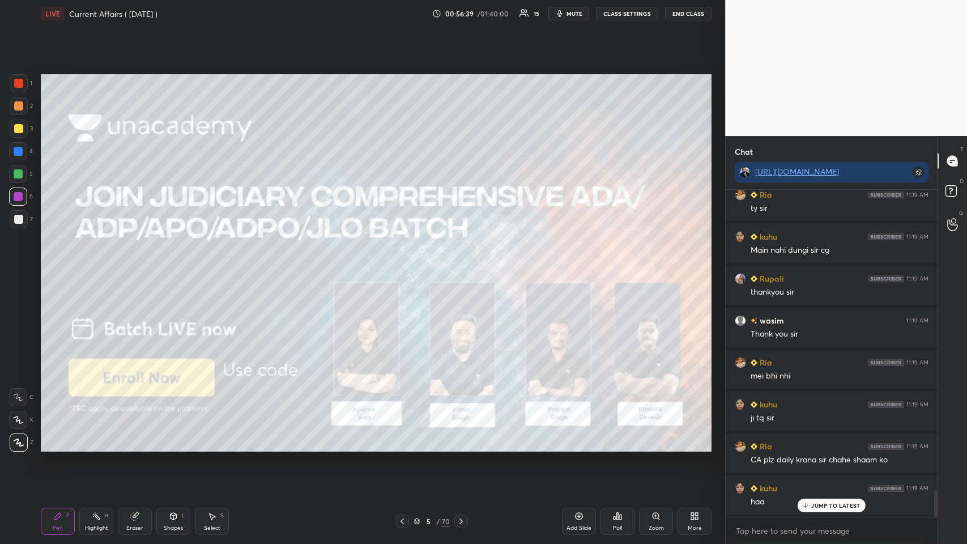
click at [406, 266] on icon at bounding box center [461, 521] width 9 height 9
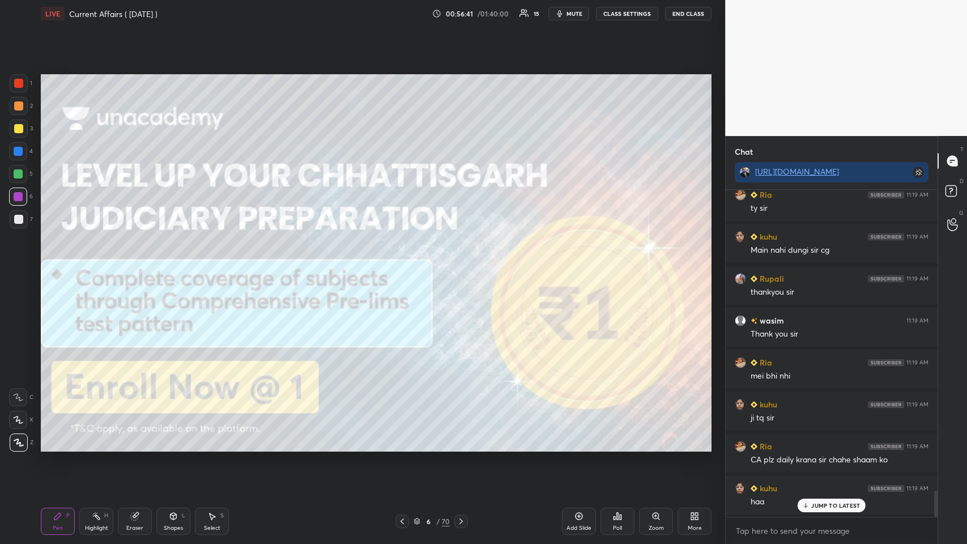
click at [406, 266] on icon at bounding box center [461, 521] width 9 height 9
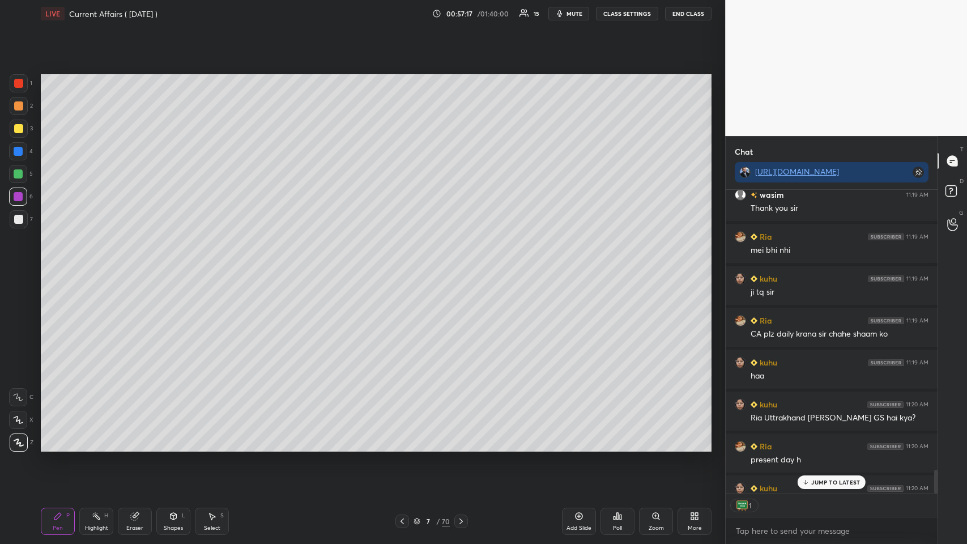
scroll to position [3, 3]
click at [406, 266] on p "JUMP TO LATEST" at bounding box center [835, 482] width 49 height 7
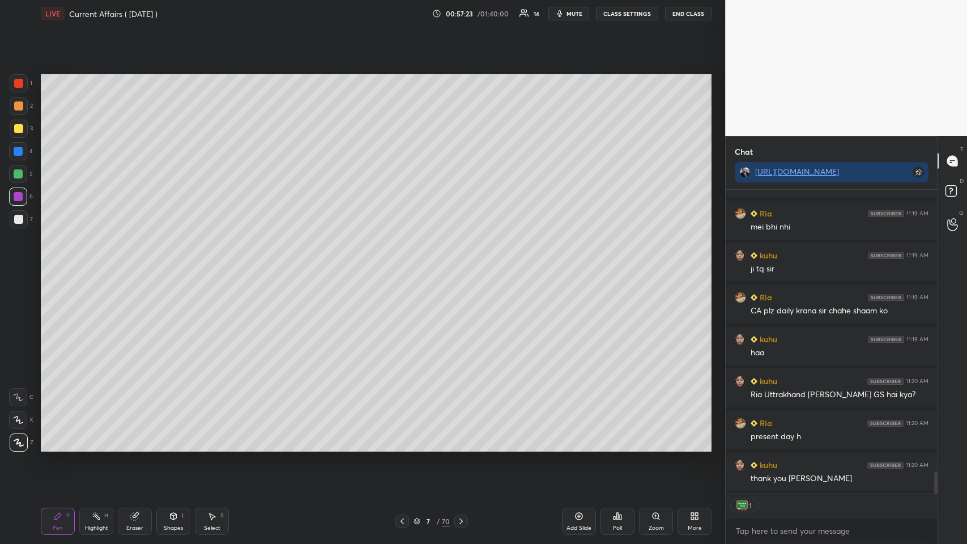
scroll to position [3909, 0]
click at [406, 12] on button "End Class" at bounding box center [688, 14] width 46 height 14
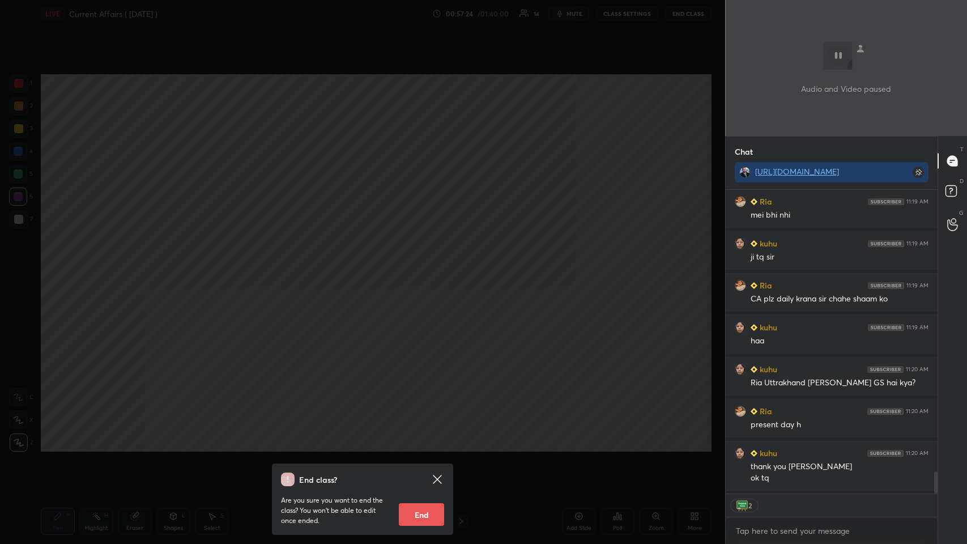
click at [406, 266] on button "End" at bounding box center [421, 514] width 45 height 23
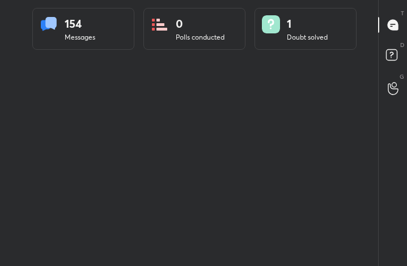
scroll to position [56444, 56240]
type textarea "x"
